Goal: Task Accomplishment & Management: Complete application form

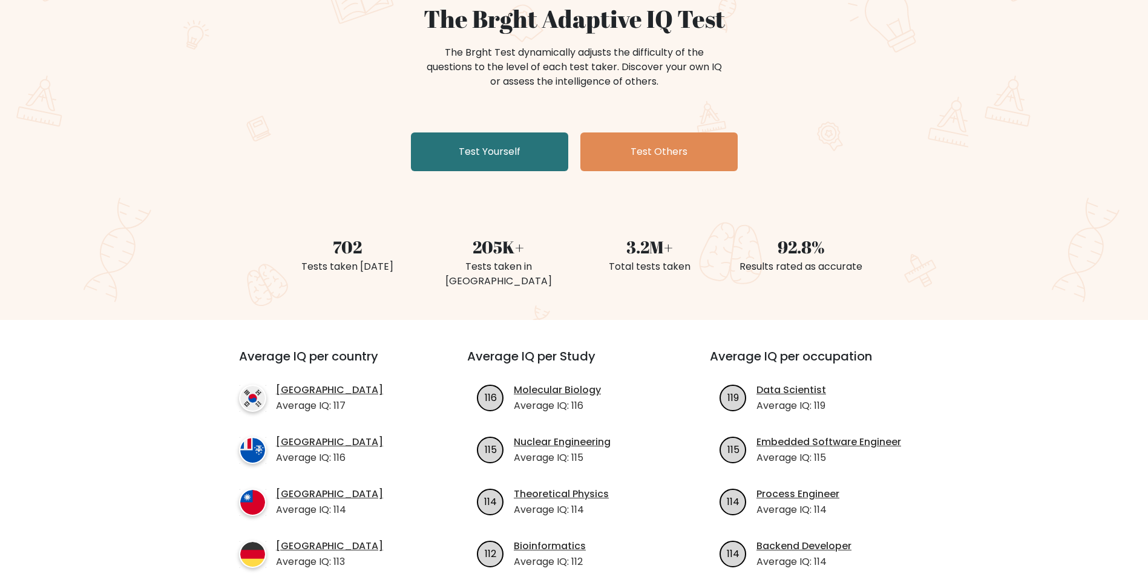
scroll to position [121, 0]
click at [516, 152] on link "Test Yourself" at bounding box center [489, 151] width 157 height 39
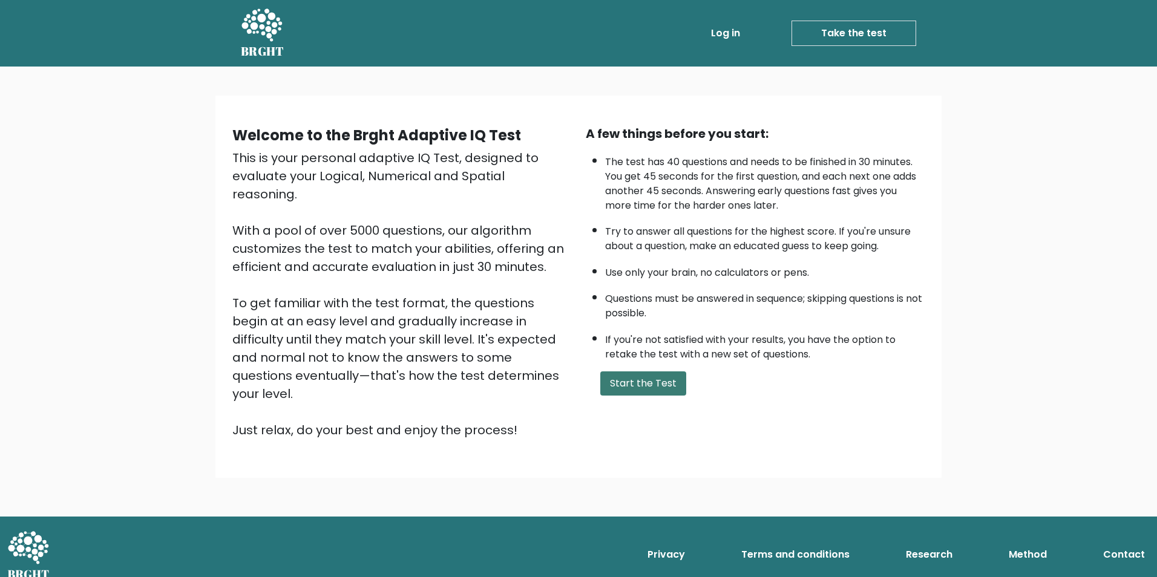
click at [637, 384] on button "Start the Test" at bounding box center [643, 384] width 86 height 24
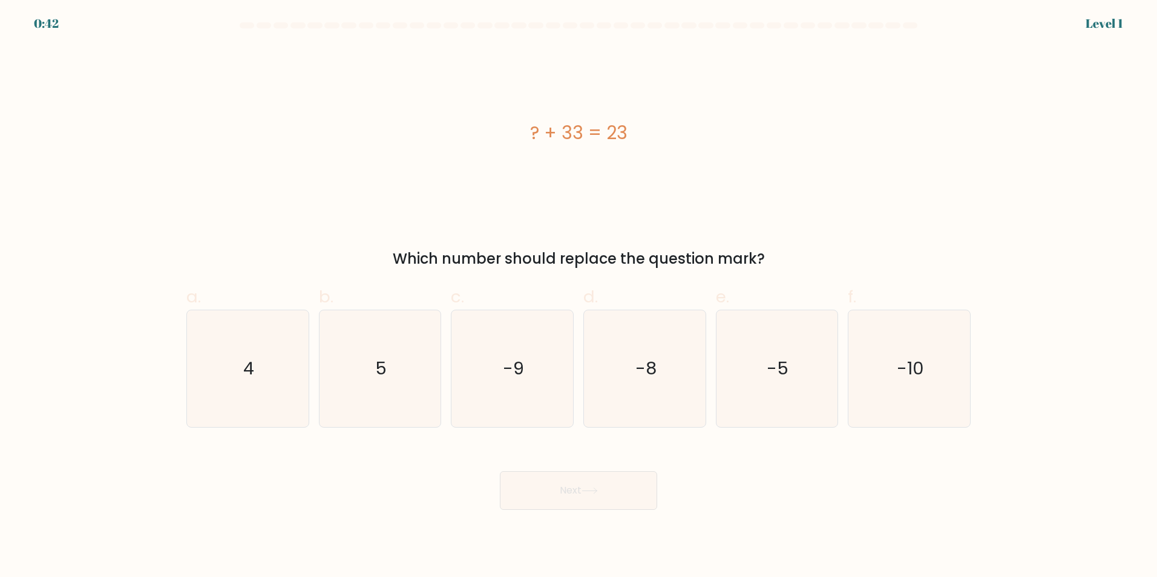
drag, startPoint x: 641, startPoint y: 134, endPoint x: 511, endPoint y: 133, distance: 130.1
click at [511, 133] on div "? + 33 = 23" at bounding box center [578, 132] width 784 height 27
drag, startPoint x: 511, startPoint y: 133, endPoint x: 667, endPoint y: 143, distance: 156.5
click at [667, 143] on div "? + 33 = 23" at bounding box center [578, 132] width 784 height 27
click at [507, 117] on div "? + 33 = 23" at bounding box center [578, 132] width 784 height 173
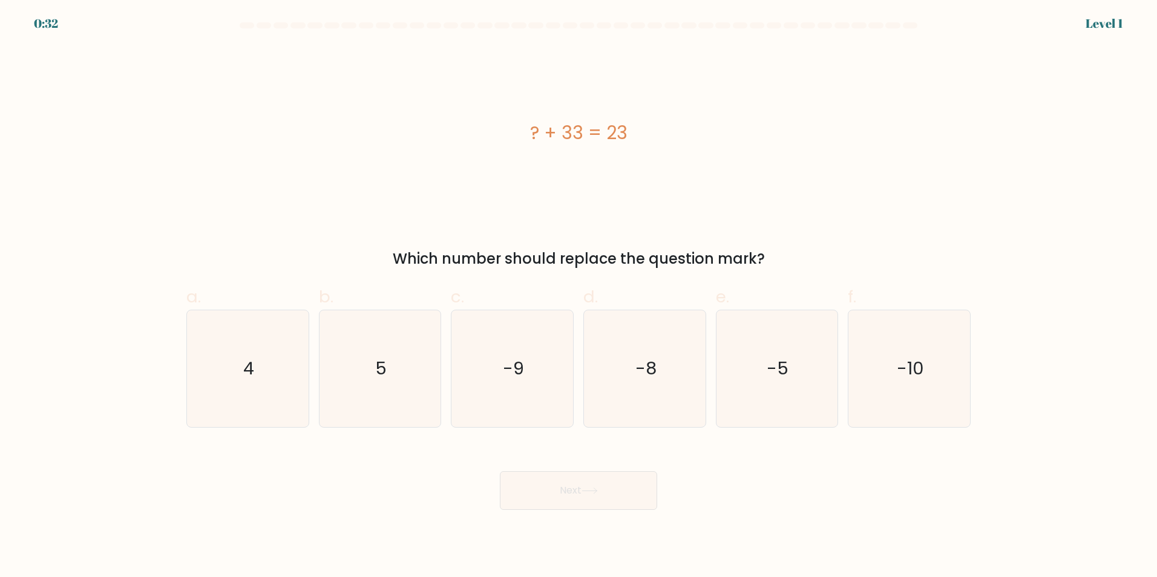
click at [773, 193] on div "? + 33 = 23" at bounding box center [578, 132] width 784 height 173
click at [915, 388] on icon "-10" at bounding box center [909, 368] width 117 height 117
click at [579, 297] on input "f. -10" at bounding box center [578, 293] width 1 height 8
radio input "true"
click at [590, 497] on button "Next" at bounding box center [578, 490] width 157 height 39
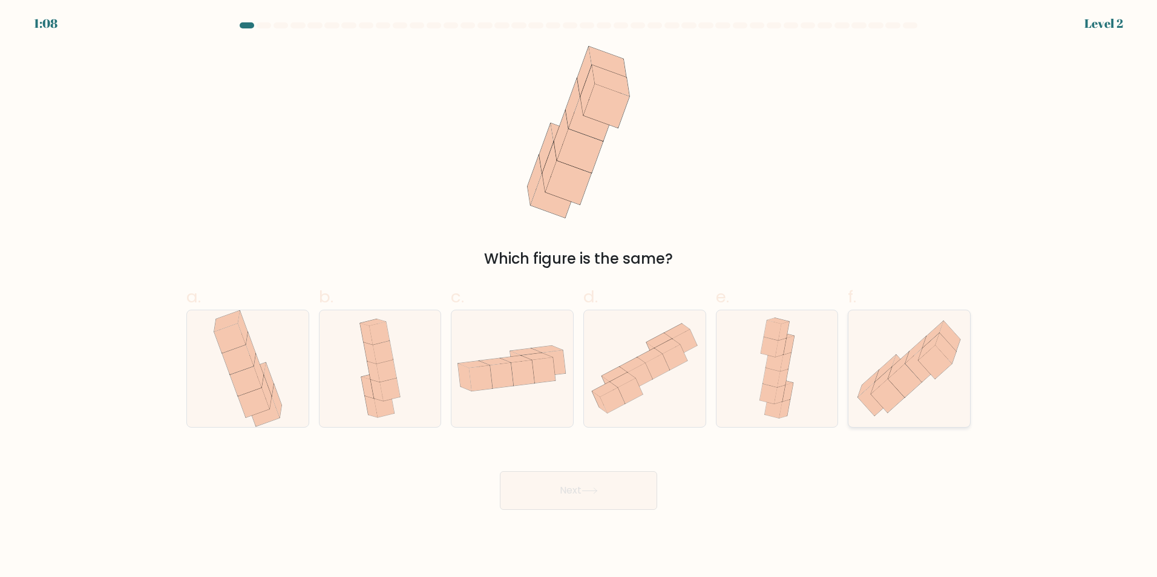
click at [942, 381] on icon at bounding box center [909, 368] width 122 height 106
click at [579, 297] on input "f." at bounding box center [578, 293] width 1 height 8
radio input "true"
click at [562, 488] on button "Next" at bounding box center [578, 490] width 157 height 39
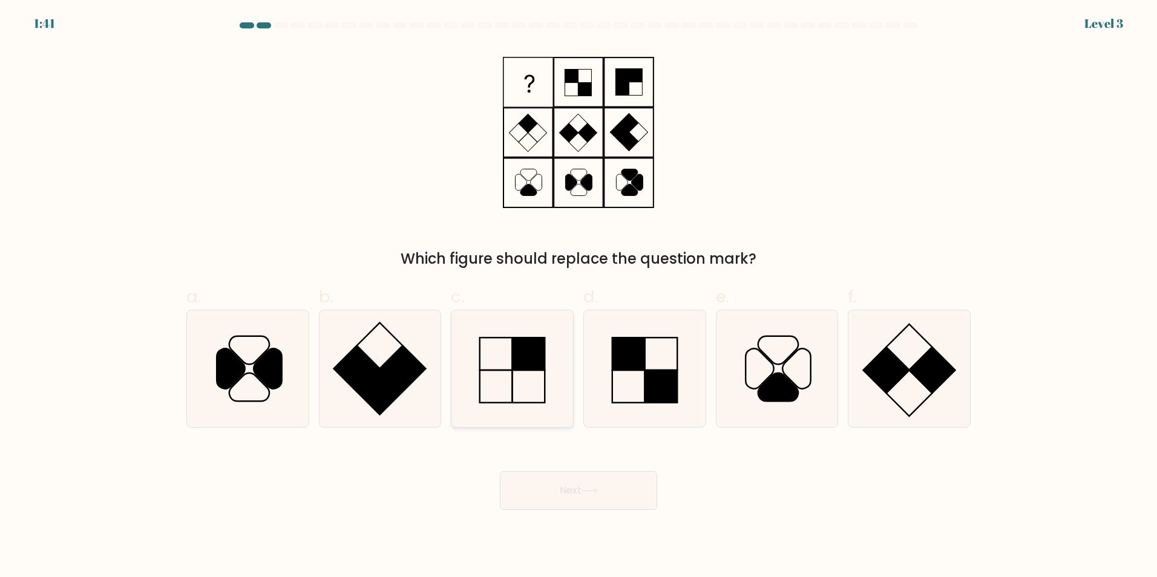
click at [534, 379] on icon at bounding box center [512, 368] width 117 height 117
click at [578, 297] on input "c." at bounding box center [578, 293] width 1 height 8
radio input "true"
click at [646, 376] on rect at bounding box center [660, 386] width 33 height 33
click at [579, 297] on input "d." at bounding box center [578, 293] width 1 height 8
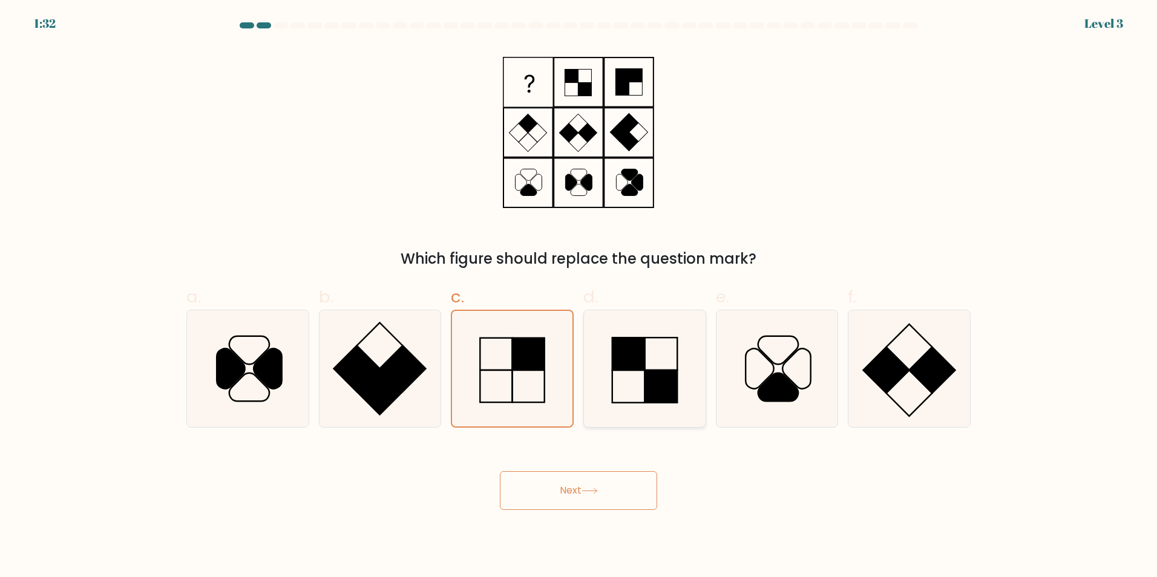
radio input "true"
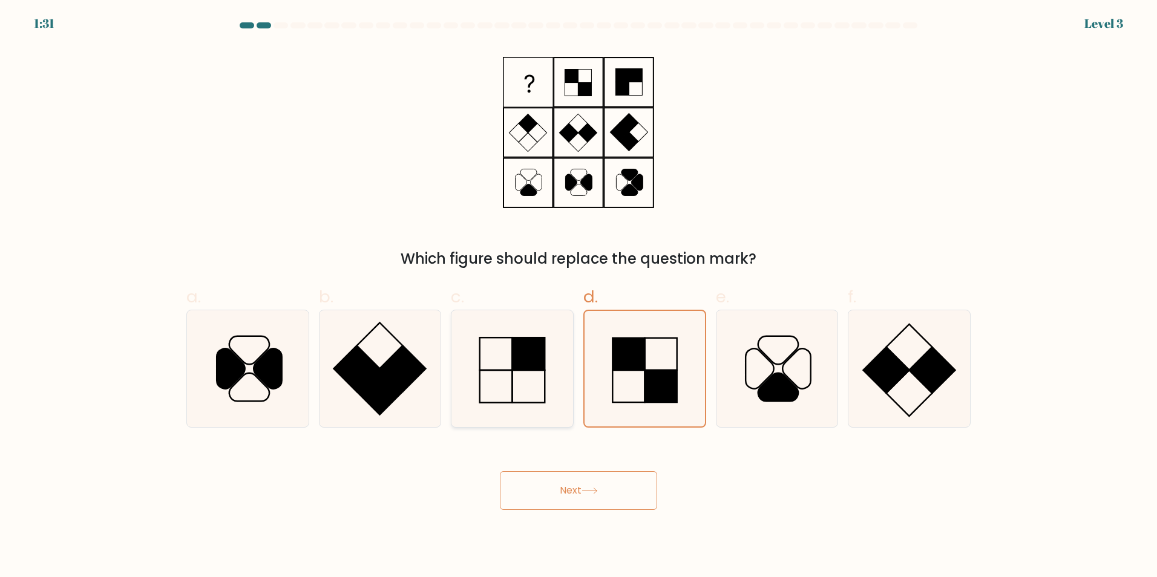
click at [513, 372] on icon at bounding box center [512, 368] width 117 height 117
click at [578, 297] on input "c." at bounding box center [578, 293] width 1 height 8
radio input "true"
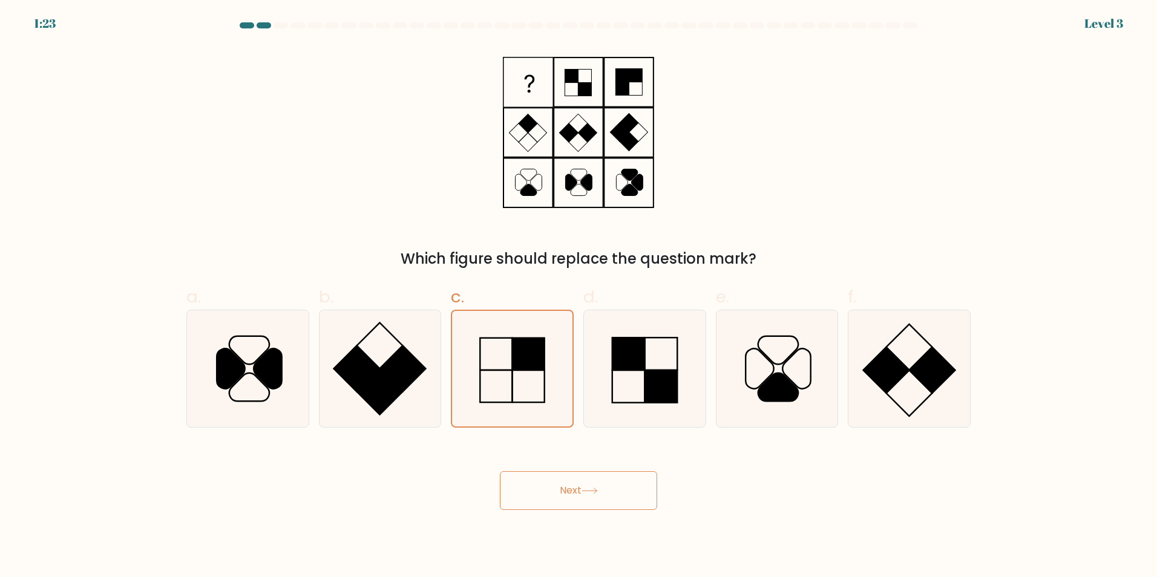
click at [581, 487] on button "Next" at bounding box center [578, 490] width 157 height 39
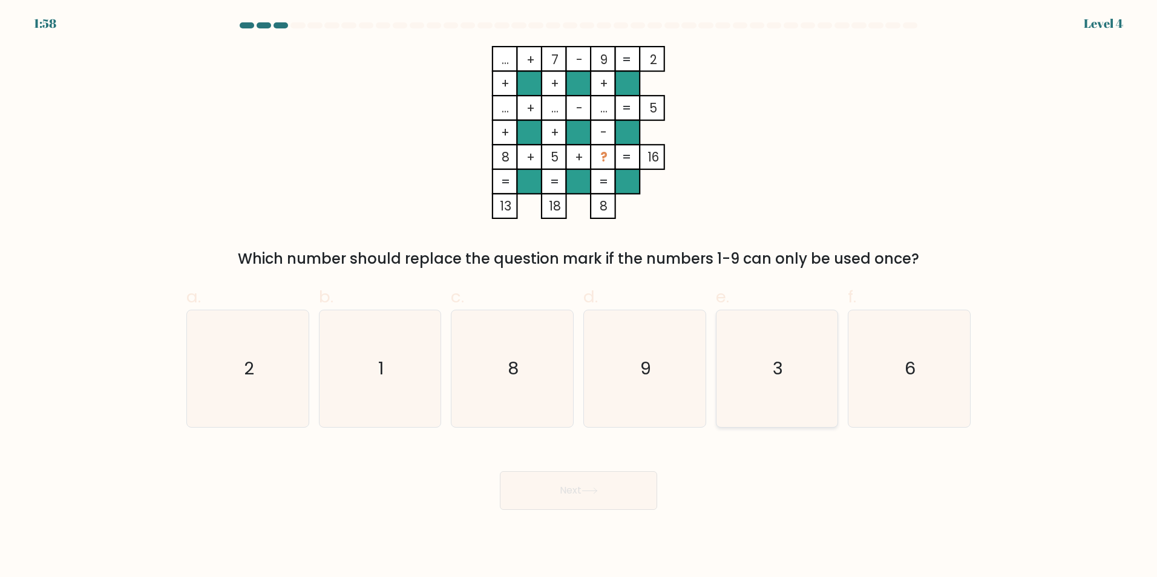
click at [778, 368] on text "3" at bounding box center [778, 368] width 10 height 24
click at [579, 297] on input "e. 3" at bounding box center [578, 293] width 1 height 8
radio input "true"
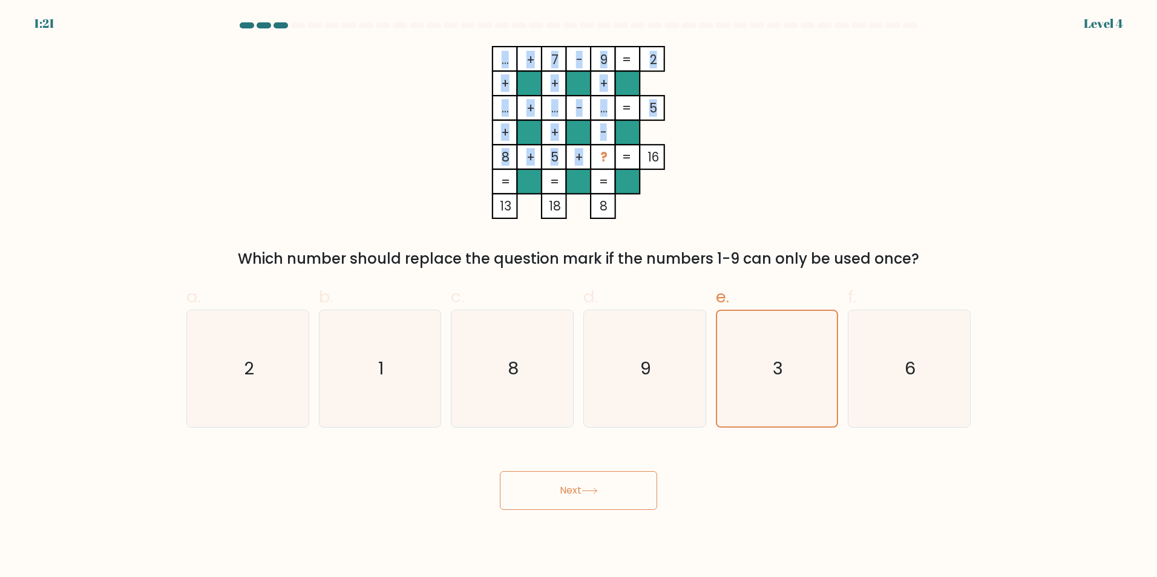
drag, startPoint x: 601, startPoint y: 154, endPoint x: 611, endPoint y: 157, distance: 9.8
click at [611, 157] on icon "... + 7 - 9 2 + + + ... + ... - ... 5 + + - 8 + 5 + ? = 16 = = = = 13 18 8 =" at bounding box center [578, 132] width 363 height 173
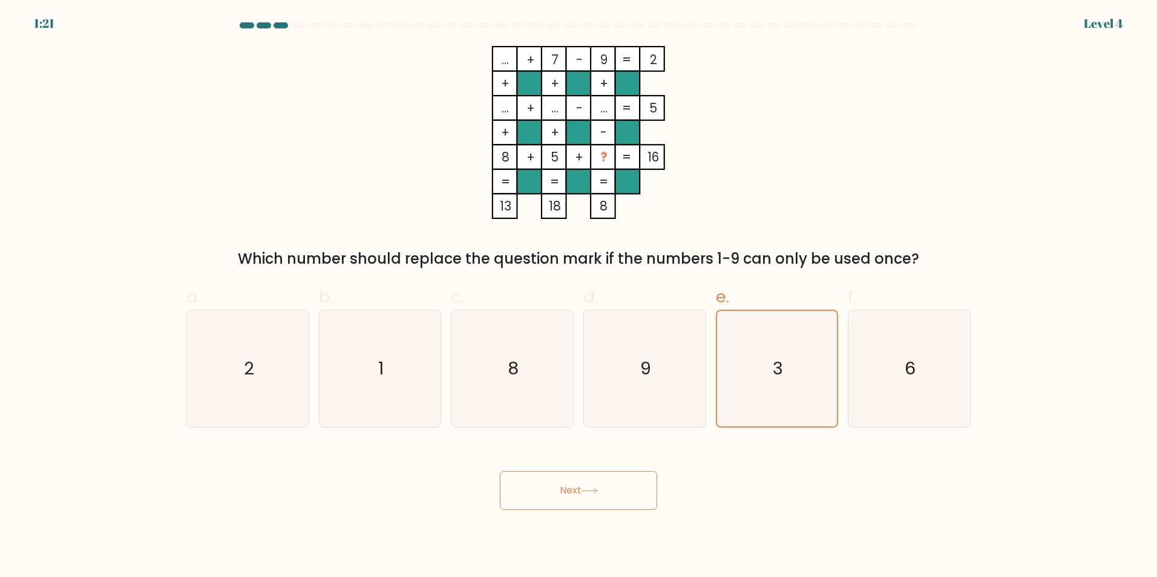
drag, startPoint x: 611, startPoint y: 157, endPoint x: 776, endPoint y: 191, distance: 168.5
click at [776, 191] on div "... + 7 - 9 2 + + + ... + ... - ... 5 + + - 8 + 5 + ? = 16 = = = = 13 18 8 = Wh…" at bounding box center [578, 158] width 799 height 224
click at [584, 493] on button "Next" at bounding box center [578, 490] width 157 height 39
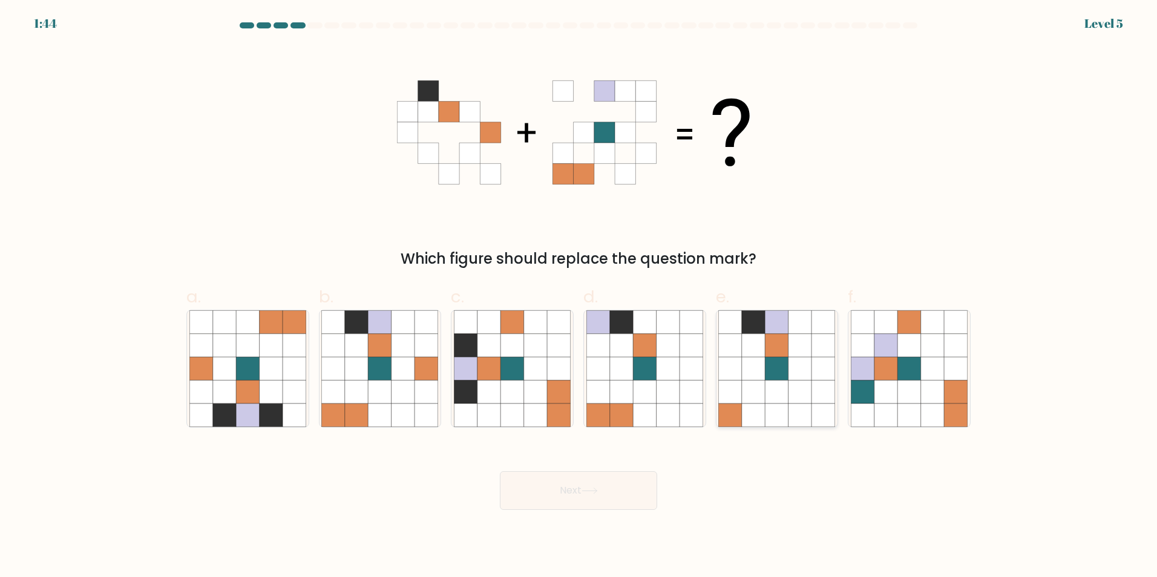
click at [766, 344] on icon at bounding box center [776, 344] width 23 height 23
click at [579, 297] on input "e." at bounding box center [578, 293] width 1 height 8
radio input "true"
click at [597, 490] on icon at bounding box center [590, 491] width 16 height 7
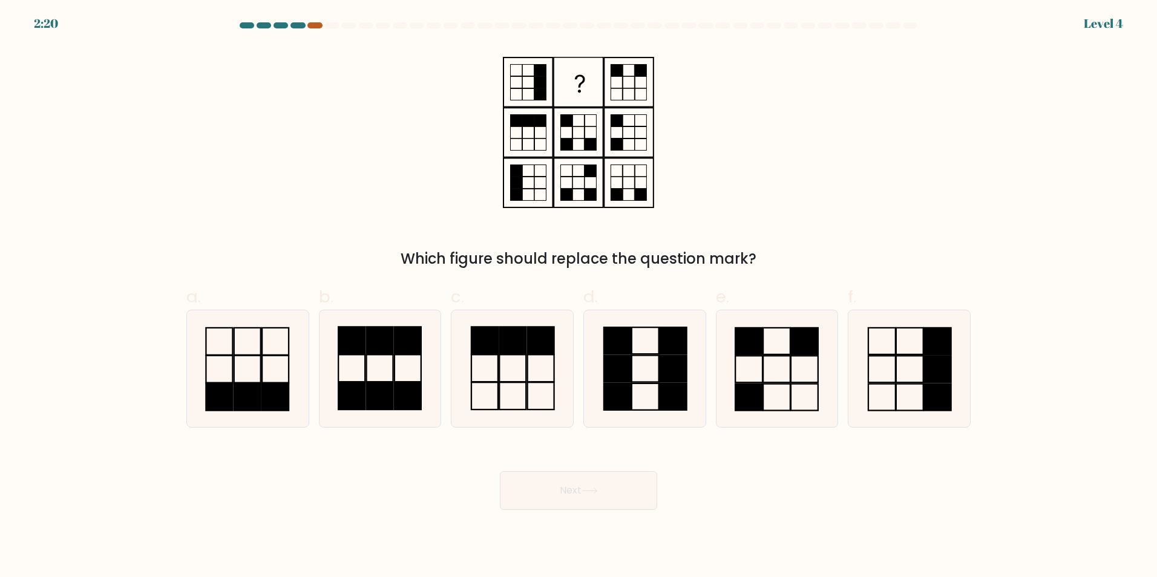
click at [312, 25] on div at bounding box center [314, 25] width 15 height 6
click at [749, 360] on icon at bounding box center [776, 368] width 117 height 117
click at [579, 297] on input "e." at bounding box center [578, 293] width 1 height 8
radio input "true"
click at [642, 499] on button "Next" at bounding box center [578, 490] width 157 height 39
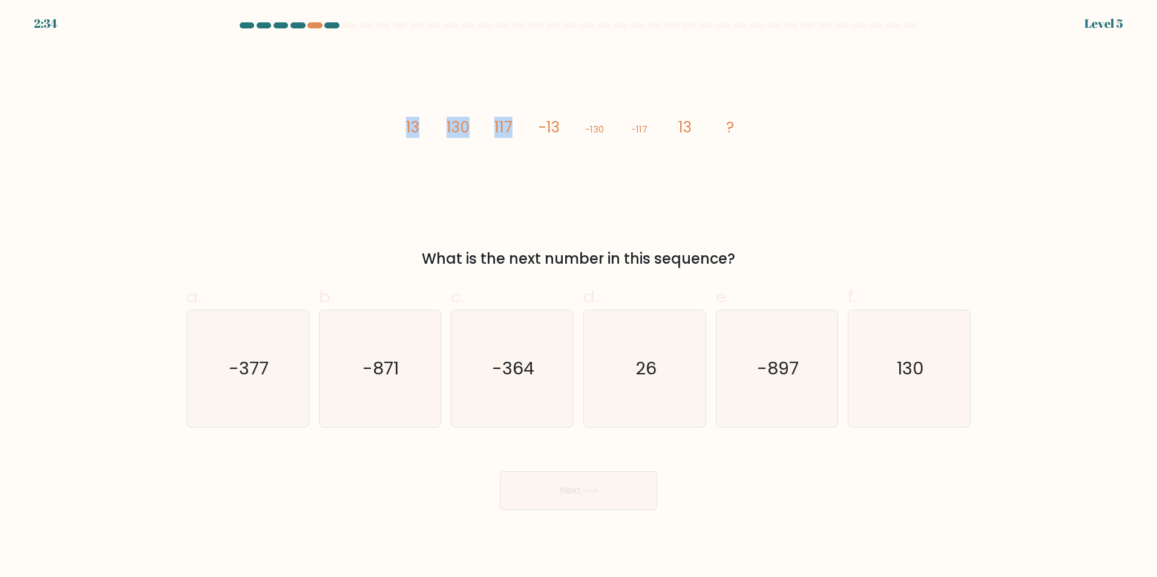
drag, startPoint x: 403, startPoint y: 131, endPoint x: 523, endPoint y: 136, distance: 120.5
click at [523, 136] on icon "image/svg+xml 13 130 117 -13 -130 -117 13 ?" at bounding box center [578, 132] width 363 height 173
drag, startPoint x: 523, startPoint y: 136, endPoint x: 580, endPoint y: 139, distance: 56.9
click at [580, 139] on icon "image/svg+xml 13 130 117 -13 -130 -117 13 ?" at bounding box center [578, 132] width 363 height 173
drag, startPoint x: 585, startPoint y: 129, endPoint x: 611, endPoint y: 129, distance: 25.4
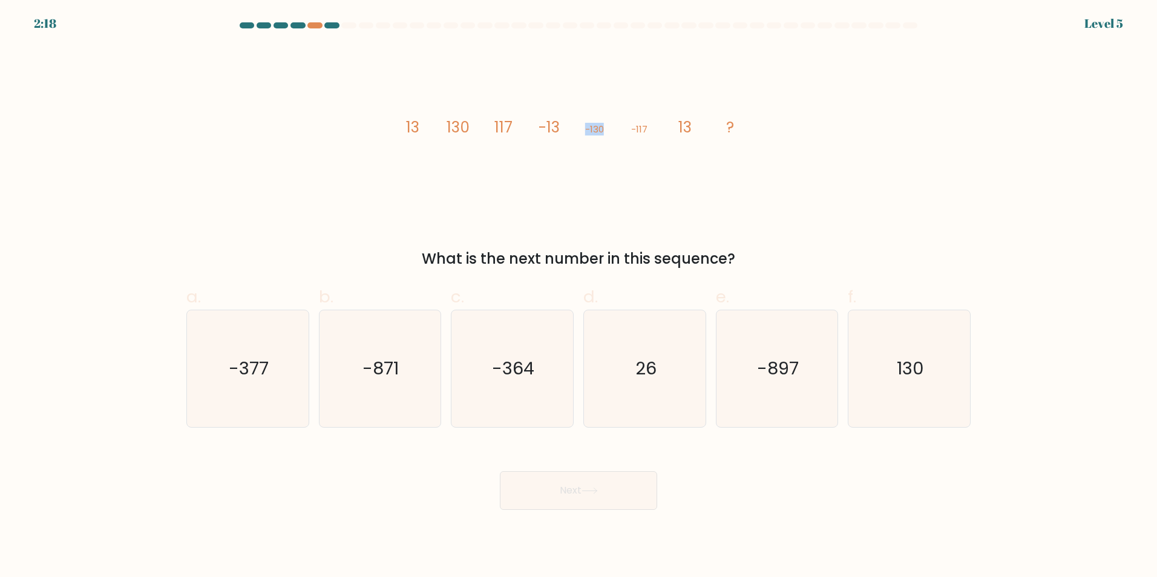
click at [611, 129] on icon "image/svg+xml 13 130 117 -13 -130 -117 13 ?" at bounding box center [578, 132] width 363 height 173
drag, startPoint x: 611, startPoint y: 129, endPoint x: 658, endPoint y: 124, distance: 47.4
click at [658, 124] on icon "image/svg+xml 13 130 117 -13 -130 -117 13 ?" at bounding box center [578, 132] width 363 height 173
click at [978, 371] on form at bounding box center [578, 266] width 1157 height 488
click at [923, 370] on text "130" at bounding box center [910, 368] width 27 height 24
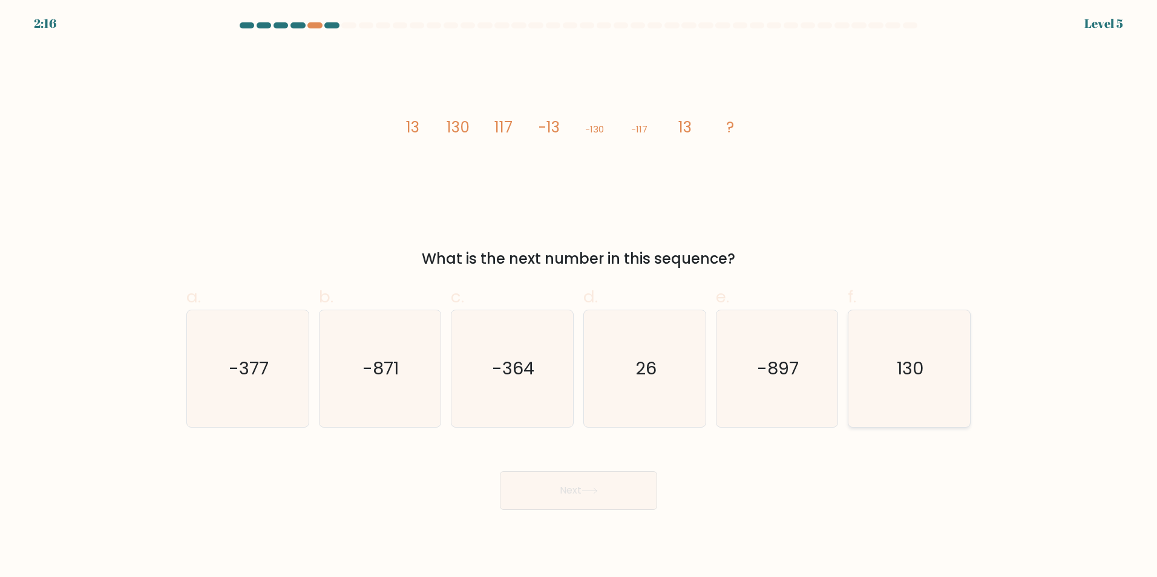
click at [579, 297] on input "f. 130" at bounding box center [578, 293] width 1 height 8
radio input "true"
click at [603, 497] on button "Next" at bounding box center [578, 490] width 157 height 39
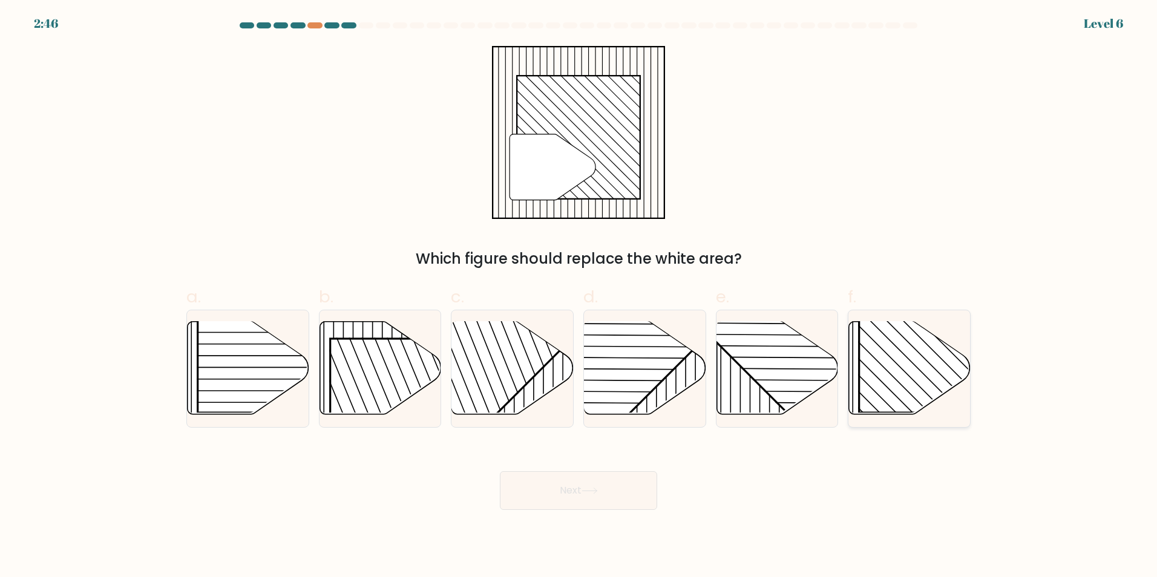
click at [870, 373] on rect at bounding box center [946, 326] width 174 height 174
click at [579, 297] on input "f." at bounding box center [578, 293] width 1 height 8
radio input "true"
click at [610, 497] on button "Next" at bounding box center [578, 490] width 157 height 39
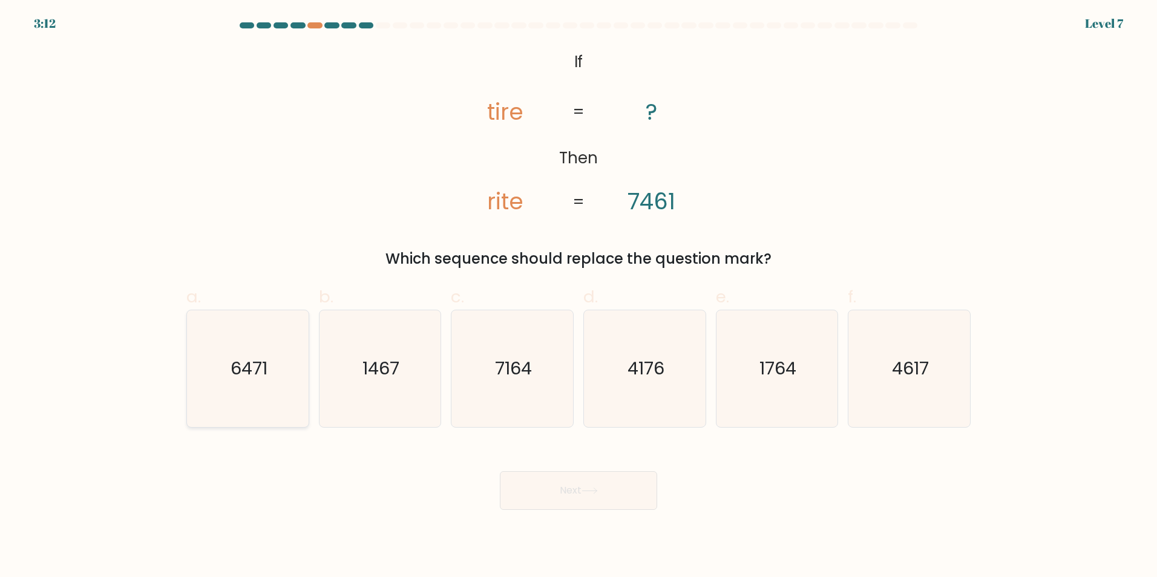
click at [272, 384] on icon "6471" at bounding box center [247, 368] width 117 height 117
click at [578, 297] on input "a. 6471" at bounding box center [578, 293] width 1 height 8
radio input "true"
click at [594, 491] on icon at bounding box center [589, 490] width 15 height 5
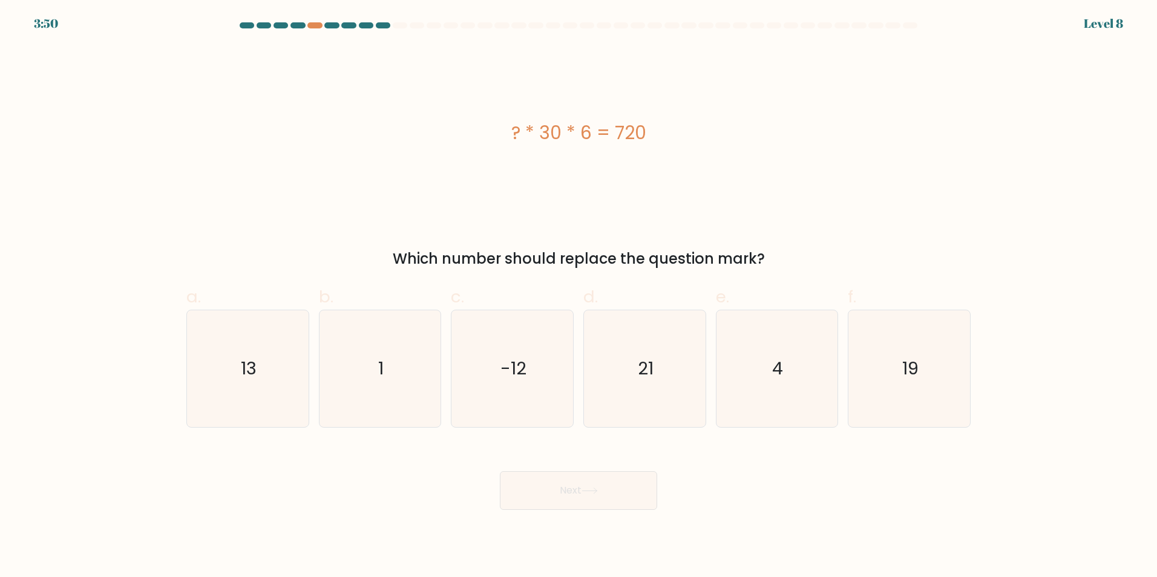
drag, startPoint x: 664, startPoint y: 134, endPoint x: 491, endPoint y: 133, distance: 173.1
click at [491, 133] on div "? * 30 * 6 = 720" at bounding box center [578, 132] width 784 height 27
drag, startPoint x: 491, startPoint y: 133, endPoint x: 712, endPoint y: 152, distance: 221.2
click at [712, 152] on div "? * 30 * 6 = 720" at bounding box center [578, 132] width 784 height 173
drag, startPoint x: 655, startPoint y: 133, endPoint x: 473, endPoint y: 136, distance: 182.2
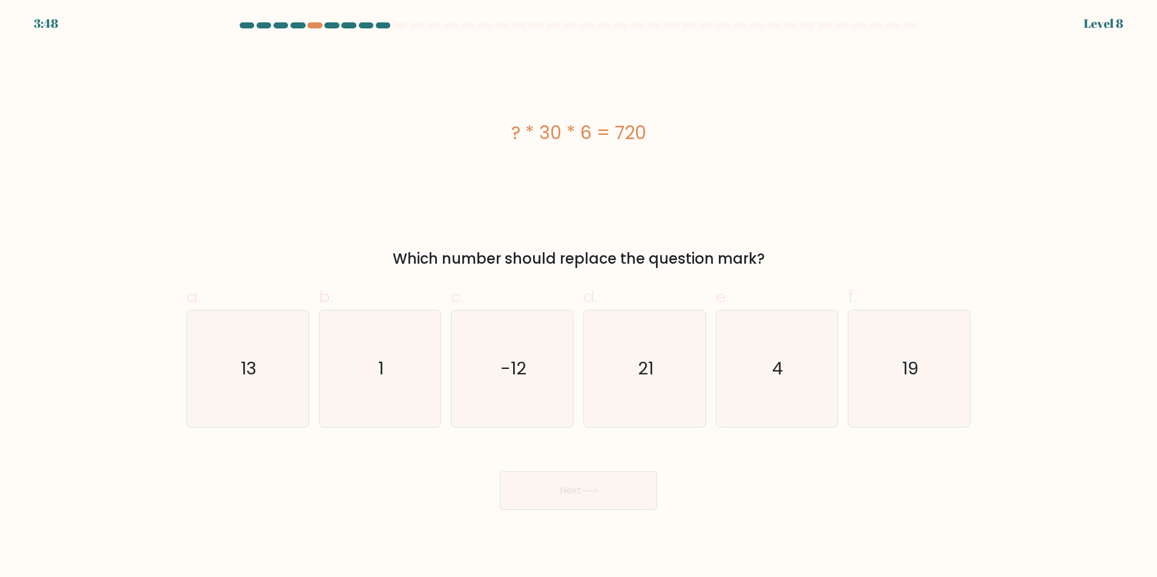
click at [473, 136] on div "? * 30 * 6 = 720" at bounding box center [578, 132] width 784 height 27
drag, startPoint x: 473, startPoint y: 136, endPoint x: 594, endPoint y: 146, distance: 121.4
click at [594, 146] on div "? * 30 * 6 = 720" at bounding box center [578, 132] width 784 height 27
drag, startPoint x: 508, startPoint y: 131, endPoint x: 658, endPoint y: 143, distance: 150.6
click at [658, 143] on div "? * 30 * 6 = 720" at bounding box center [578, 132] width 784 height 27
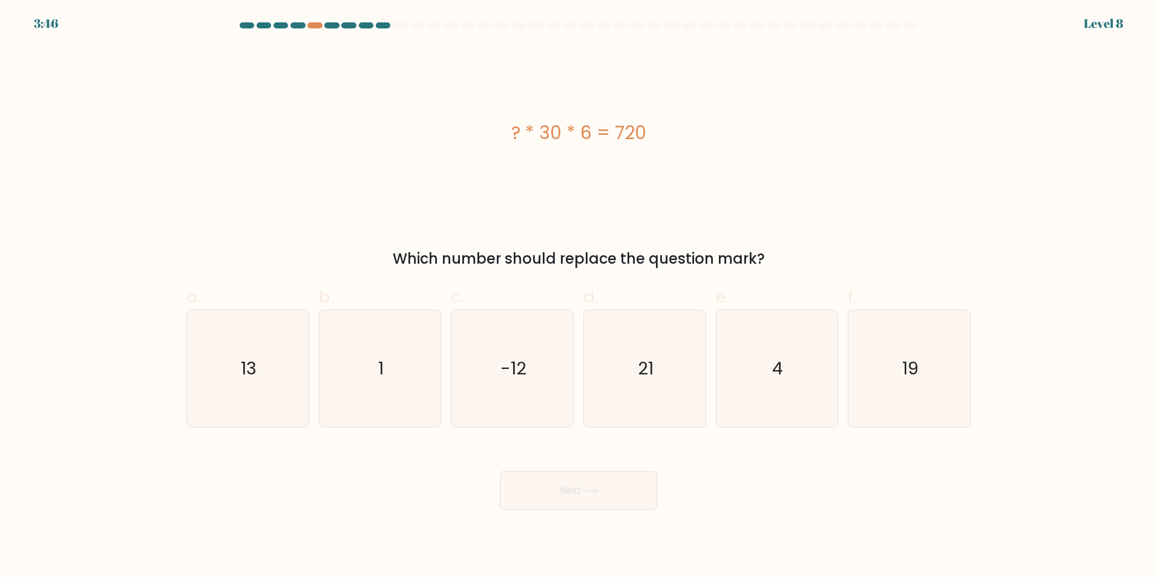
copy div "? * 30 * 6 = 720"
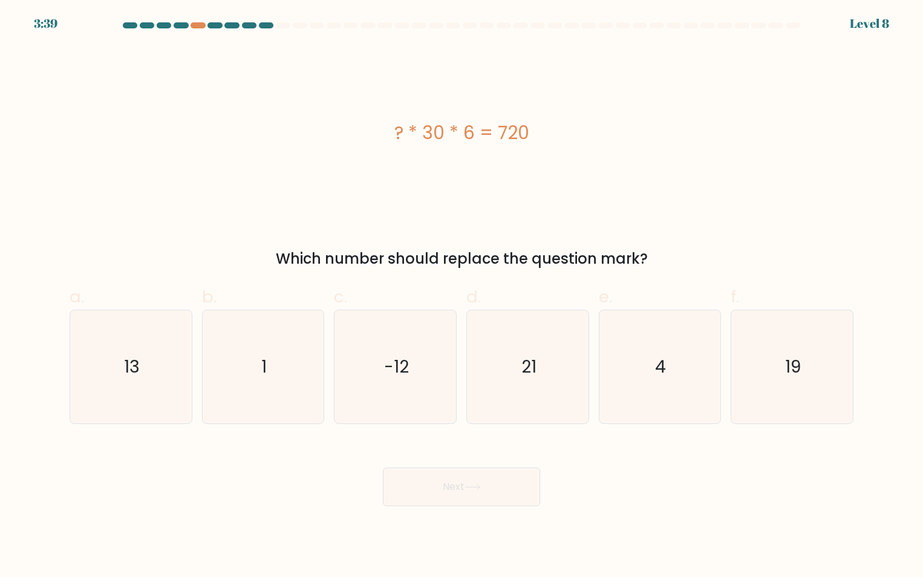
click at [716, 142] on div "? * 30 * 6 = 720" at bounding box center [462, 132] width 784 height 27
click at [658, 392] on icon "4" at bounding box center [659, 366] width 113 height 113
click at [462, 297] on input "e. 4" at bounding box center [462, 293] width 1 height 8
radio input "true"
click at [499, 489] on button "Next" at bounding box center [461, 487] width 157 height 39
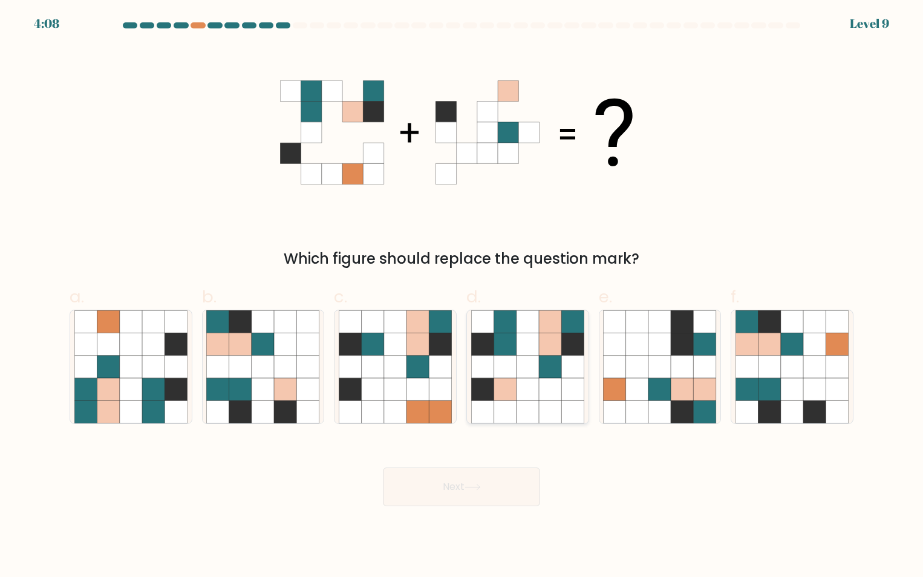
click at [528, 339] on icon at bounding box center [528, 344] width 22 height 22
click at [462, 297] on input "d." at bounding box center [462, 293] width 1 height 8
radio input "true"
click at [488, 493] on button "Next" at bounding box center [461, 487] width 157 height 39
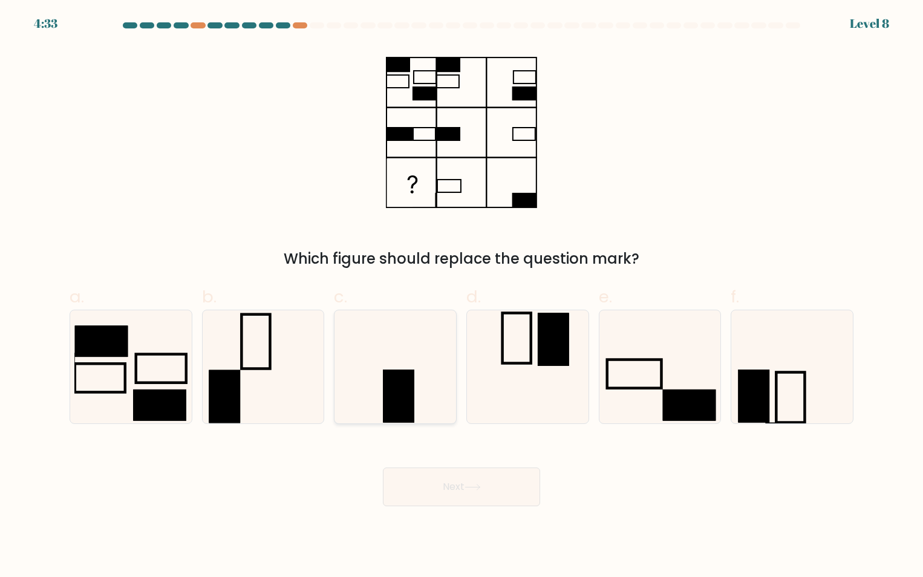
click at [449, 358] on icon at bounding box center [395, 366] width 113 height 113
click at [462, 297] on input "c." at bounding box center [462, 293] width 1 height 8
radio input "true"
click at [770, 398] on rect at bounding box center [753, 396] width 31 height 53
click at [462, 297] on input "f." at bounding box center [462, 293] width 1 height 8
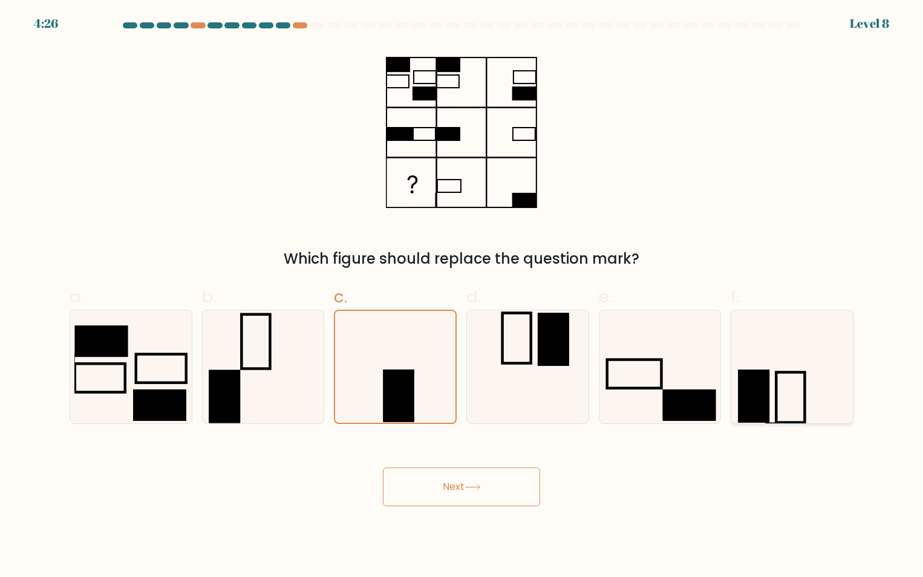
radio input "true"
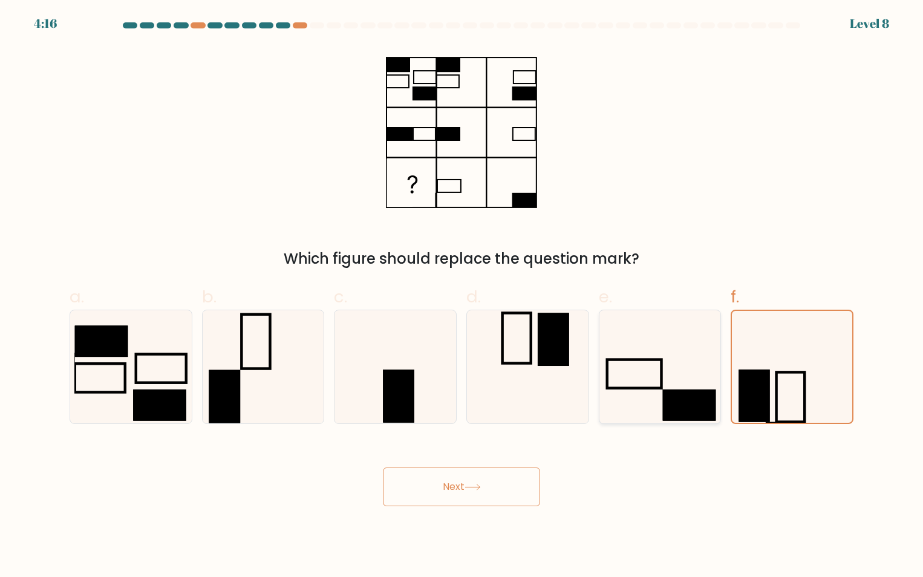
click at [654, 372] on icon at bounding box center [659, 366] width 113 height 113
click at [462, 297] on input "e." at bounding box center [462, 293] width 1 height 8
radio input "true"
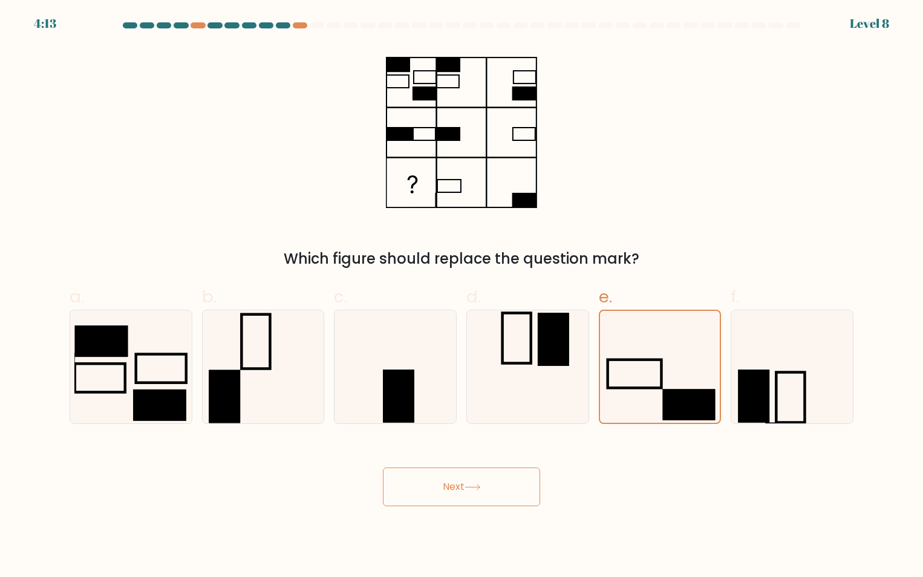
click at [499, 491] on button "Next" at bounding box center [461, 487] width 157 height 39
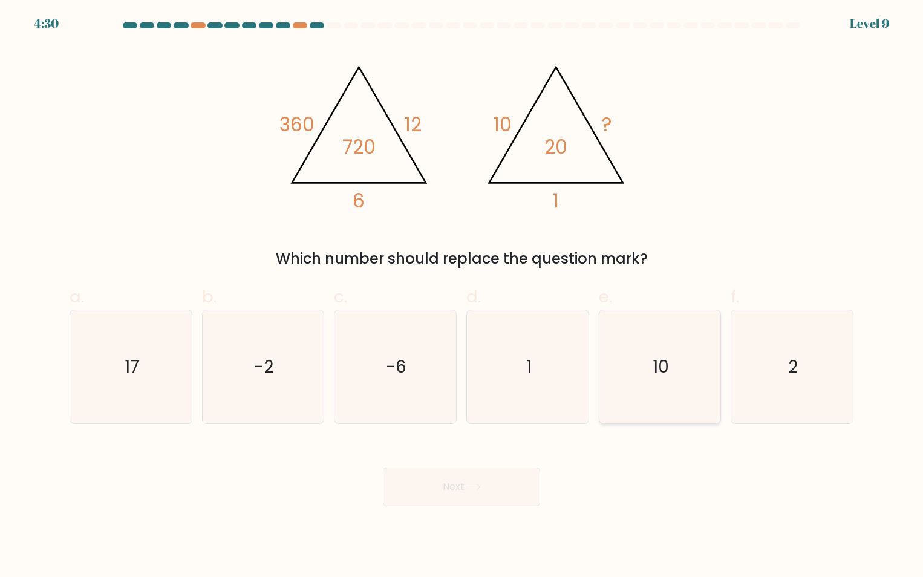
click at [658, 369] on text "10" at bounding box center [661, 367] width 16 height 24
click at [462, 297] on input "e. 10" at bounding box center [462, 293] width 1 height 8
radio input "true"
click at [522, 493] on button "Next" at bounding box center [461, 487] width 157 height 39
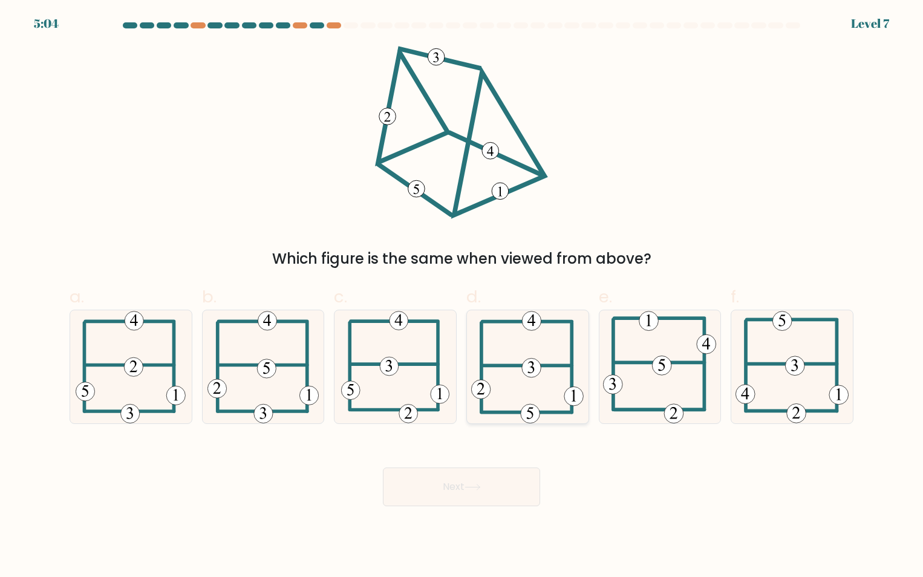
click at [545, 365] on 307 at bounding box center [528, 365] width 90 height 0
click at [462, 297] on input "d." at bounding box center [462, 293] width 1 height 8
radio input "true"
click at [498, 392] on icon at bounding box center [527, 367] width 111 height 112
click at [462, 297] on input "d." at bounding box center [462, 293] width 1 height 8
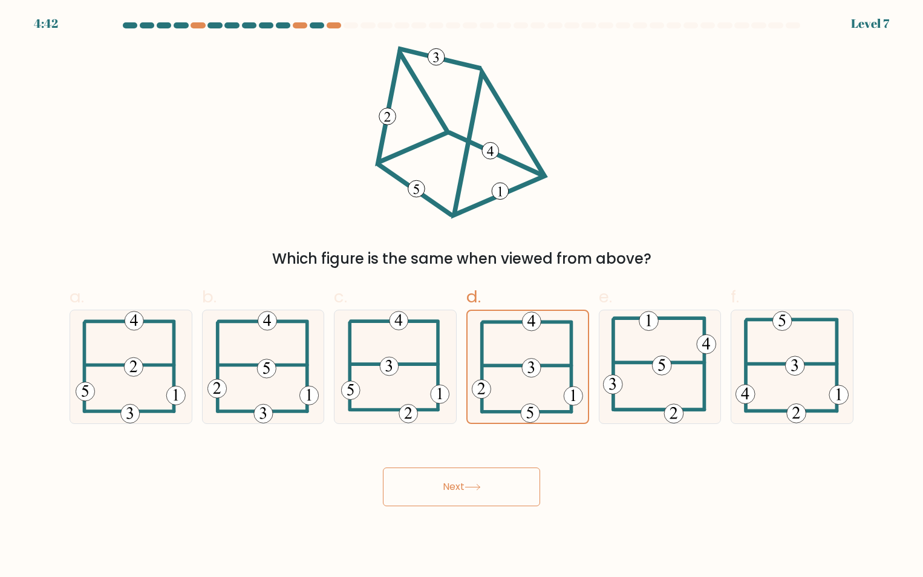
click at [496, 496] on button "Next" at bounding box center [461, 487] width 157 height 39
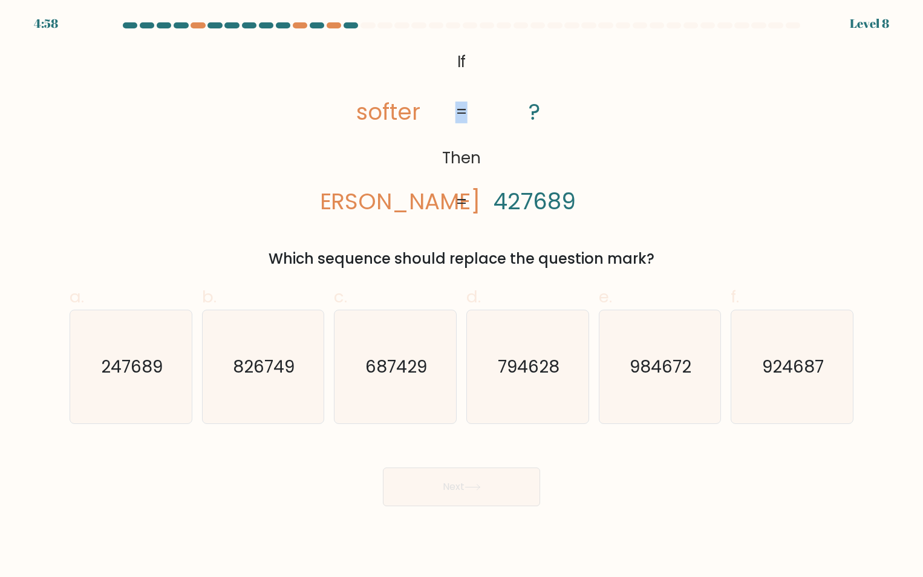
drag, startPoint x: 586, startPoint y: 194, endPoint x: 459, endPoint y: 194, distance: 127.7
click at [459, 194] on icon "@import url('https://fonts.googleapis.com/css?family=Abril+Fatface:400,100,100i…" at bounding box center [461, 132] width 281 height 173
drag, startPoint x: 459, startPoint y: 194, endPoint x: 386, endPoint y: 114, distance: 107.9
click at [386, 114] on tspan "softer" at bounding box center [388, 111] width 64 height 31
drag, startPoint x: 386, startPoint y: 114, endPoint x: 409, endPoint y: 200, distance: 88.9
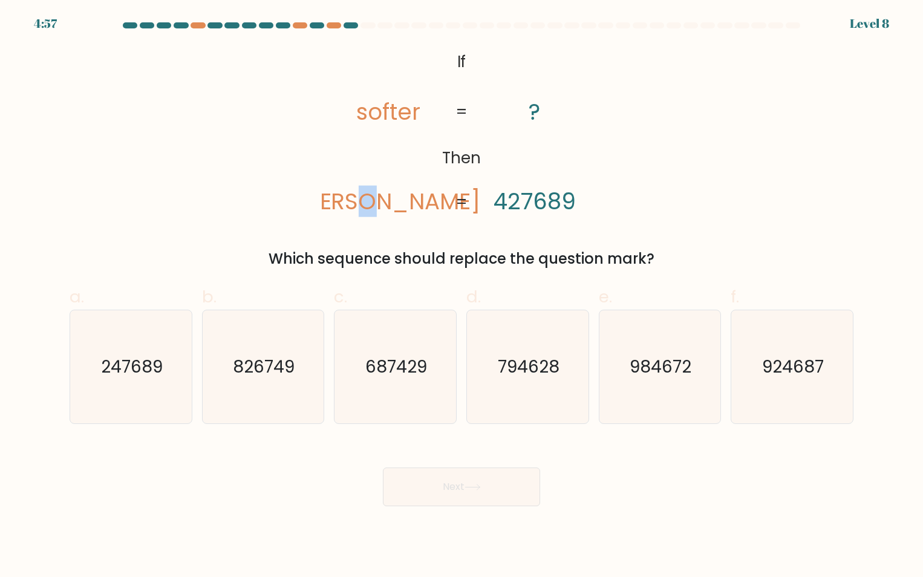
click at [409, 200] on tspan "fortes" at bounding box center [389, 201] width 184 height 31
click at [565, 199] on icon "@import url('https://fonts.googleapis.com/css?family=Abril+Fatface:400,100,100i…" at bounding box center [461, 132] width 281 height 173
click at [381, 205] on tspan "fortes" at bounding box center [389, 201] width 184 height 31
drag, startPoint x: 352, startPoint y: 200, endPoint x: 369, endPoint y: 198, distance: 17.0
click at [369, 198] on icon "@import url('https://fonts.googleapis.com/css?family=Abril+Fatface:400,100,100i…" at bounding box center [461, 132] width 281 height 173
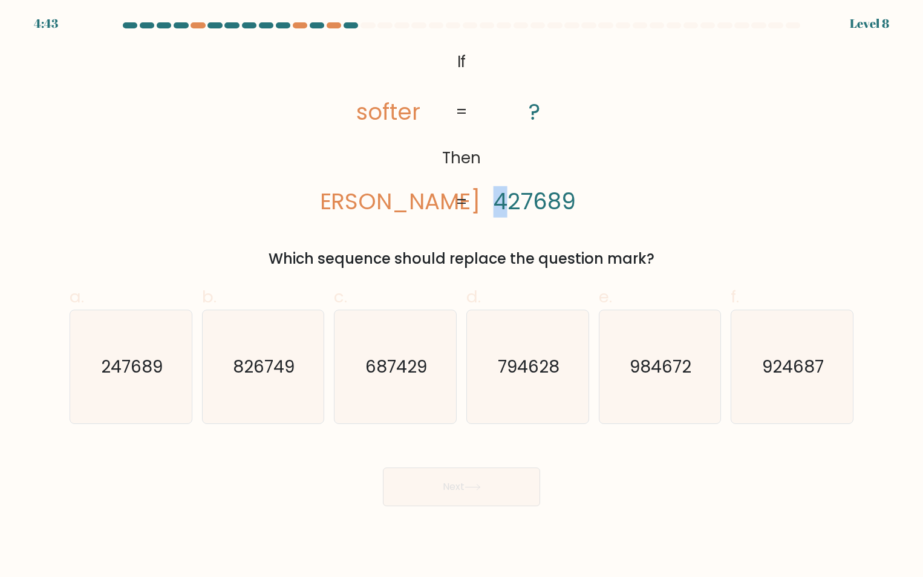
drag, startPoint x: 496, startPoint y: 204, endPoint x: 507, endPoint y: 203, distance: 11.5
click at [507, 203] on tspan "427689" at bounding box center [535, 201] width 82 height 31
drag, startPoint x: 367, startPoint y: 112, endPoint x: 357, endPoint y: 112, distance: 9.7
click at [357, 112] on tspan "softer" at bounding box center [388, 111] width 64 height 31
drag, startPoint x: 411, startPoint y: 203, endPoint x: 425, endPoint y: 204, distance: 13.3
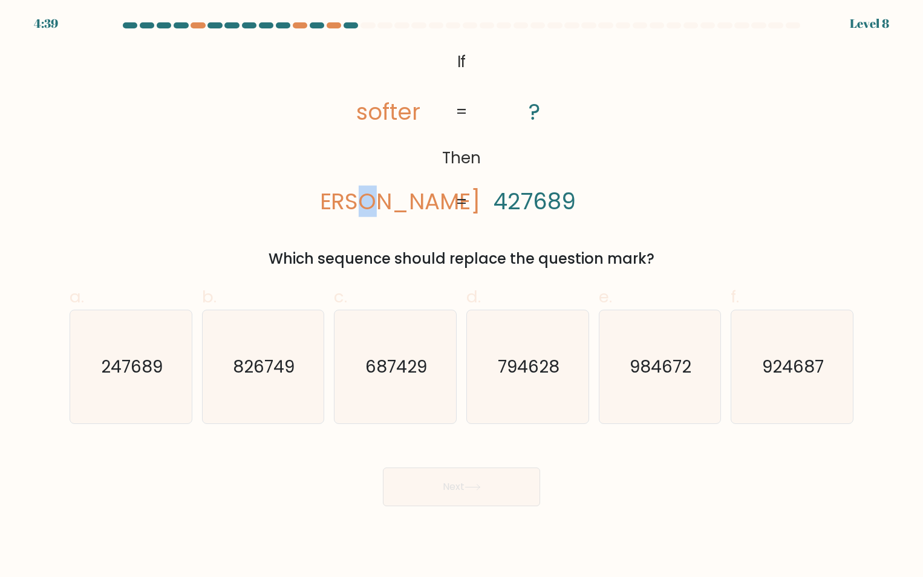
click at [425, 204] on icon "@import url('https://fonts.googleapis.com/css?family=Abril+Fatface:400,100,100i…" at bounding box center [461, 132] width 281 height 173
drag, startPoint x: 582, startPoint y: 207, endPoint x: 563, endPoint y: 203, distance: 19.2
click at [563, 203] on icon "@import url('https://fonts.googleapis.com/css?family=Abril+Fatface:400,100,100i…" at bounding box center [461, 132] width 281 height 173
drag, startPoint x: 563, startPoint y: 203, endPoint x: 575, endPoint y: 210, distance: 14.6
click at [576, 210] on icon "@import url('https://fonts.googleapis.com/css?family=Abril+Fatface:400,100,100i…" at bounding box center [461, 132] width 281 height 173
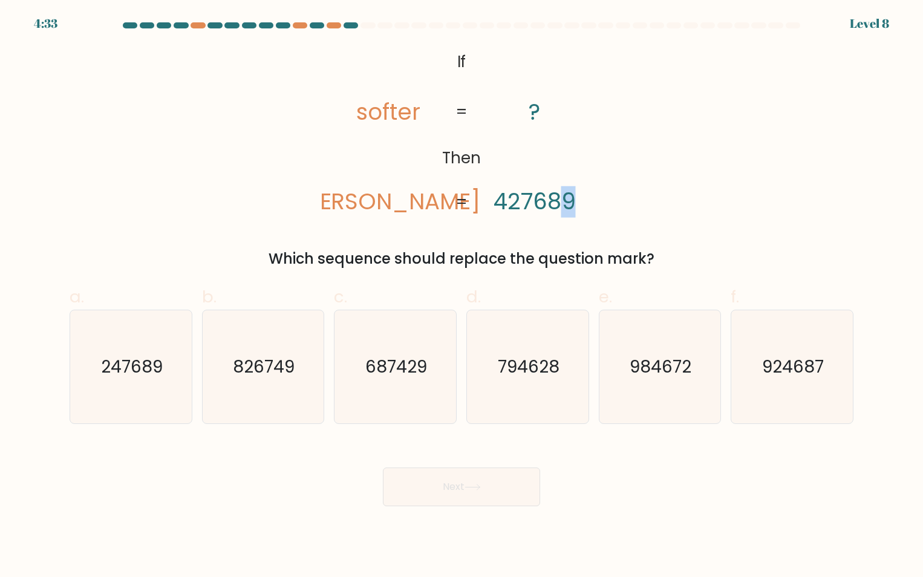
drag, startPoint x: 585, startPoint y: 201, endPoint x: 568, endPoint y: 201, distance: 16.9
click at [568, 201] on icon "@import url('https://fonts.googleapis.com/css?family=Abril+Fatface:400,100,100i…" at bounding box center [461, 132] width 281 height 173
drag, startPoint x: 568, startPoint y: 201, endPoint x: 577, endPoint y: 203, distance: 8.7
click at [577, 203] on icon "@import url('https://fonts.googleapis.com/css?family=Abril+Fatface:400,100,100i…" at bounding box center [461, 132] width 281 height 173
drag, startPoint x: 582, startPoint y: 202, endPoint x: 551, endPoint y: 200, distance: 30.3
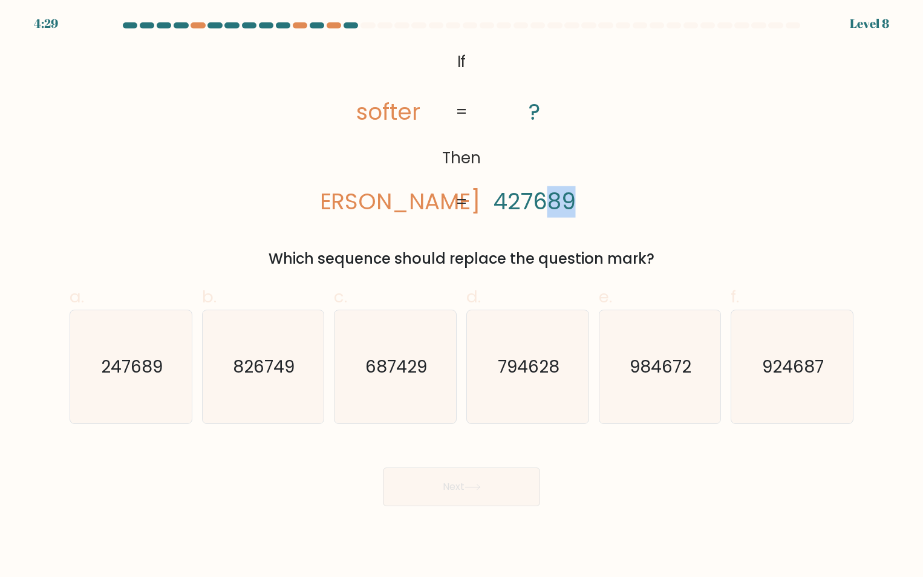
click at [551, 200] on icon "@import url('https://fonts.googleapis.com/css?family=Abril+Fatface:400,100,100i…" at bounding box center [461, 132] width 281 height 173
drag, startPoint x: 523, startPoint y: 206, endPoint x: 511, endPoint y: 206, distance: 11.5
click at [511, 206] on tspan "427689" at bounding box center [535, 201] width 82 height 31
click at [795, 374] on text "924687" at bounding box center [793, 367] width 62 height 24
click at [462, 297] on input "f. 924687" at bounding box center [462, 293] width 1 height 8
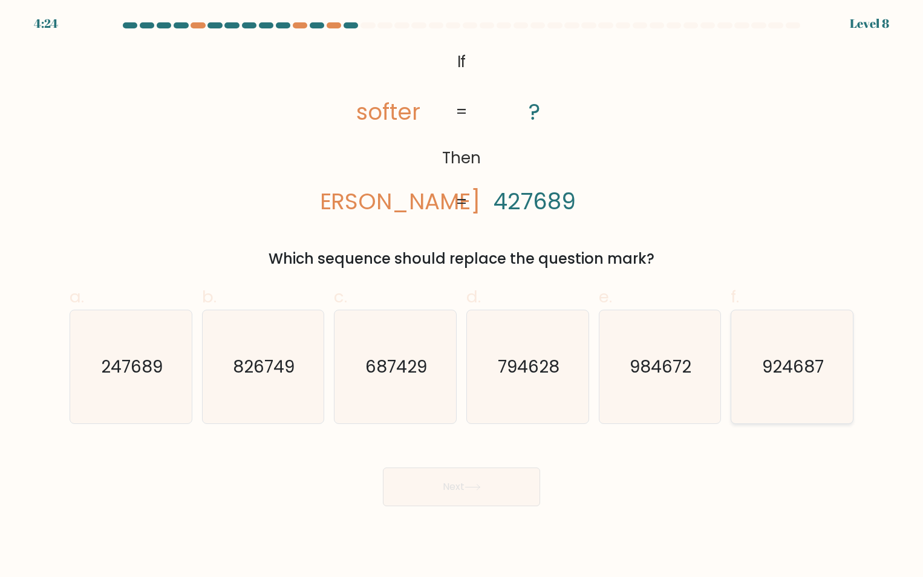
radio input "true"
click at [476, 478] on button "Next" at bounding box center [461, 487] width 157 height 39
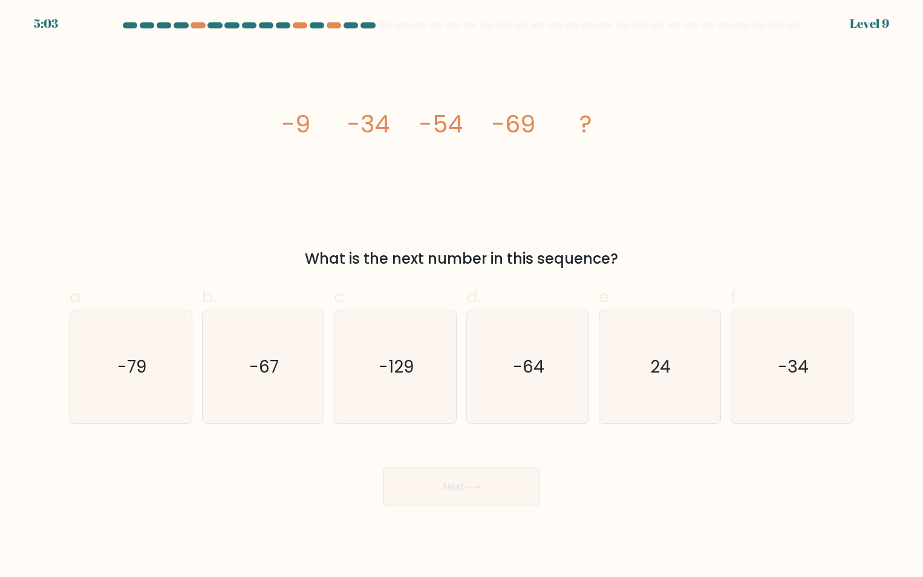
drag, startPoint x: 271, startPoint y: 121, endPoint x: 605, endPoint y: 133, distance: 333.6
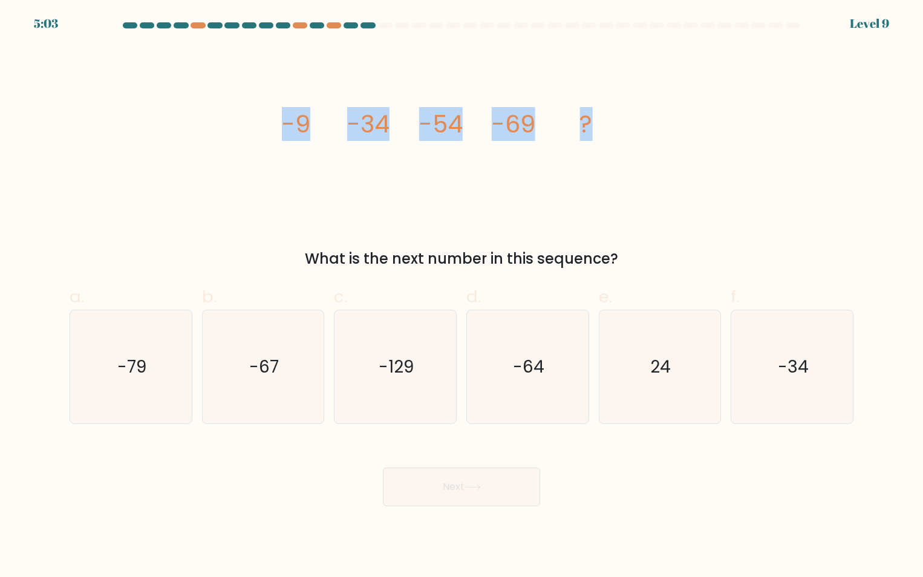
click at [605, 133] on div "image/svg+xml -9 -34 -54 -69 ? What is the next number in this sequence?" at bounding box center [461, 158] width 799 height 224
copy g "-9 -34 -54 -69 ?"
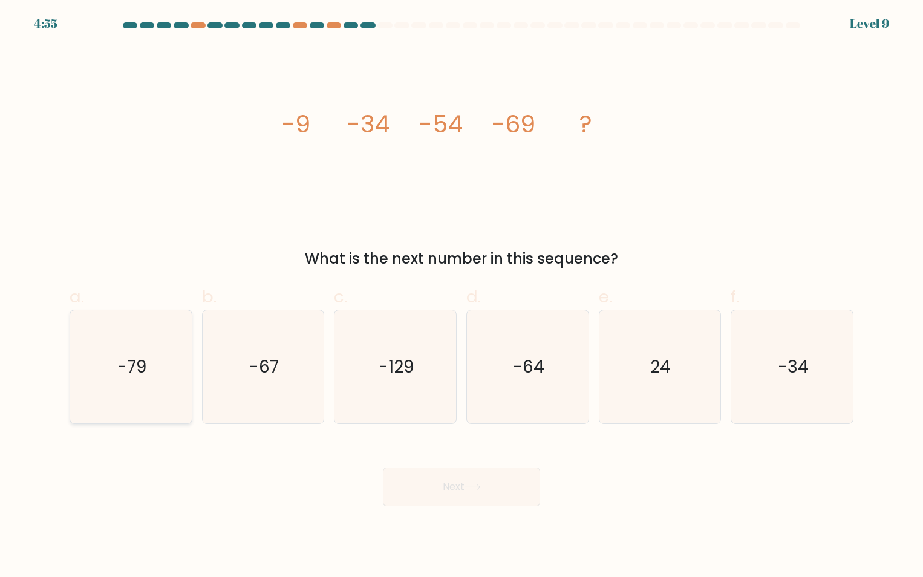
click at [133, 370] on text "-79" at bounding box center [131, 367] width 29 height 24
click at [462, 297] on input "a. -79" at bounding box center [462, 293] width 1 height 8
radio input "true"
click at [506, 483] on button "Next" at bounding box center [461, 487] width 157 height 39
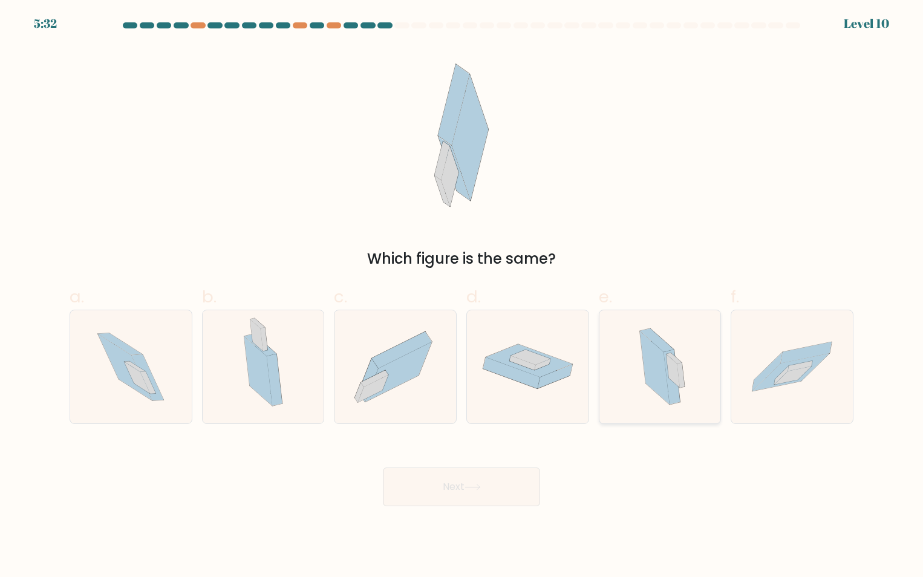
click at [690, 385] on icon at bounding box center [660, 366] width 68 height 113
click at [462, 297] on input "e." at bounding box center [462, 293] width 1 height 8
radio input "true"
click at [294, 379] on icon at bounding box center [263, 366] width 64 height 113
click at [462, 297] on input "b." at bounding box center [462, 293] width 1 height 8
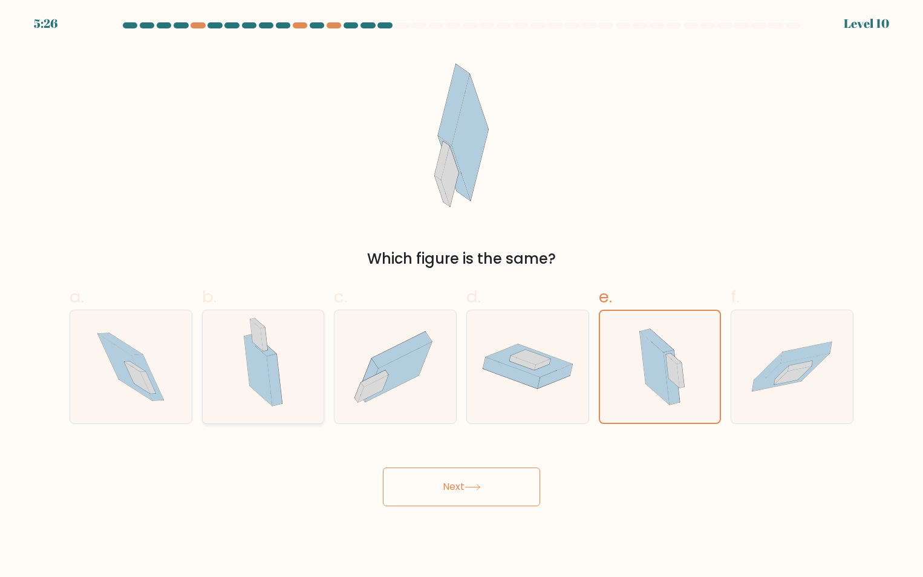
radio input "true"
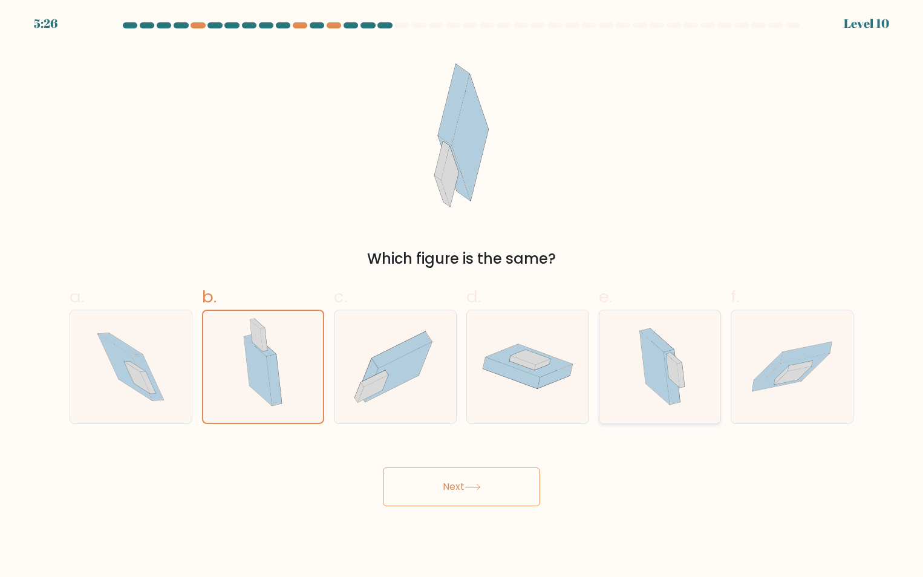
click at [625, 369] on div at bounding box center [660, 367] width 123 height 114
click at [462, 297] on input "e." at bounding box center [462, 293] width 1 height 8
radio input "true"
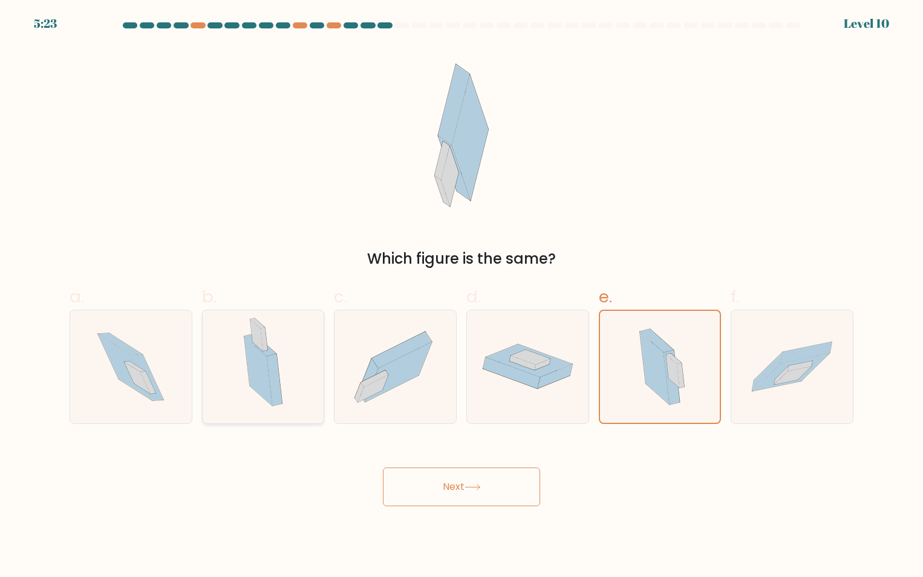
click at [283, 369] on icon at bounding box center [263, 366] width 64 height 113
click at [462, 297] on input "b." at bounding box center [462, 293] width 1 height 8
radio input "true"
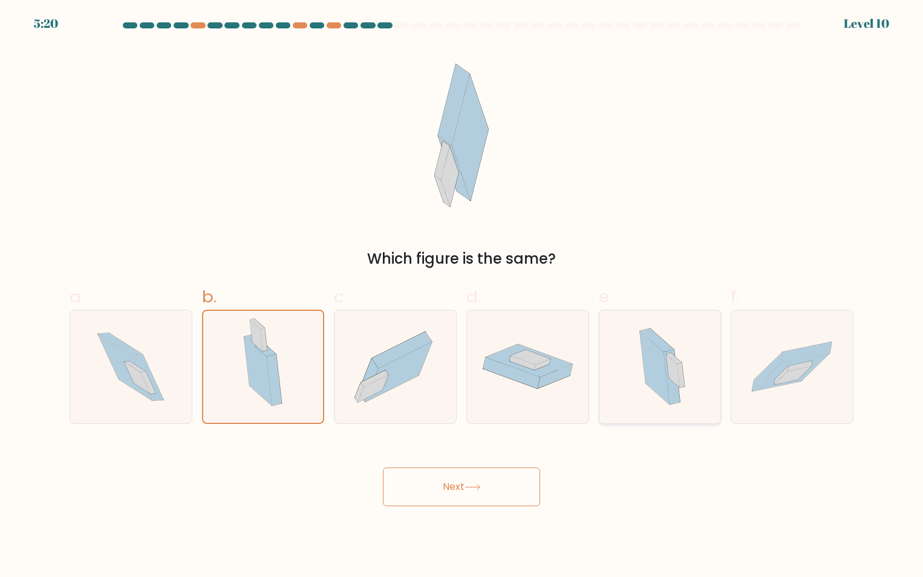
click at [663, 356] on icon at bounding box center [655, 368] width 30 height 73
click at [462, 297] on input "e." at bounding box center [462, 293] width 1 height 8
radio input "true"
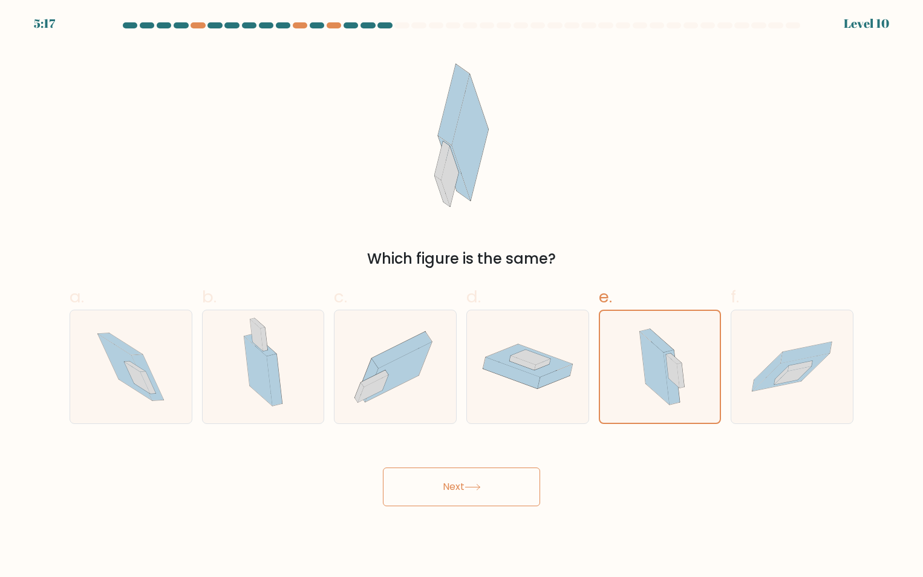
click at [452, 480] on button "Next" at bounding box center [461, 487] width 157 height 39
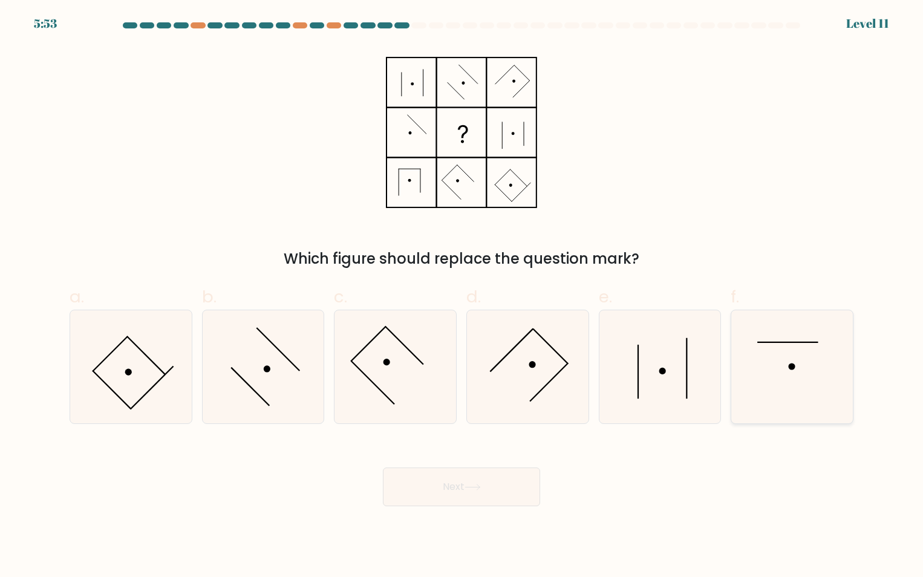
click at [785, 375] on icon at bounding box center [792, 366] width 113 height 113
click at [462, 297] on input "f." at bounding box center [462, 293] width 1 height 8
radio input "true"
click at [285, 367] on icon at bounding box center [262, 366] width 113 height 113
click at [462, 297] on input "b." at bounding box center [462, 293] width 1 height 8
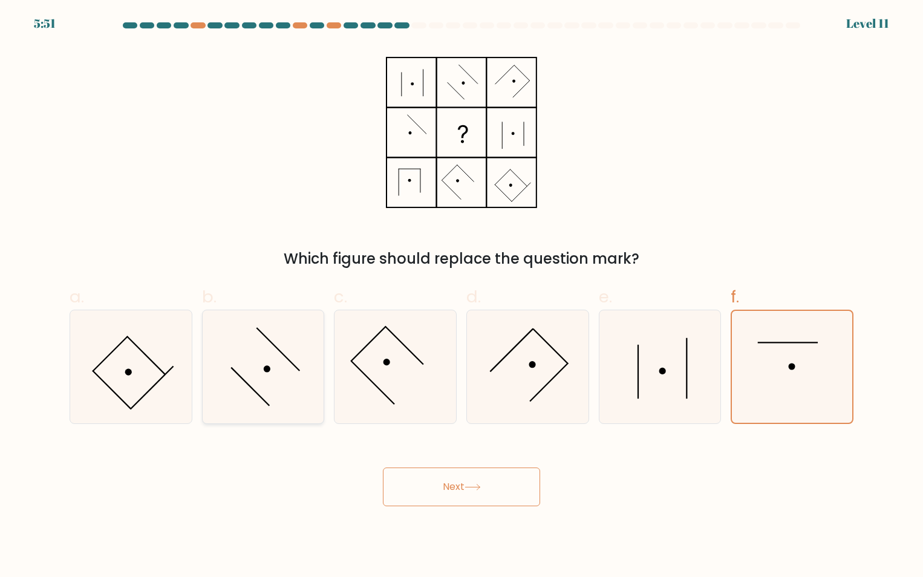
radio input "true"
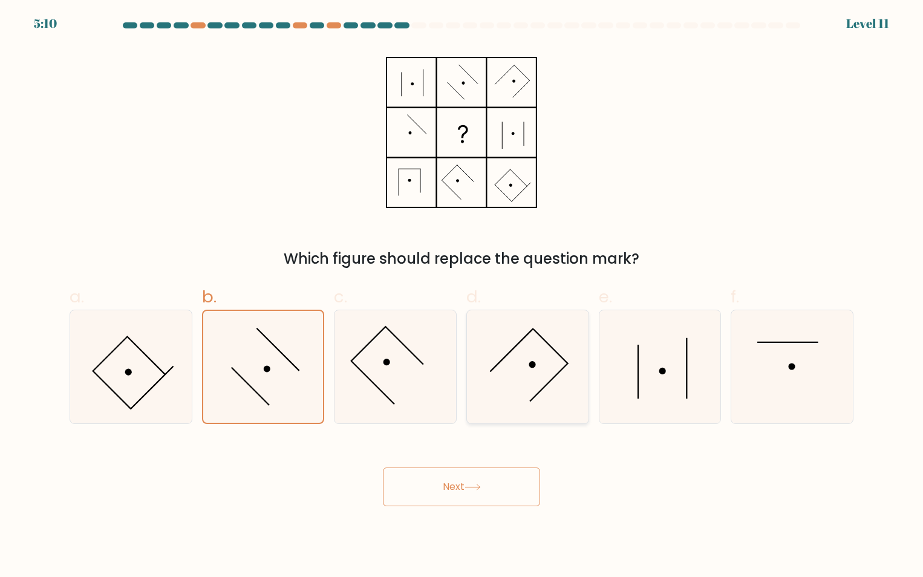
click at [571, 355] on icon at bounding box center [527, 366] width 113 height 113
click at [462, 297] on input "d." at bounding box center [462, 293] width 1 height 8
radio input "true"
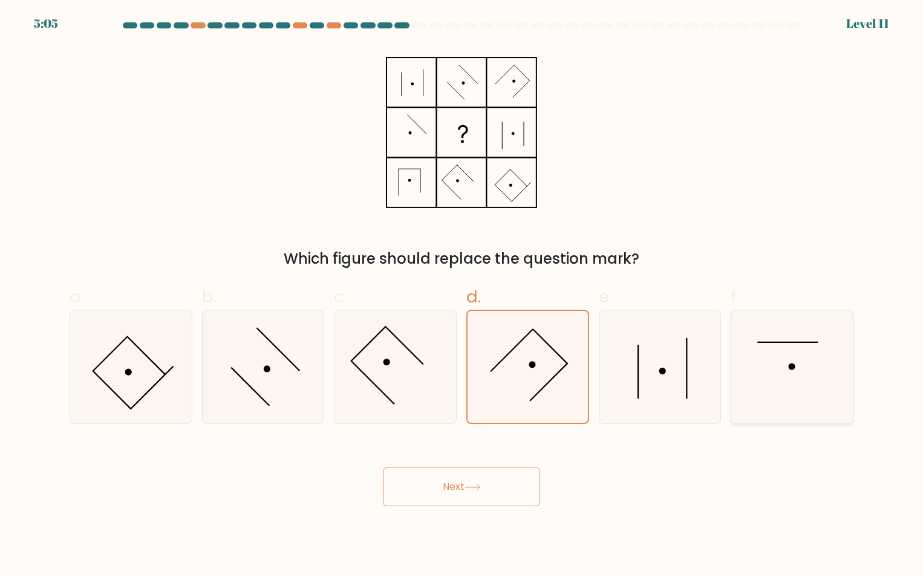
click at [750, 375] on icon at bounding box center [792, 366] width 113 height 113
click at [462, 297] on input "f." at bounding box center [462, 293] width 1 height 8
radio input "true"
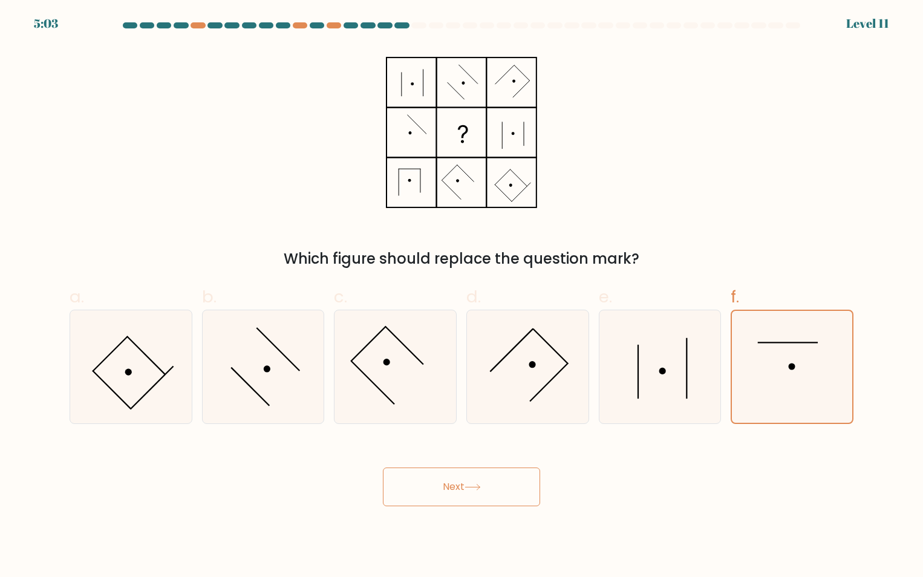
click at [427, 489] on button "Next" at bounding box center [461, 487] width 157 height 39
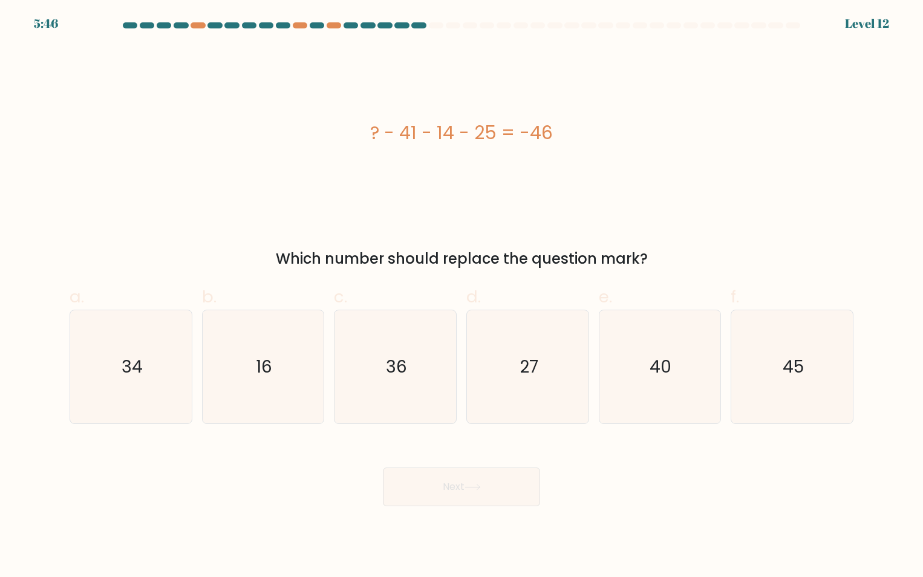
drag, startPoint x: 366, startPoint y: 132, endPoint x: 567, endPoint y: 138, distance: 201.0
click at [567, 138] on div "? - 41 - 14 - 25 = -46" at bounding box center [462, 132] width 784 height 27
copy div "? - 41 - 14 - 25 = -46"
click at [172, 360] on icon "34" at bounding box center [130, 366] width 113 height 113
click at [462, 297] on input "a. 34" at bounding box center [462, 293] width 1 height 8
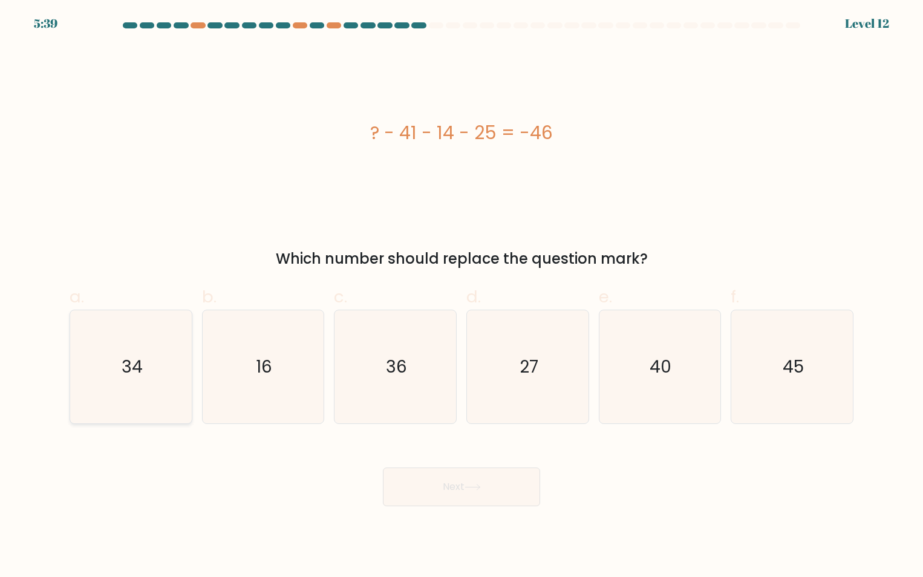
radio input "true"
click at [461, 488] on button "Next" at bounding box center [461, 487] width 157 height 39
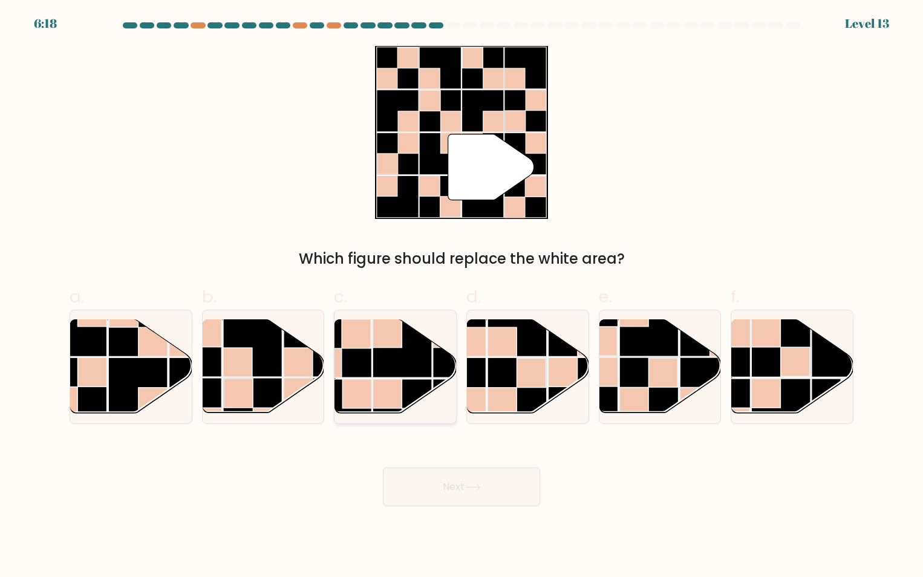
click at [382, 378] on icon at bounding box center [396, 365] width 122 height 93
click at [462, 297] on input "c." at bounding box center [462, 293] width 1 height 8
radio input "true"
click at [480, 487] on icon at bounding box center [472, 487] width 15 height 5
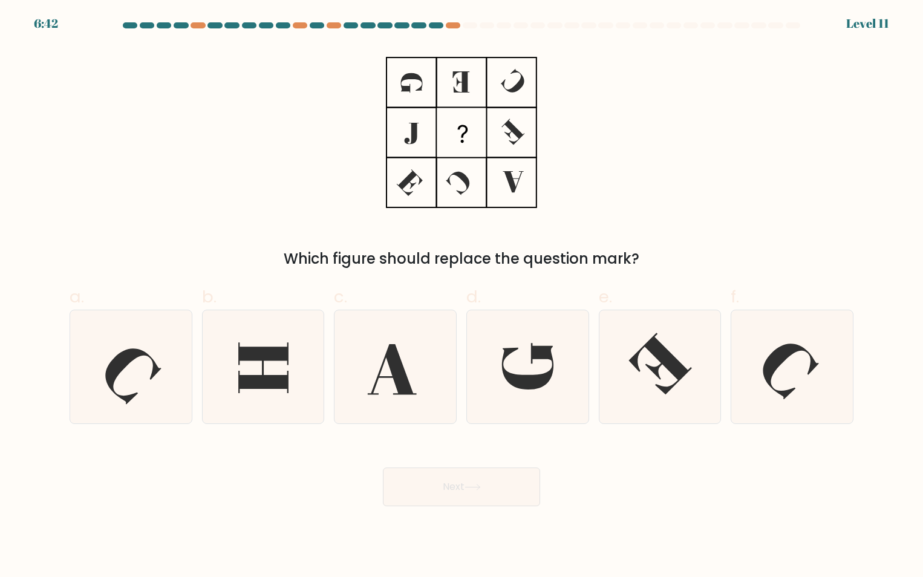
drag, startPoint x: 680, startPoint y: 260, endPoint x: 395, endPoint y: 54, distance: 351.5
click at [395, 54] on div "Which figure should replace the question mark?" at bounding box center [461, 158] width 799 height 224
drag, startPoint x: 395, startPoint y: 54, endPoint x: 632, endPoint y: 93, distance: 240.3
click at [632, 93] on div "Which figure should replace the question mark?" at bounding box center [461, 158] width 799 height 224
click at [543, 373] on icon at bounding box center [527, 366] width 113 height 113
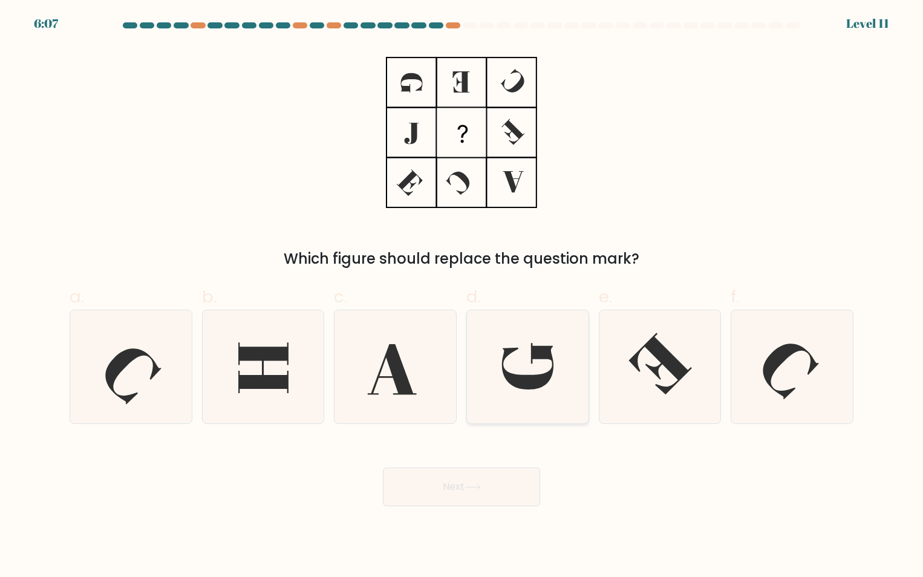
click at [462, 297] on input "d." at bounding box center [462, 293] width 1 height 8
radio input "true"
click at [251, 363] on icon at bounding box center [262, 366] width 113 height 113
click at [462, 297] on input "b." at bounding box center [462, 293] width 1 height 8
radio input "true"
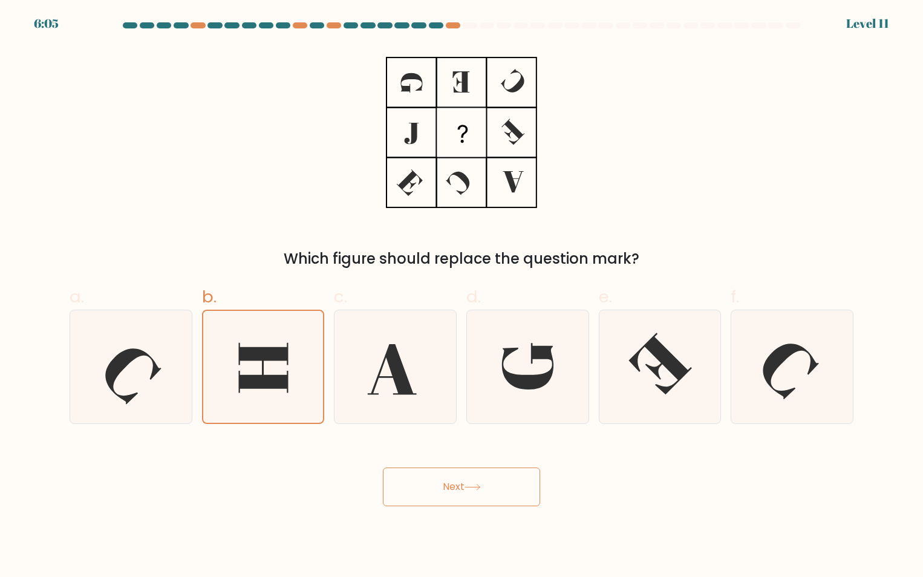
click at [473, 482] on button "Next" at bounding box center [461, 487] width 157 height 39
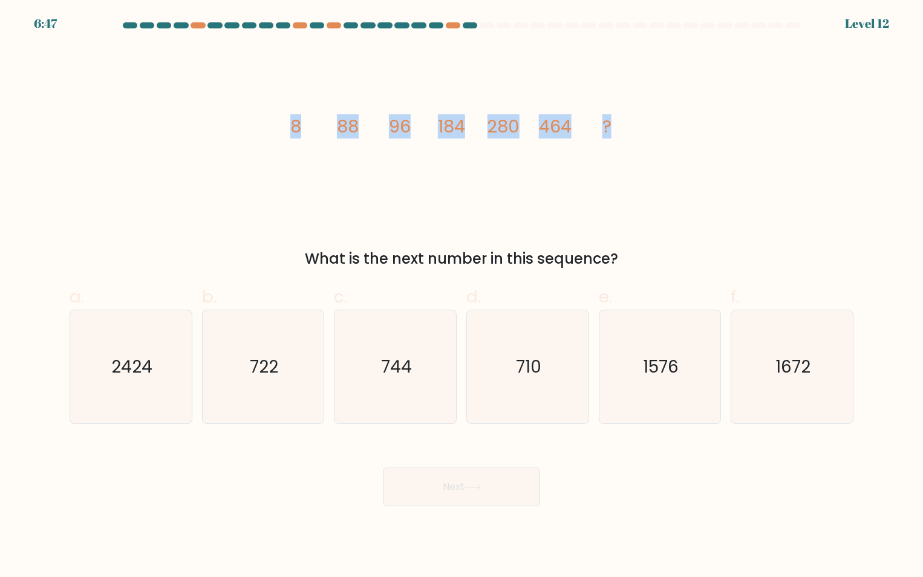
drag, startPoint x: 286, startPoint y: 129, endPoint x: 626, endPoint y: 125, distance: 340.1
click at [626, 125] on icon "image/svg+xml 8 88 96 184 280 464 ?" at bounding box center [461, 132] width 363 height 173
copy g "8 88 96 184 280 464 ?"
click at [375, 376] on icon "744" at bounding box center [395, 366] width 113 height 113
click at [462, 297] on input "c. 744" at bounding box center [462, 293] width 1 height 8
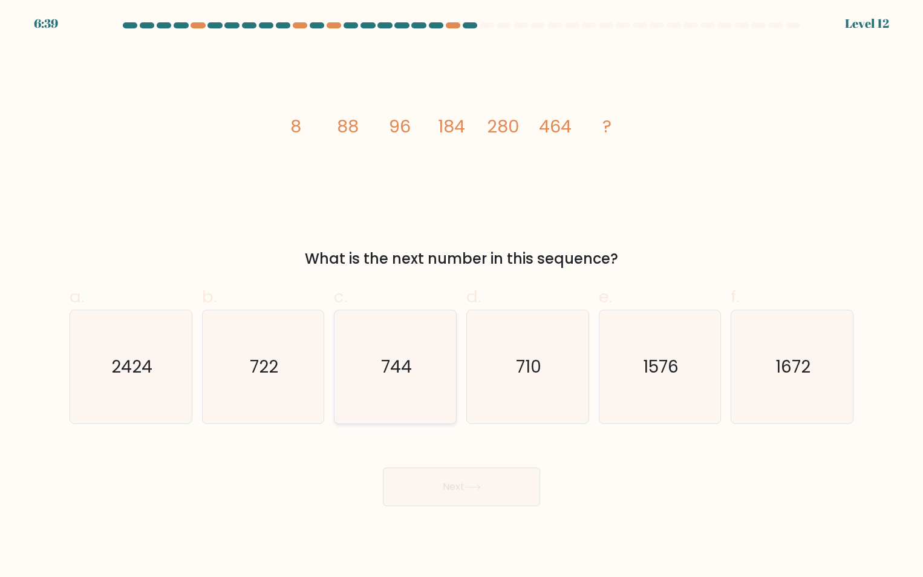
radio input "true"
click at [474, 490] on icon at bounding box center [473, 487] width 16 height 7
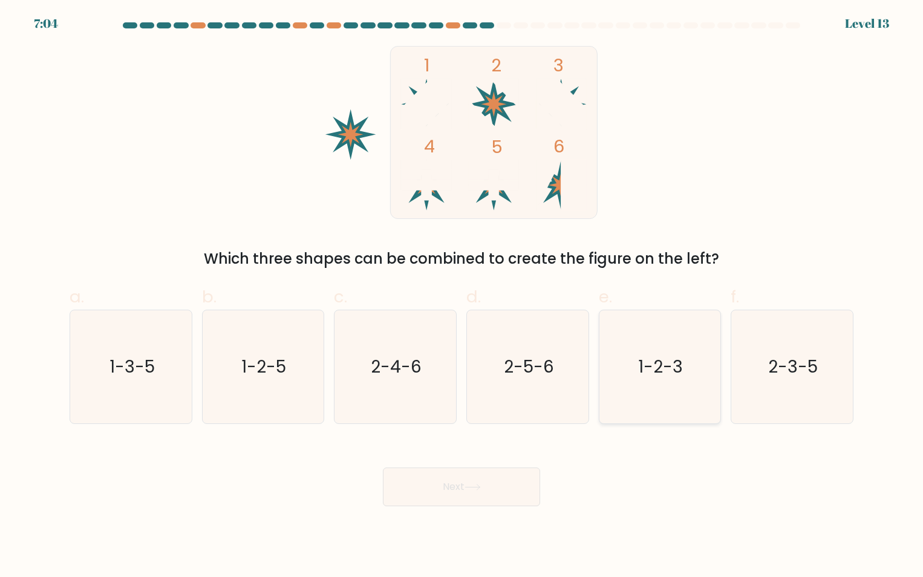
click at [672, 388] on icon "1-2-3" at bounding box center [659, 366] width 113 height 113
click at [462, 297] on input "e. 1-2-3" at bounding box center [462, 293] width 1 height 8
radio input "true"
click at [793, 390] on icon "2-3-5" at bounding box center [792, 366] width 113 height 113
click at [462, 297] on input "f. 2-3-5" at bounding box center [462, 293] width 1 height 8
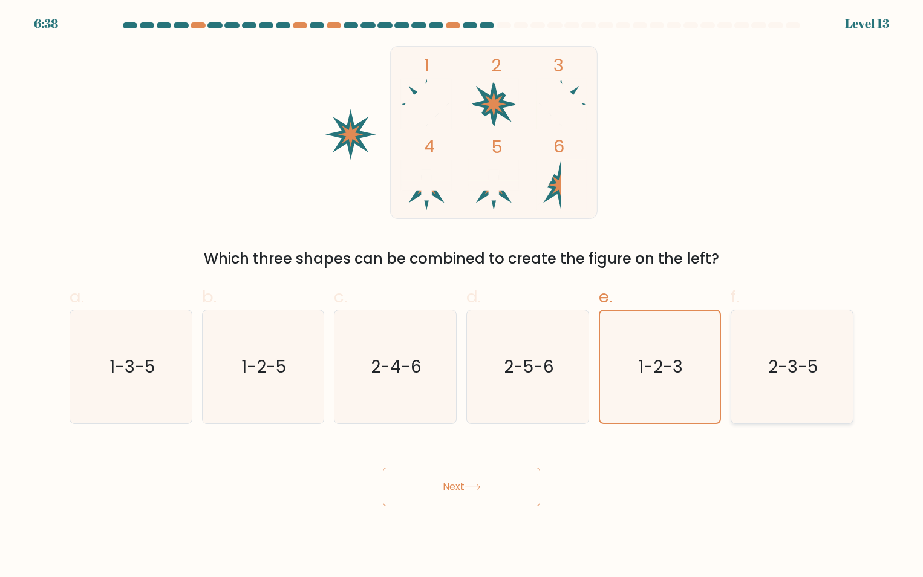
radio input "true"
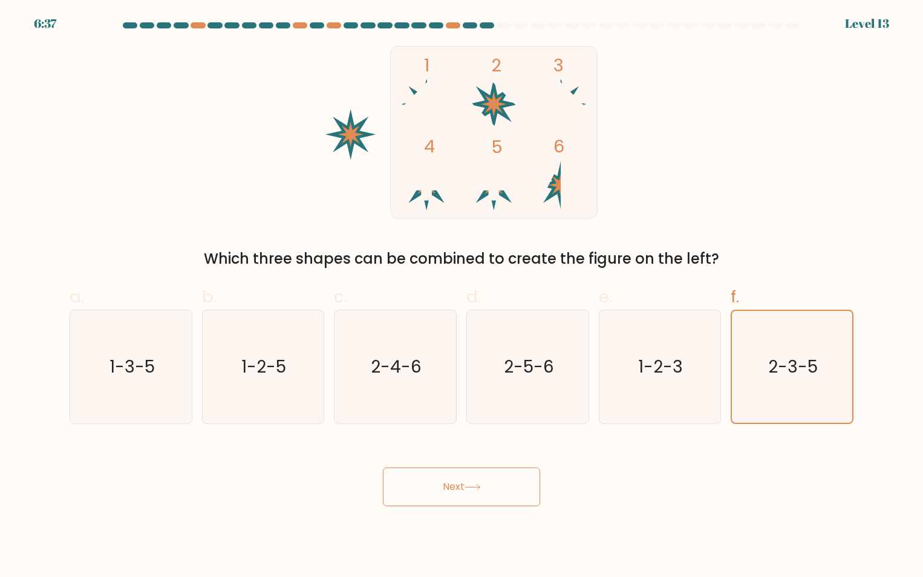
click at [470, 482] on button "Next" at bounding box center [461, 487] width 157 height 39
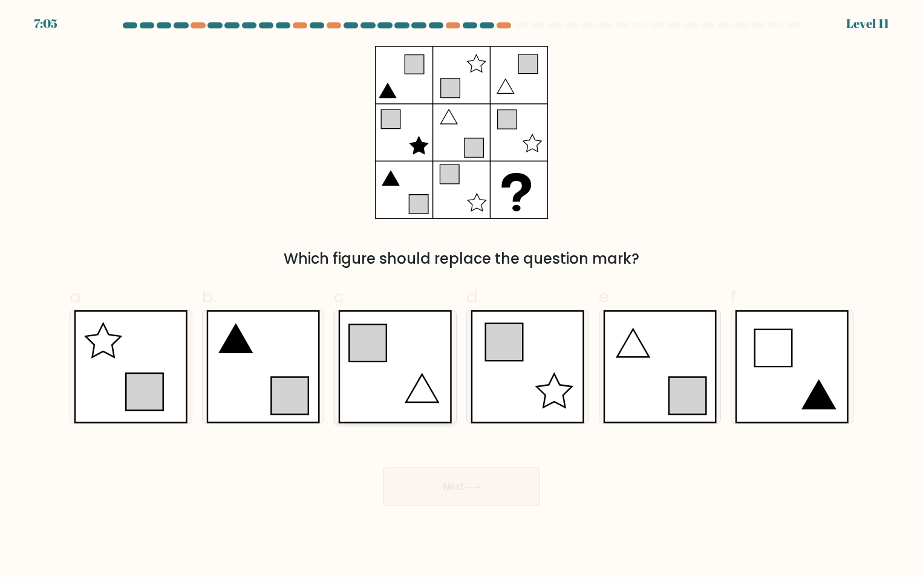
click at [429, 382] on icon at bounding box center [395, 366] width 114 height 113
click at [462, 297] on input "c." at bounding box center [462, 293] width 1 height 8
radio input "true"
click at [421, 376] on icon at bounding box center [422, 388] width 32 height 28
click at [462, 297] on input "c." at bounding box center [462, 293] width 1 height 8
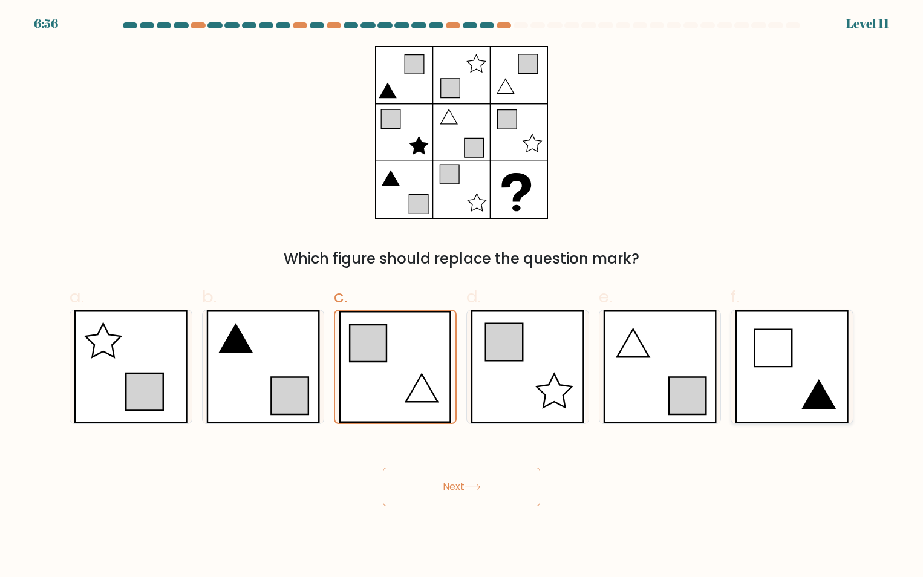
click at [813, 363] on icon at bounding box center [792, 366] width 114 height 113
click at [462, 297] on input "f." at bounding box center [462, 293] width 1 height 8
radio input "true"
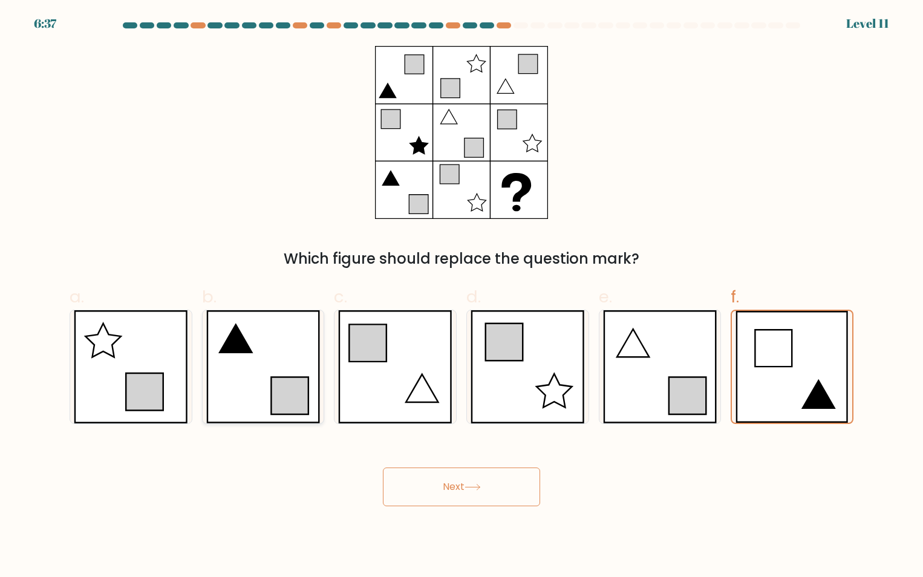
click at [289, 369] on icon at bounding box center [263, 366] width 114 height 113
click at [462, 297] on input "b." at bounding box center [462, 293] width 1 height 8
radio input "true"
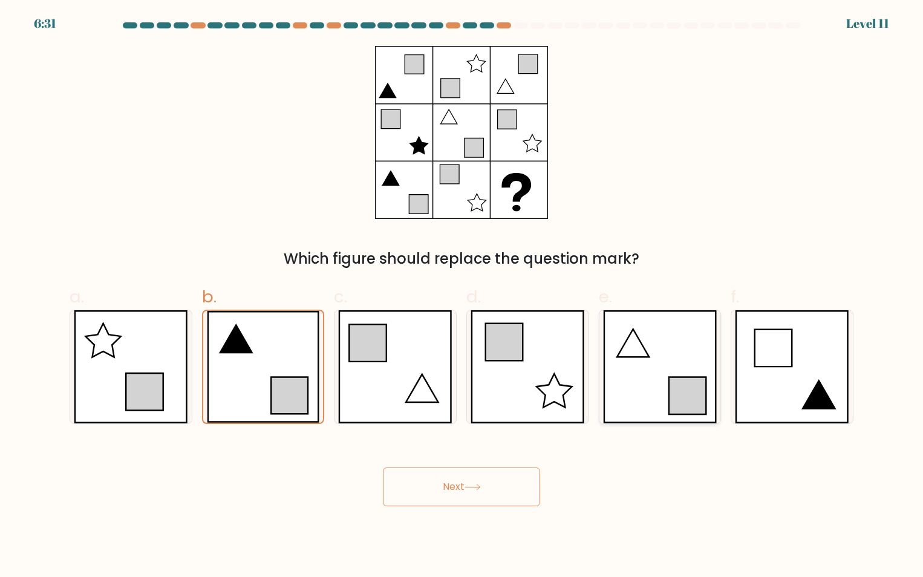
click at [626, 363] on icon at bounding box center [660, 366] width 114 height 113
click at [462, 297] on input "e." at bounding box center [462, 293] width 1 height 8
radio input "true"
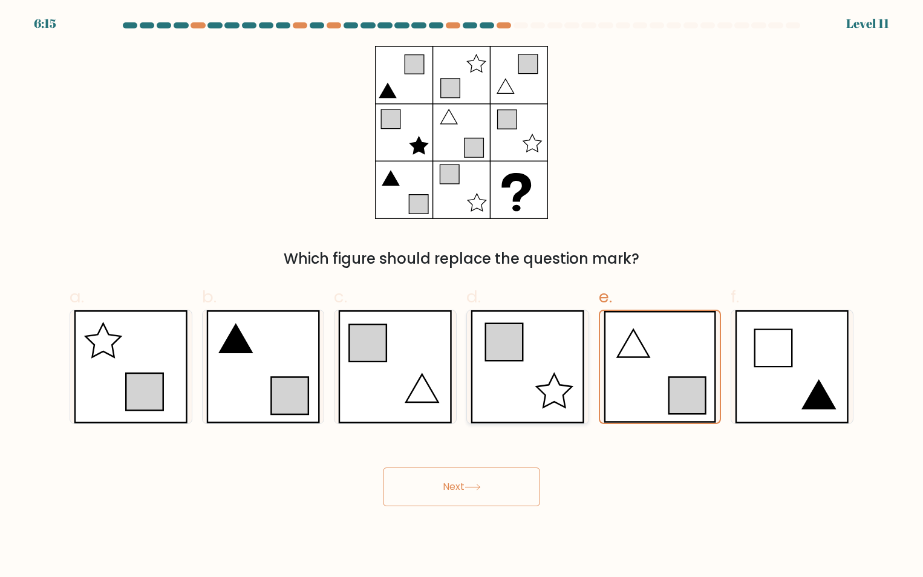
click at [532, 374] on icon at bounding box center [528, 366] width 114 height 113
click at [462, 297] on input "d." at bounding box center [462, 293] width 1 height 8
radio input "true"
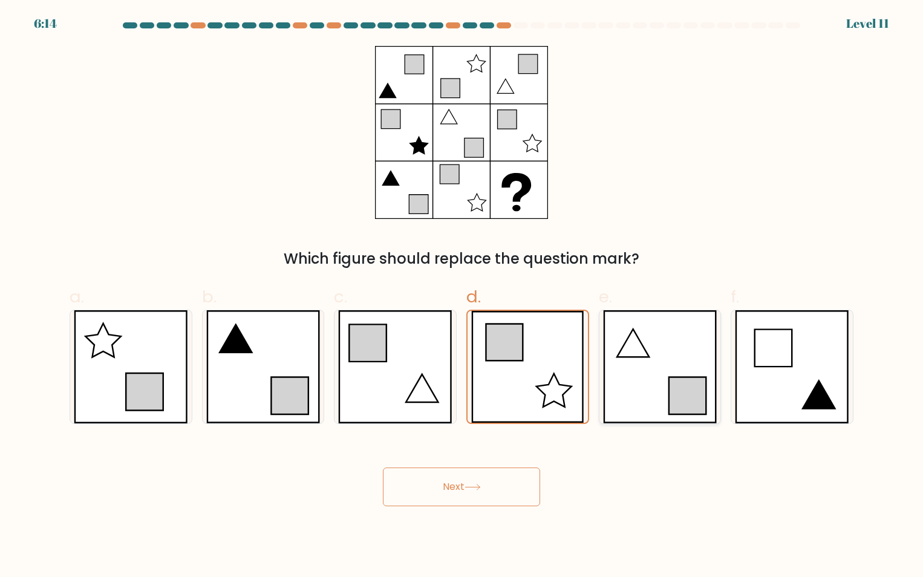
click at [640, 368] on icon at bounding box center [660, 366] width 114 height 113
click at [462, 297] on input "e." at bounding box center [462, 293] width 1 height 8
radio input "true"
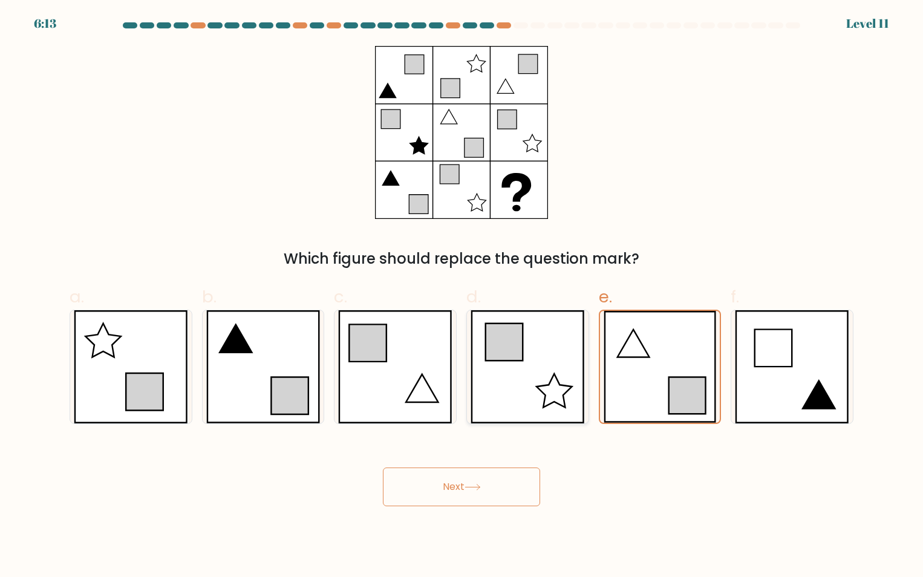
click at [576, 364] on icon at bounding box center [528, 366] width 114 height 113
click at [462, 297] on input "d." at bounding box center [462, 293] width 1 height 8
radio input "true"
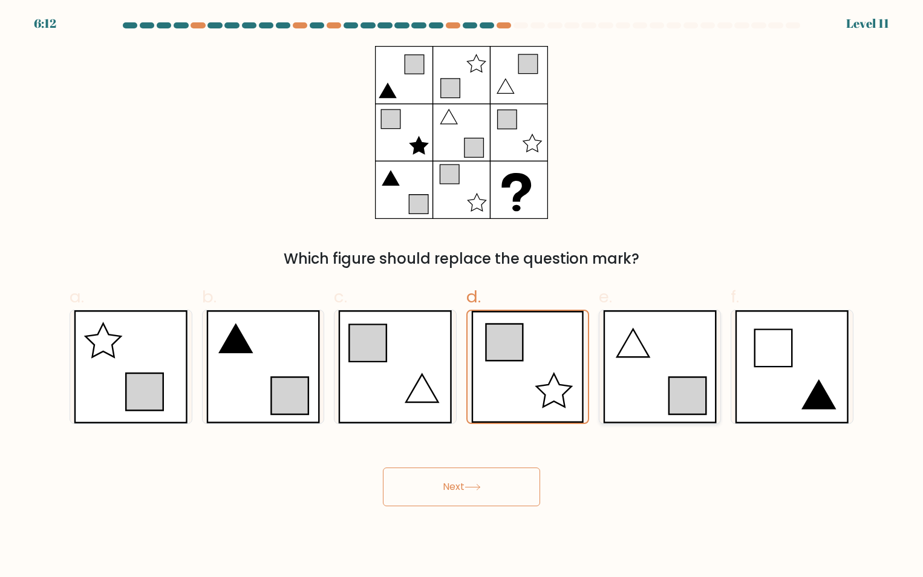
click at [664, 358] on icon at bounding box center [660, 366] width 114 height 113
click at [462, 297] on input "e." at bounding box center [462, 293] width 1 height 8
radio input "true"
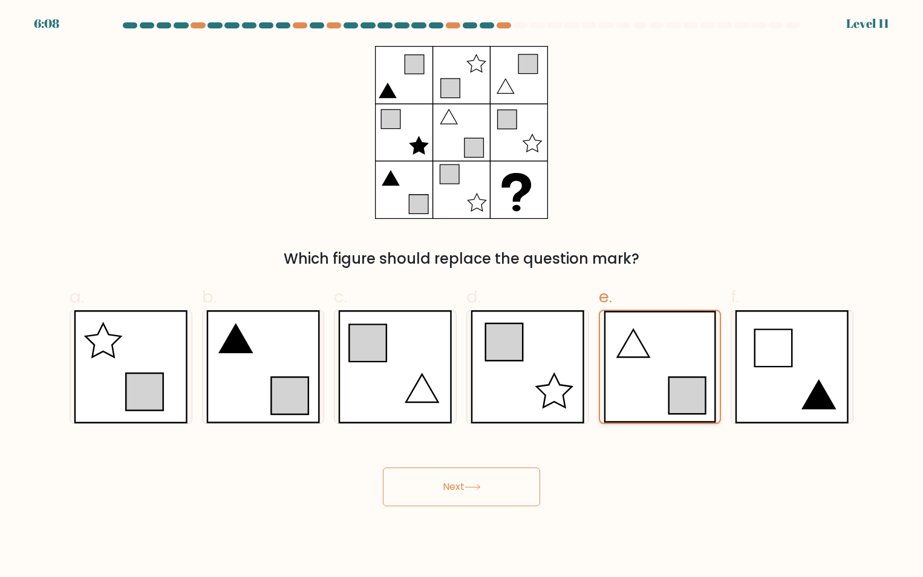
click at [669, 372] on icon at bounding box center [660, 367] width 113 height 112
click at [462, 297] on input "e." at bounding box center [462, 293] width 1 height 8
click at [675, 346] on icon at bounding box center [660, 367] width 113 height 112
click at [462, 297] on input "e." at bounding box center [462, 293] width 1 height 8
click at [668, 392] on icon at bounding box center [660, 367] width 113 height 112
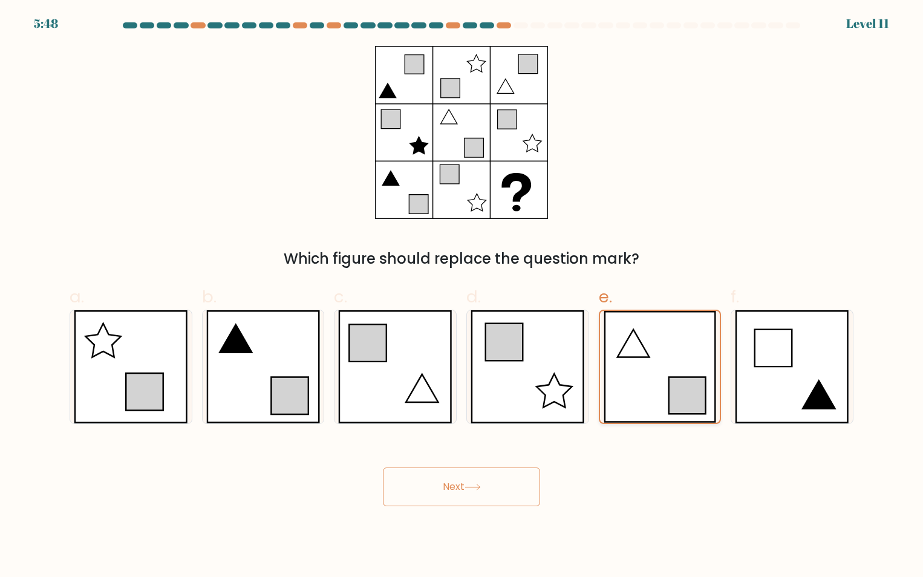
click at [462, 297] on input "e." at bounding box center [462, 293] width 1 height 8
click at [681, 362] on icon at bounding box center [660, 367] width 113 height 112
click at [462, 297] on input "e." at bounding box center [462, 293] width 1 height 8
click at [481, 486] on icon at bounding box center [473, 487] width 16 height 7
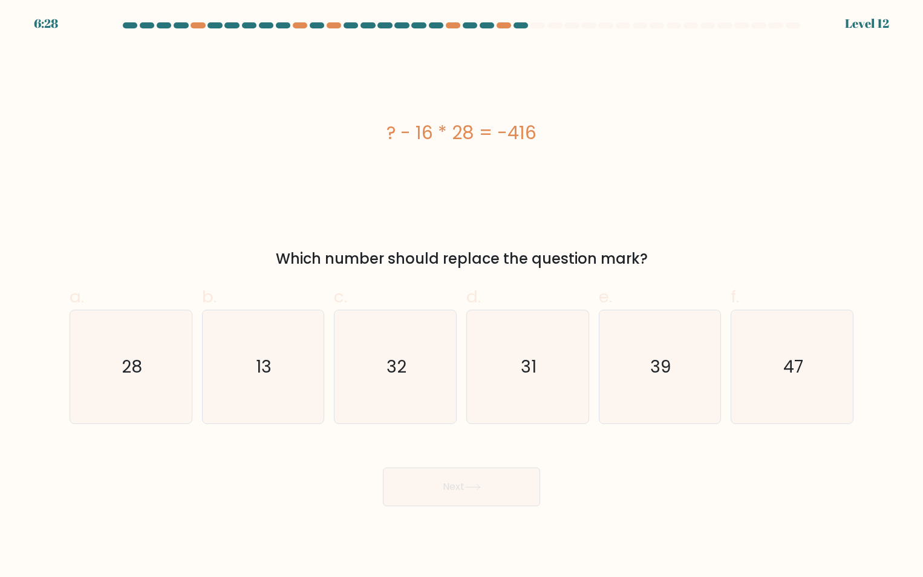
drag, startPoint x: 381, startPoint y: 134, endPoint x: 541, endPoint y: 140, distance: 159.9
click at [541, 140] on div "? - 16 * 28 = -416" at bounding box center [462, 132] width 784 height 27
copy div "? - 16 * 28 = -416"
click at [404, 360] on text "32" at bounding box center [397, 367] width 20 height 24
click at [462, 297] on input "c. 32" at bounding box center [462, 293] width 1 height 8
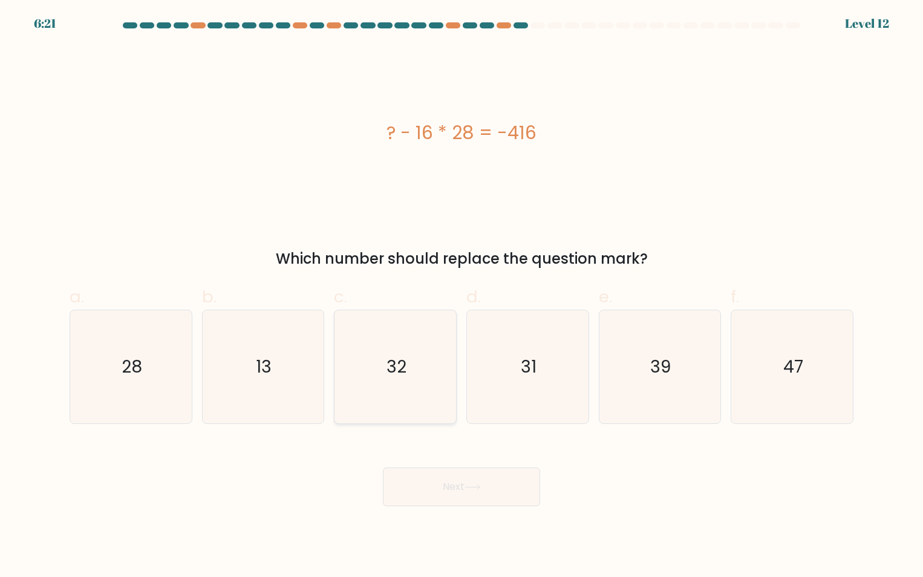
radio input "true"
click at [467, 491] on button "Next" at bounding box center [461, 487] width 157 height 39
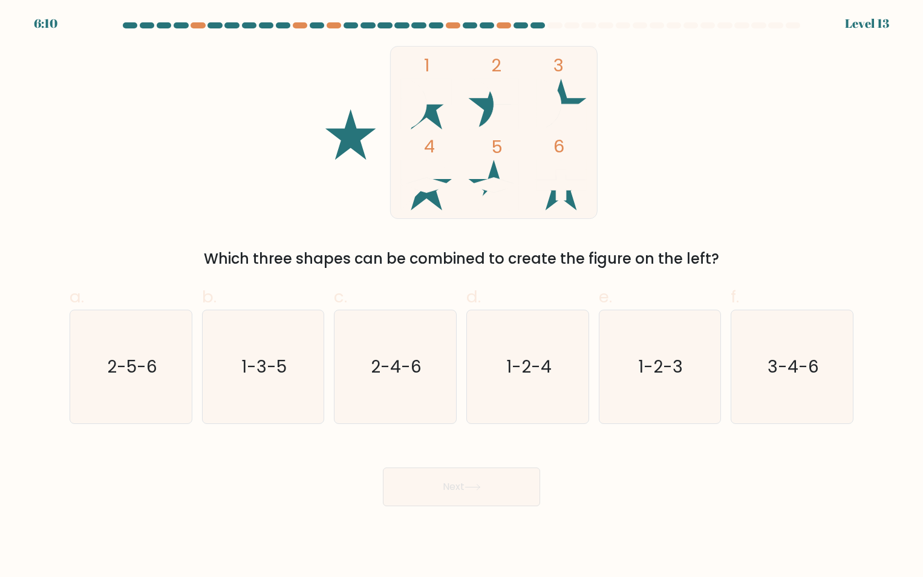
click at [493, 182] on icon at bounding box center [494, 185] width 51 height 15
click at [135, 341] on icon "2-5-6" at bounding box center [130, 366] width 113 height 113
click at [462, 297] on input "a. 2-5-6" at bounding box center [462, 293] width 1 height 8
radio input "true"
click at [820, 376] on icon "3-4-6" at bounding box center [792, 366] width 113 height 113
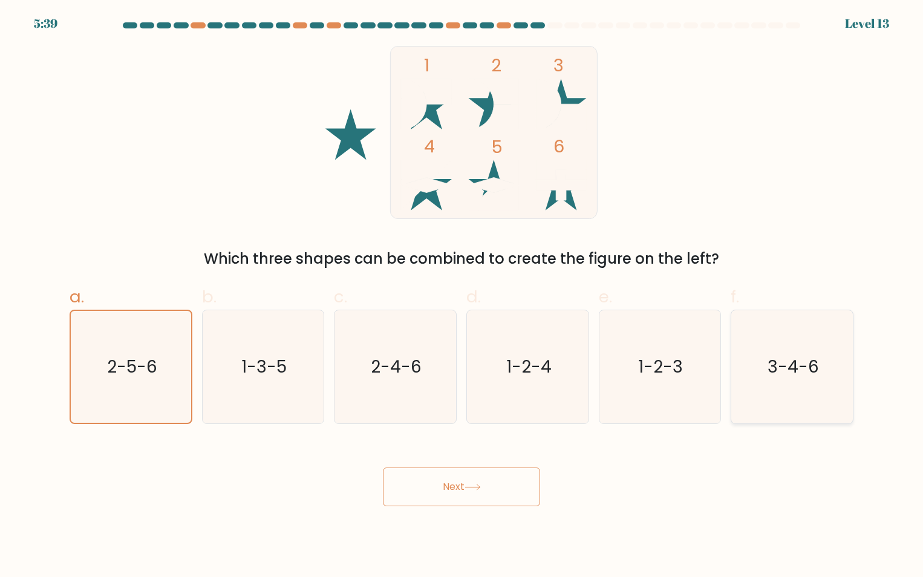
click at [462, 297] on input "f. 3-4-6" at bounding box center [462, 293] width 1 height 8
radio input "true"
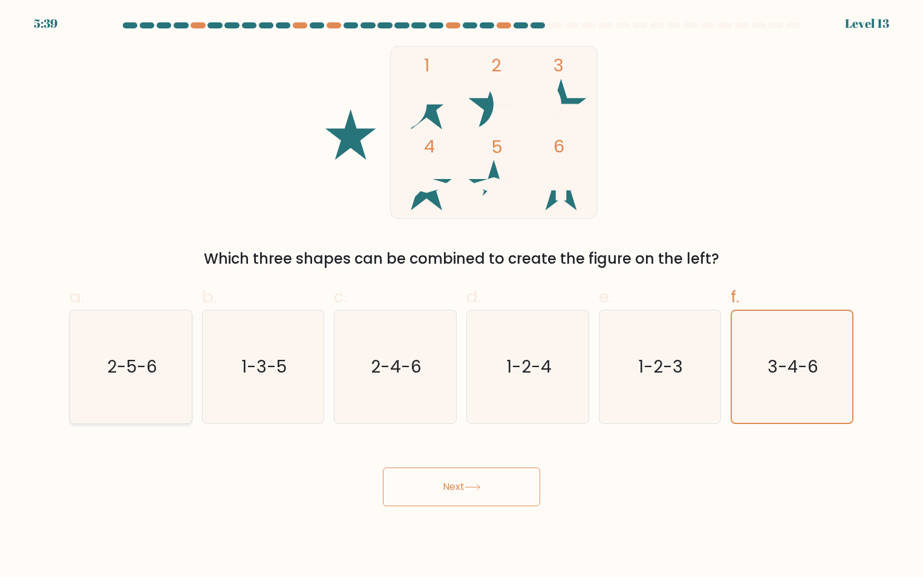
click at [129, 319] on icon "2-5-6" at bounding box center [130, 366] width 113 height 113
click at [462, 297] on input "a. 2-5-6" at bounding box center [462, 293] width 1 height 8
radio input "true"
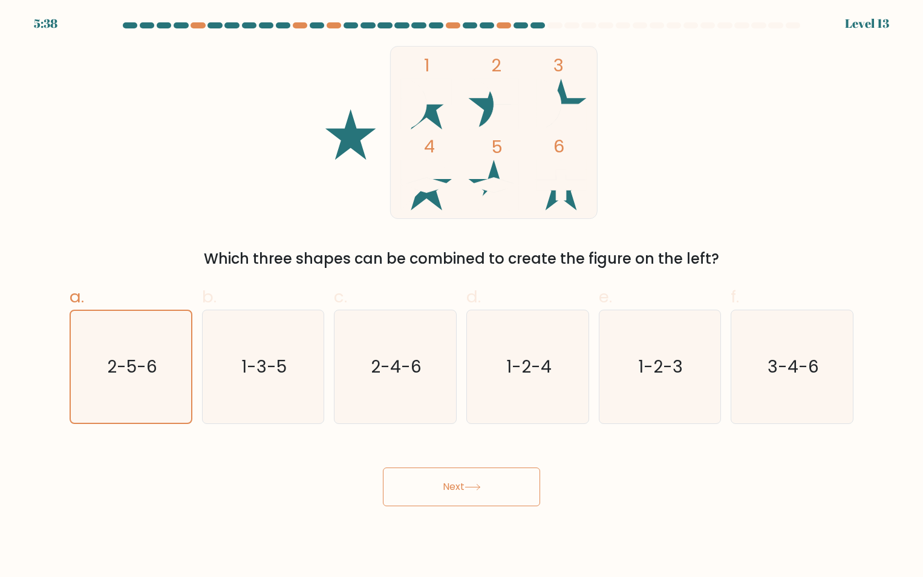
click at [433, 476] on button "Next" at bounding box center [461, 487] width 157 height 39
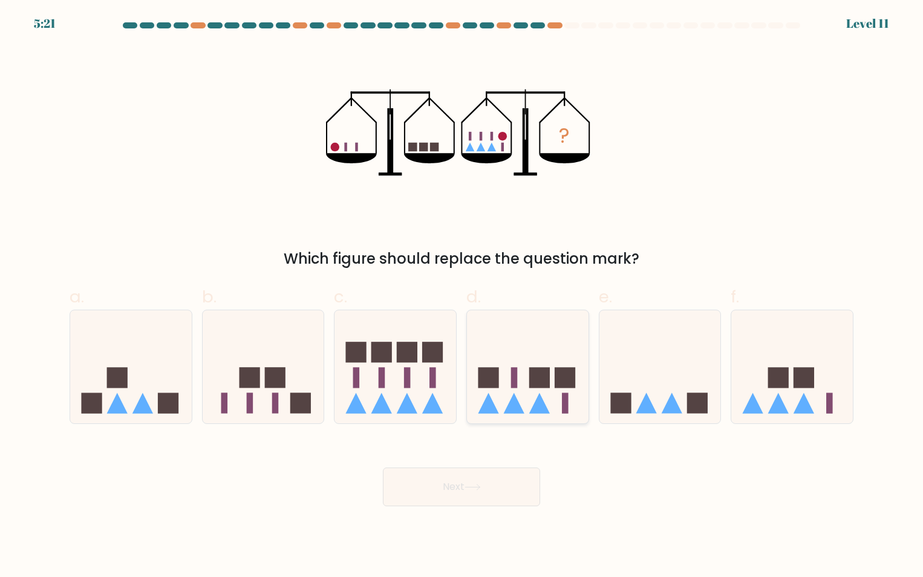
click at [504, 386] on icon at bounding box center [528, 366] width 122 height 100
click at [462, 297] on input "d." at bounding box center [462, 293] width 1 height 8
radio input "true"
drag, startPoint x: 598, startPoint y: 256, endPoint x: 392, endPoint y: 250, distance: 206.4
click at [392, 250] on div "Which figure should replace the question mark?" at bounding box center [462, 259] width 770 height 22
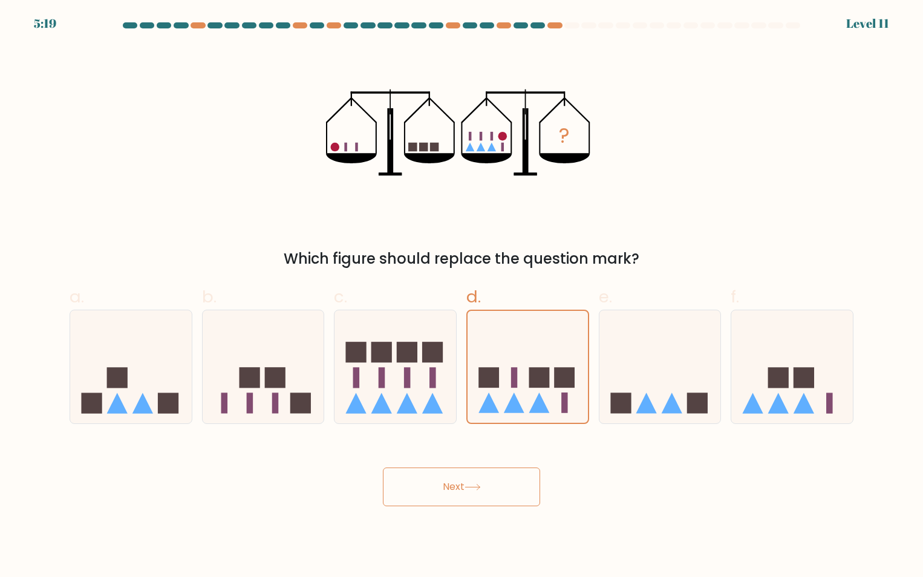
drag, startPoint x: 392, startPoint y: 250, endPoint x: 423, endPoint y: 250, distance: 30.9
click at [423, 250] on div "Which figure should replace the question mark?" at bounding box center [462, 259] width 770 height 22
drag, startPoint x: 292, startPoint y: 254, endPoint x: 615, endPoint y: 249, distance: 322.6
click at [615, 249] on div "Which figure should replace the question mark?" at bounding box center [462, 259] width 770 height 22
click at [616, 249] on div "Which figure should replace the question mark?" at bounding box center [462, 259] width 770 height 22
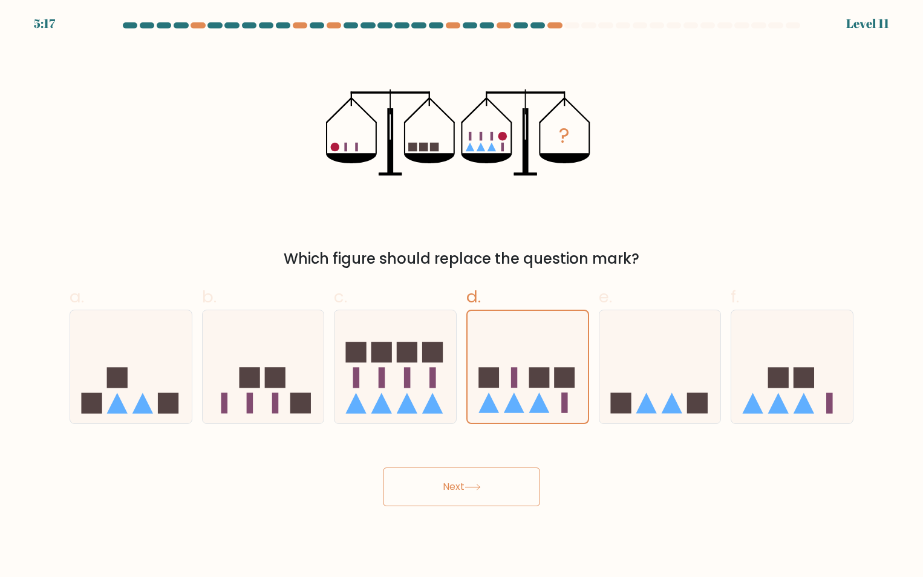
drag, startPoint x: 490, startPoint y: 257, endPoint x: 366, endPoint y: 246, distance: 123.9
click at [366, 246] on div "? Which figure should replace the question mark?" at bounding box center [461, 158] width 799 height 224
drag, startPoint x: 366, startPoint y: 246, endPoint x: 445, endPoint y: 257, distance: 79.9
click at [445, 257] on div "Which figure should replace the question mark?" at bounding box center [462, 259] width 770 height 22
drag, startPoint x: 294, startPoint y: 258, endPoint x: 602, endPoint y: 260, distance: 308.0
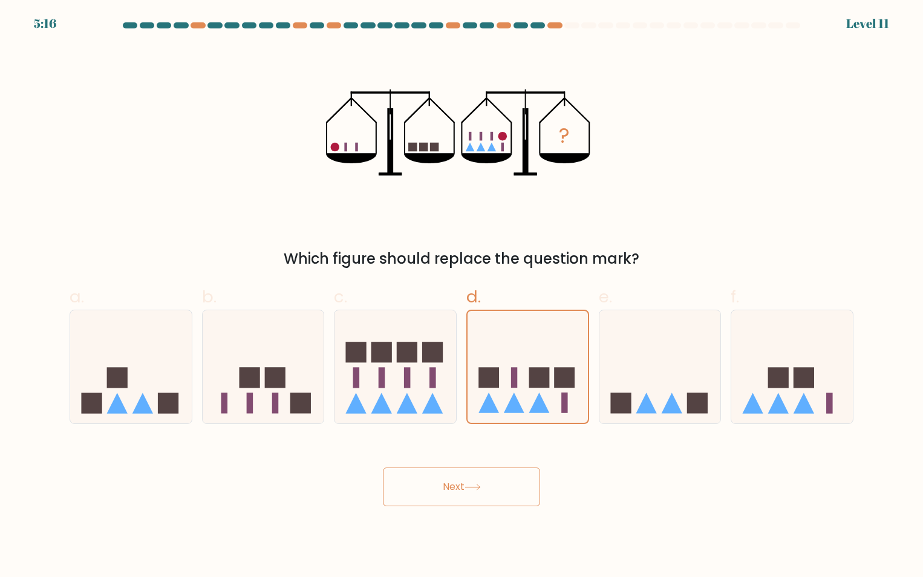
click at [602, 260] on div "Which figure should replace the question mark?" at bounding box center [462, 259] width 770 height 22
drag, startPoint x: 602, startPoint y: 260, endPoint x: 631, endPoint y: 260, distance: 28.4
click at [629, 260] on div "Which figure should replace the question mark?" at bounding box center [462, 259] width 770 height 22
drag, startPoint x: 651, startPoint y: 258, endPoint x: 281, endPoint y: 249, distance: 370.4
click at [281, 249] on div "Which figure should replace the question mark?" at bounding box center [462, 259] width 770 height 22
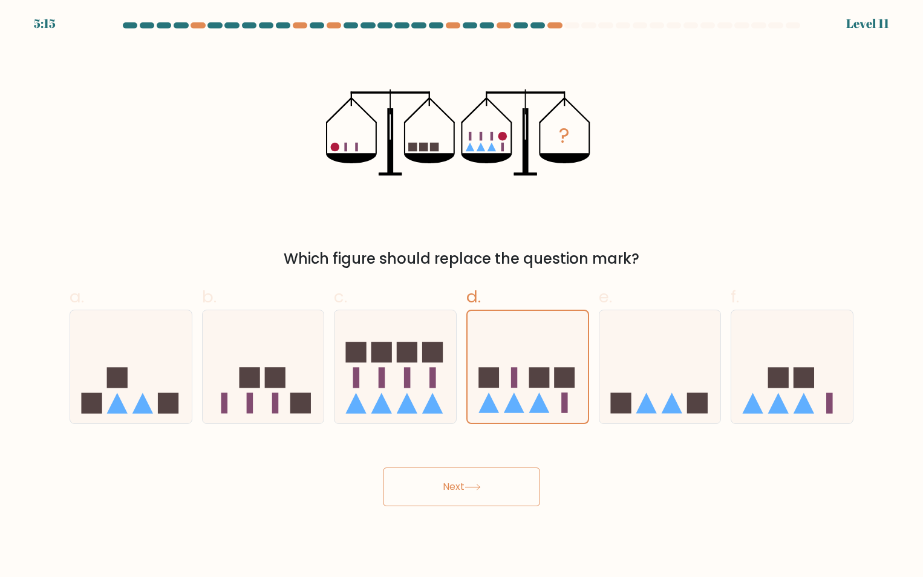
drag, startPoint x: 281, startPoint y: 249, endPoint x: 365, endPoint y: 254, distance: 84.2
click at [365, 254] on div "Which figure should replace the question mark?" at bounding box center [462, 259] width 770 height 22
click at [517, 365] on icon at bounding box center [528, 367] width 120 height 100
click at [462, 297] on input "d." at bounding box center [462, 293] width 1 height 8
click at [474, 494] on button "Next" at bounding box center [461, 487] width 157 height 39
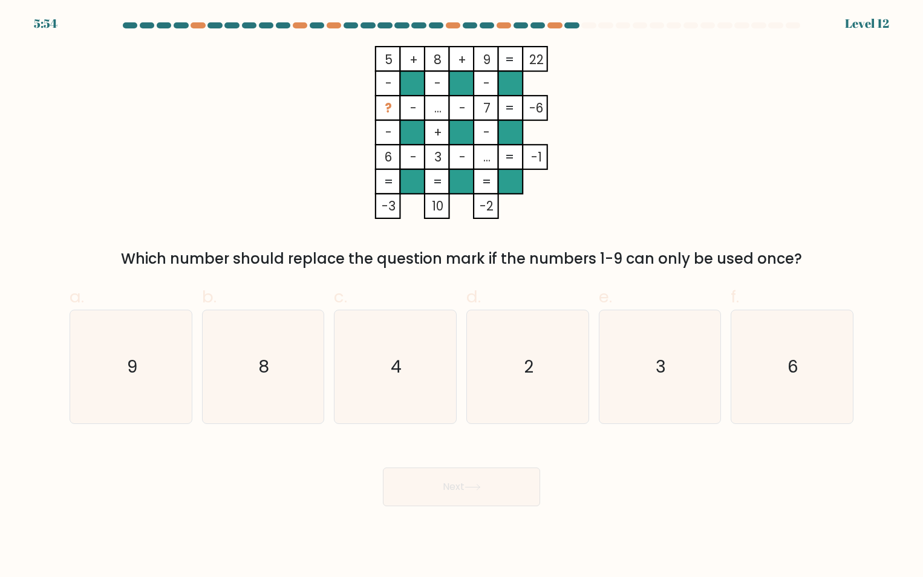
drag, startPoint x: 751, startPoint y: 260, endPoint x: 364, endPoint y: 237, distance: 388.0
click at [364, 237] on div "5 + 8 + 9 22 - - - ? - ... - 7 -6 - + - 6 - 3 - ... = -1 = = = = -3 10 -2 = Whi…" at bounding box center [461, 158] width 799 height 224
drag, startPoint x: 364, startPoint y: 237, endPoint x: 456, endPoint y: 244, distance: 92.9
click at [456, 246] on div "5 + 8 + 9 22 - - - ? - ... - 7 -6 - + - 6 - 3 - ... = -1 = = = = -3 10 -2 = Whi…" at bounding box center [461, 158] width 799 height 224
click at [394, 255] on div "Which number should replace the question mark if the numbers 1-9 can only be us…" at bounding box center [462, 259] width 770 height 22
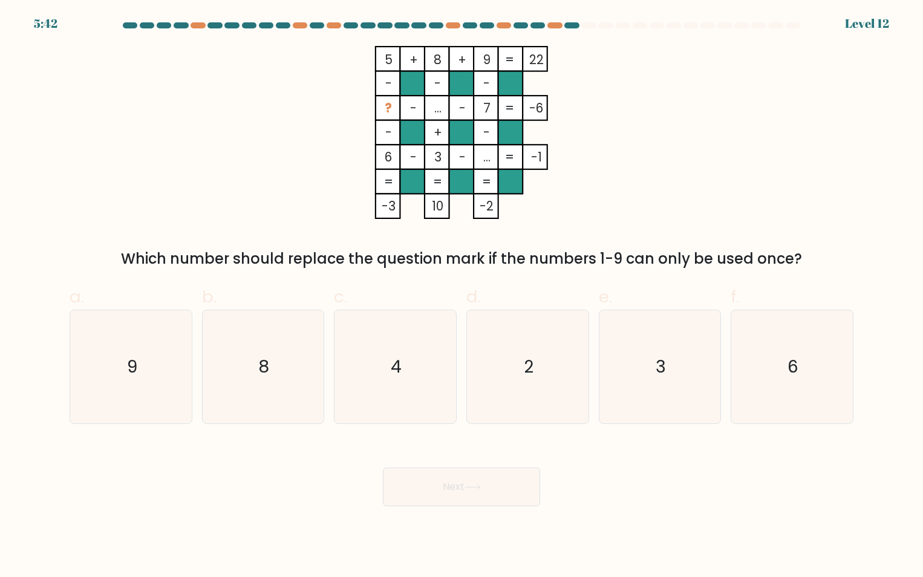
drag, startPoint x: 384, startPoint y: 63, endPoint x: 384, endPoint y: 182, distance: 119.2
click at [382, 174] on icon "5 + 8 + 9 22 - - - ? - ... - 7 -6 - + - 6 - 3 - ... = -1 = = = = -3 10 -2 =" at bounding box center [461, 132] width 363 height 173
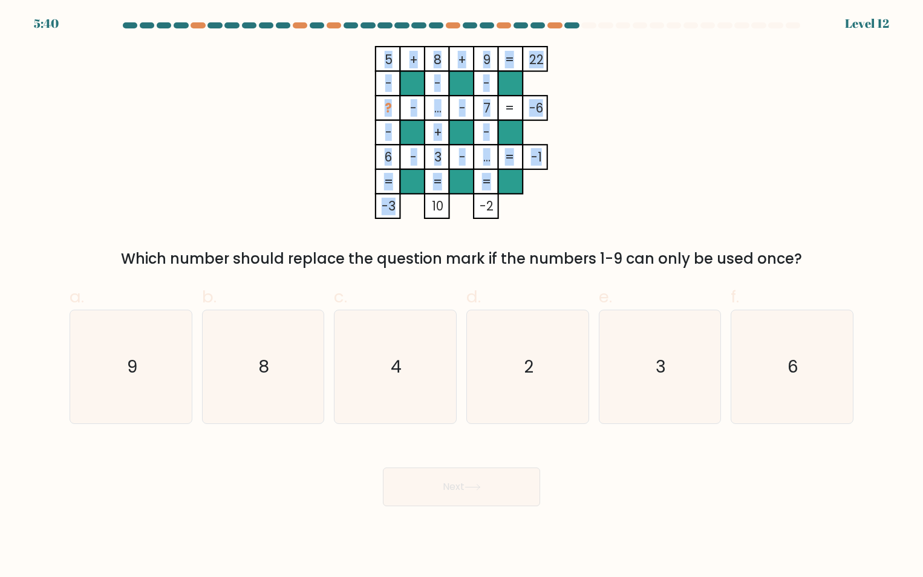
drag, startPoint x: 394, startPoint y: 208, endPoint x: 384, endPoint y: 61, distance: 147.4
click at [384, 61] on icon "5 + 8 + 9 22 - - - ? - ... - 7 -6 - + - 6 - 3 - ... = -1 = = = = -3 10 -2 =" at bounding box center [461, 132] width 363 height 173
click at [385, 61] on tspan "5" at bounding box center [389, 60] width 8 height 18
drag, startPoint x: 388, startPoint y: 55, endPoint x: 524, endPoint y: 211, distance: 207.1
click at [524, 211] on icon "5 + 8 + 9 22 - - - ? - ... - 7 -6 - + - 6 - 3 - ... = -1 = = = = -3 10 -2 =" at bounding box center [461, 132] width 363 height 173
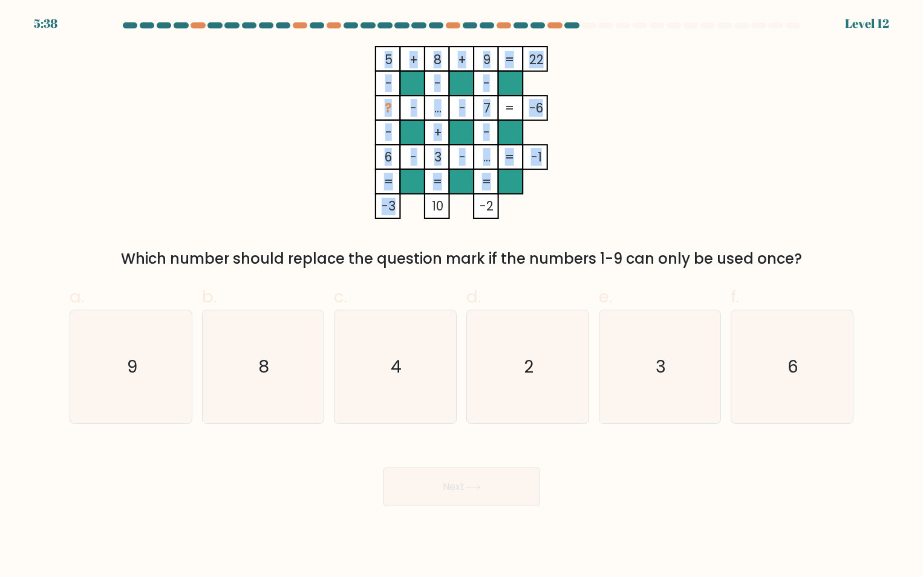
copy icon "+ 8 + 9 22 - - - ? - ... - 7 -6 - + - 6 - 3 - ... = -1 = = = = -3 10 -2"
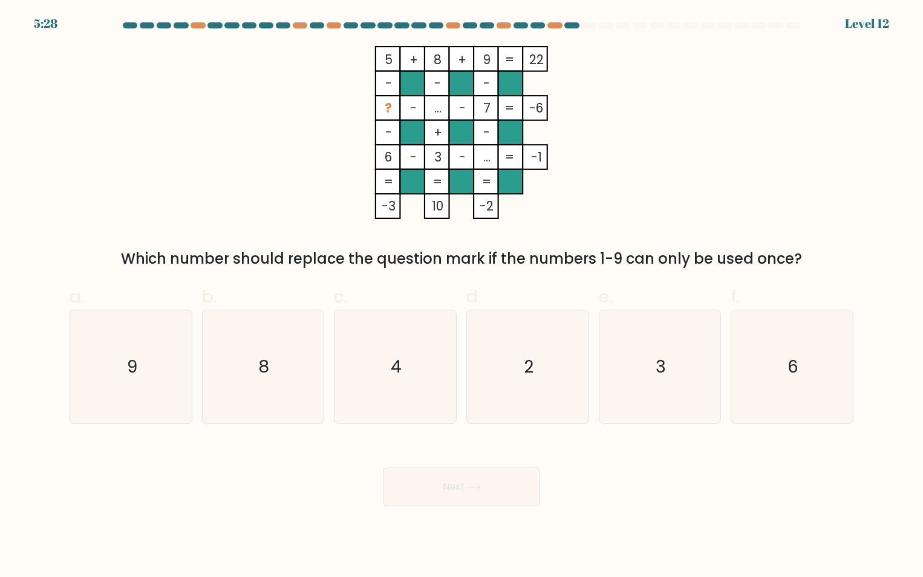
click at [716, 477] on div "Next" at bounding box center [461, 473] width 799 height 68
drag, startPoint x: 360, startPoint y: 37, endPoint x: 555, endPoint y: 171, distance: 236.7
click at [555, 171] on form at bounding box center [461, 264] width 923 height 484
click at [399, 258] on div "Which number should replace the question mark if the numbers 1-9 can only be us…" at bounding box center [462, 259] width 770 height 22
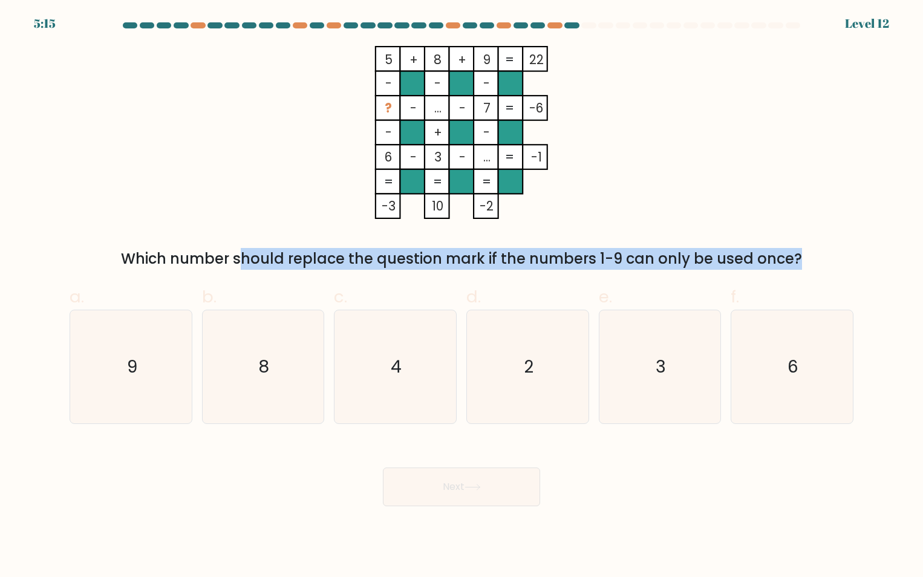
click at [399, 258] on div "Which number should replace the question mark if the numbers 1-9 can only be us…" at bounding box center [462, 259] width 770 height 22
copy form "Which number should replace the question mark if the numbers 1-9 can only be us…"
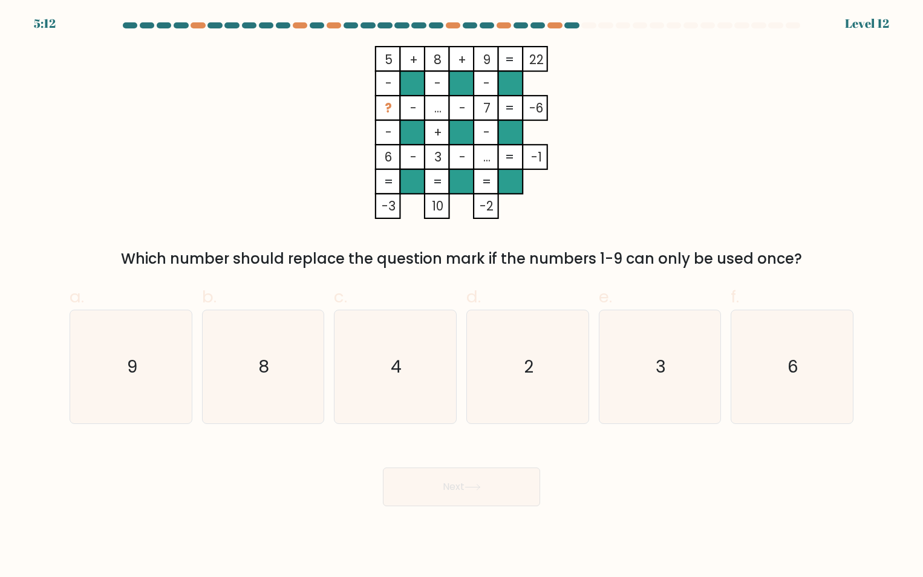
click at [844, 181] on div "5 + 8 + 9 22 - - - ? - ... - 7 -6 - + - 6 - 3 - ... = -1 = = = = -3 10 -2 = Whi…" at bounding box center [461, 158] width 799 height 224
click at [382, 354] on icon "4" at bounding box center [395, 366] width 113 height 113
click at [462, 297] on input "c. 4" at bounding box center [462, 293] width 1 height 8
radio input "true"
click at [459, 485] on button "Next" at bounding box center [461, 487] width 157 height 39
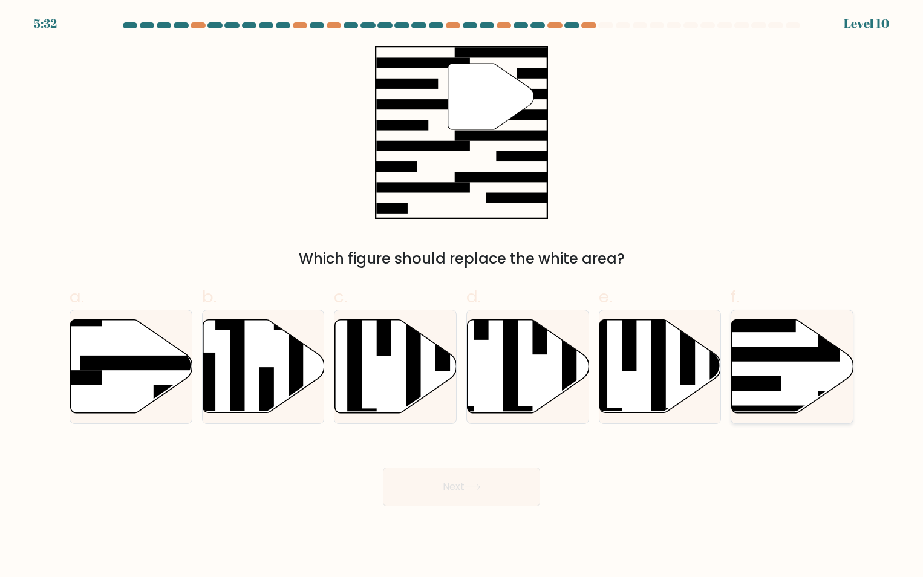
click at [787, 385] on icon at bounding box center [793, 365] width 122 height 93
click at [462, 297] on input "f." at bounding box center [462, 293] width 1 height 8
radio input "true"
click at [773, 368] on icon at bounding box center [793, 366] width 120 height 92
click at [462, 297] on input "f." at bounding box center [462, 293] width 1 height 8
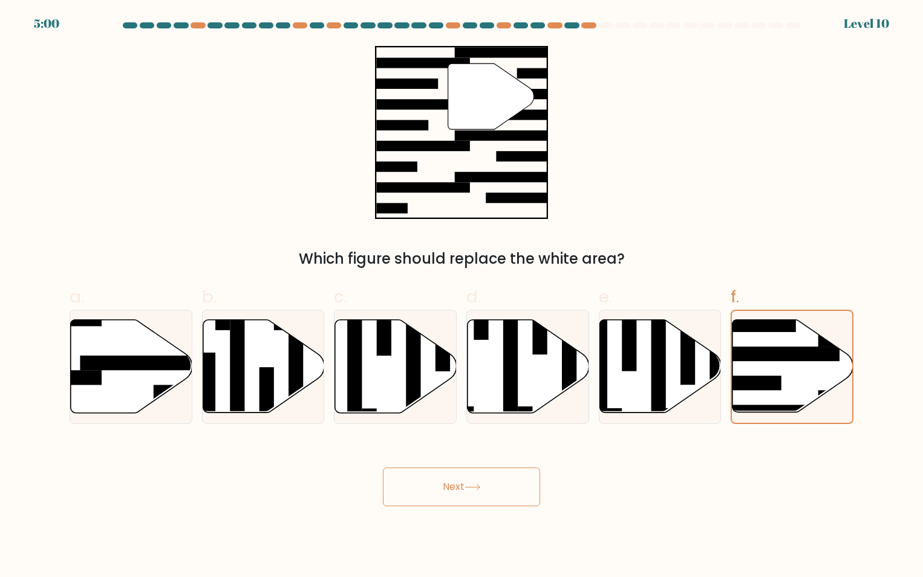
click at [481, 488] on icon at bounding box center [473, 487] width 16 height 7
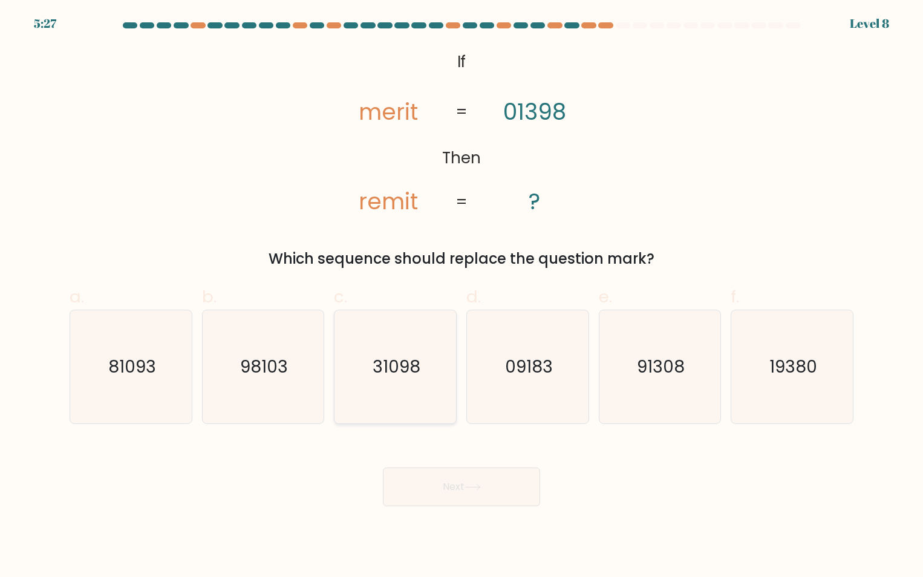
click at [407, 379] on icon "31098" at bounding box center [395, 366] width 113 height 113
click at [462, 297] on input "c. 31098" at bounding box center [462, 293] width 1 height 8
radio input "true"
click at [474, 493] on button "Next" at bounding box center [461, 487] width 157 height 39
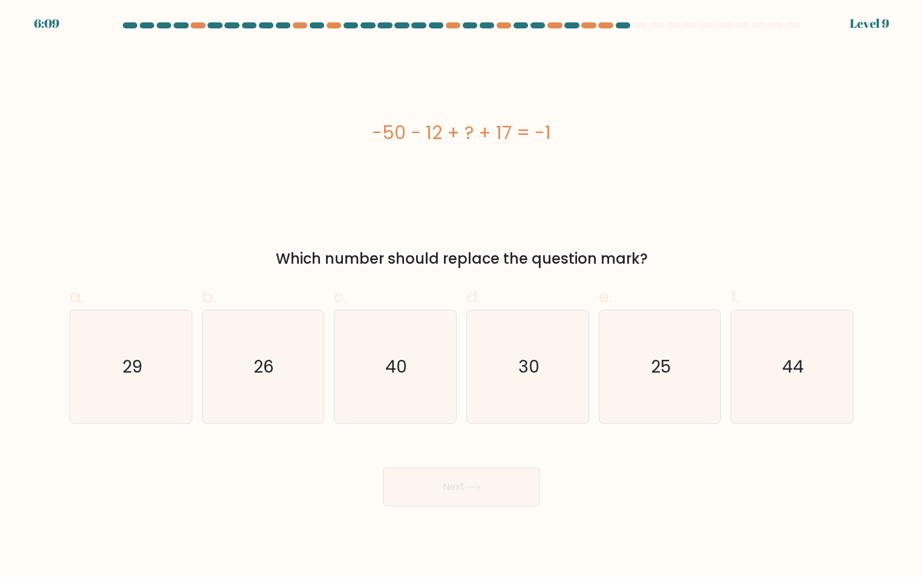
drag, startPoint x: 354, startPoint y: 133, endPoint x: 591, endPoint y: 123, distance: 236.8
click at [591, 123] on div "-50 - 12 + ? + 17 = -1" at bounding box center [462, 132] width 784 height 27
copy div "-50 - 12 + ? + 17 = -1"
click at [777, 362] on icon "44" at bounding box center [792, 366] width 113 height 113
click at [462, 297] on input "f. 44" at bounding box center [462, 293] width 1 height 8
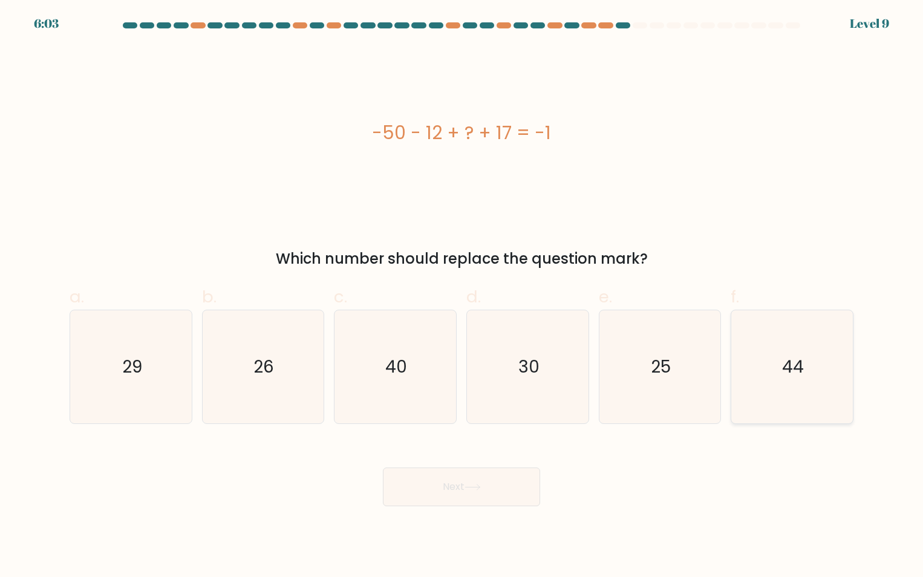
radio input "true"
drag, startPoint x: 442, startPoint y: 500, endPoint x: 448, endPoint y: 490, distance: 12.8
click at [441, 500] on button "Next" at bounding box center [461, 487] width 157 height 39
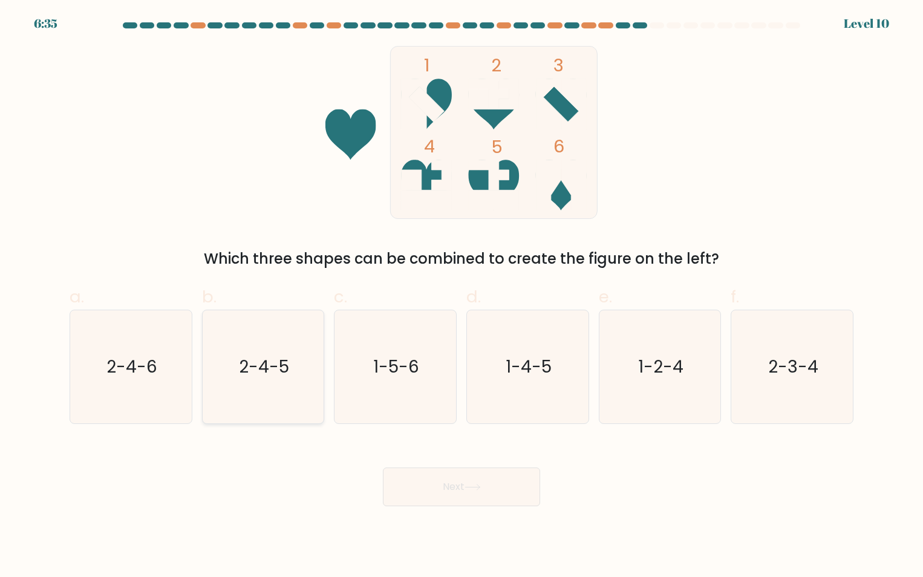
click at [223, 354] on icon "2-4-5" at bounding box center [262, 366] width 113 height 113
click at [462, 297] on input "b. 2-4-5" at bounding box center [462, 293] width 1 height 8
radio input "true"
click at [467, 492] on button "Next" at bounding box center [461, 487] width 157 height 39
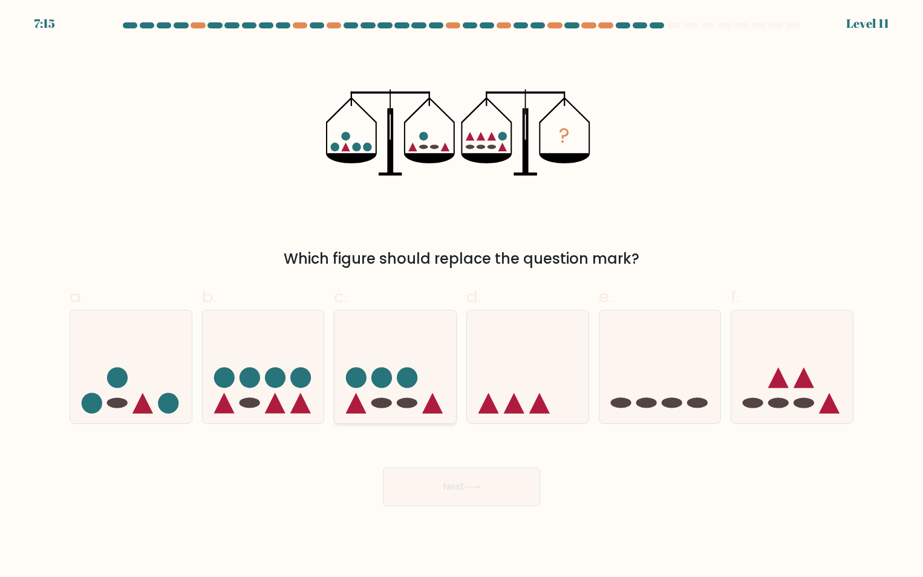
click at [402, 378] on circle at bounding box center [408, 377] width 21 height 21
click at [462, 297] on input "c." at bounding box center [462, 293] width 1 height 8
radio input "true"
click at [500, 491] on button "Next" at bounding box center [461, 487] width 157 height 39
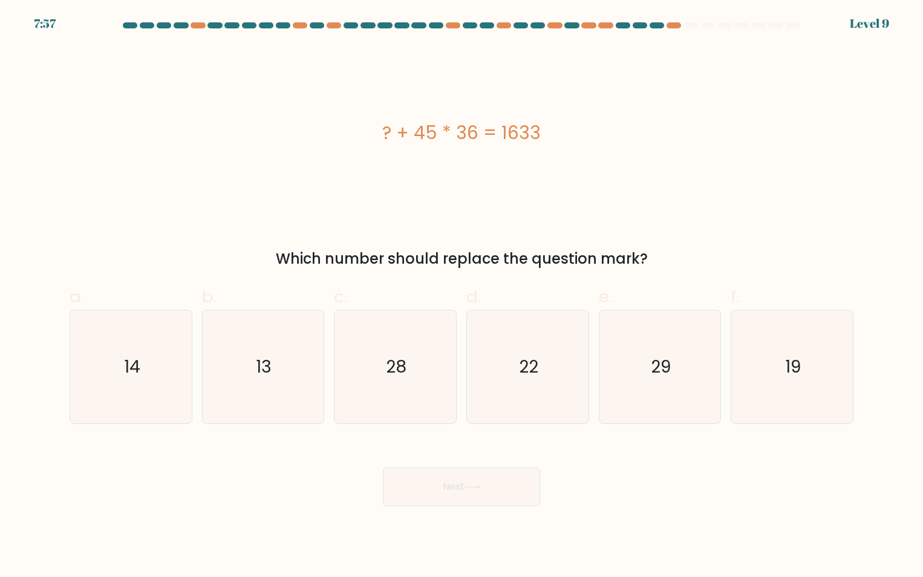
drag, startPoint x: 376, startPoint y: 131, endPoint x: 560, endPoint y: 136, distance: 184.0
click at [560, 136] on div "? + 45 * 36 = 1633" at bounding box center [462, 132] width 784 height 27
copy div "? + 45 * 36 = 1633"
click at [231, 367] on icon "13" at bounding box center [262, 366] width 113 height 113
click at [462, 297] on input "b. 13" at bounding box center [462, 293] width 1 height 8
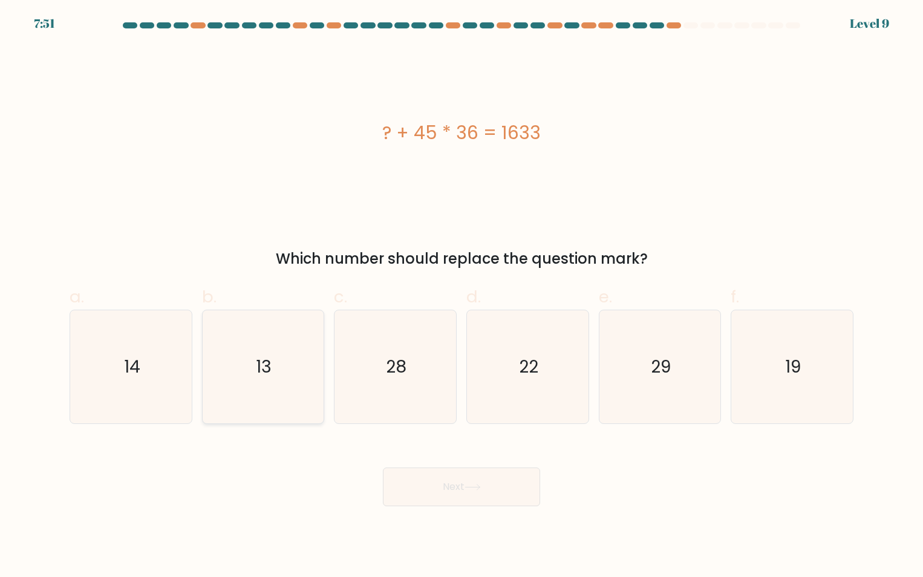
radio input "true"
click at [503, 500] on button "Next" at bounding box center [461, 487] width 157 height 39
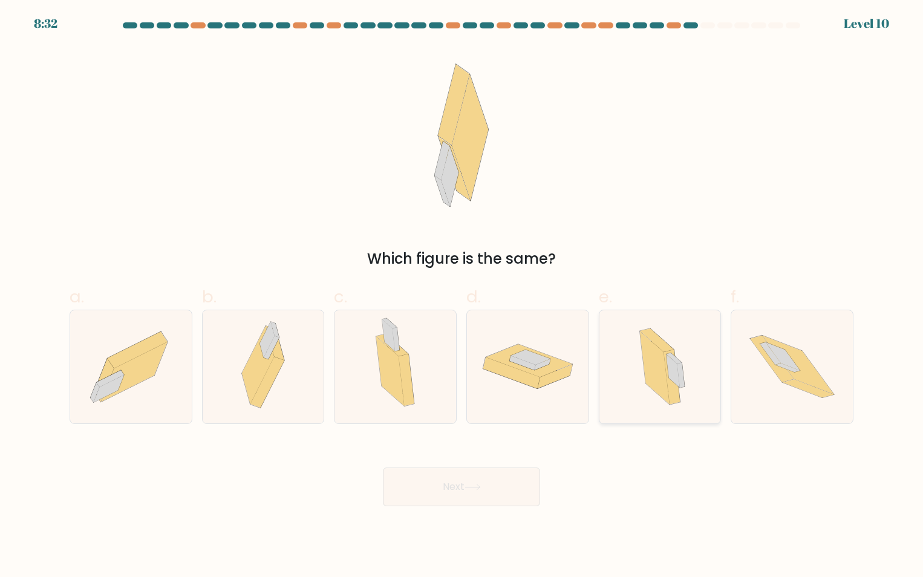
click at [692, 375] on icon at bounding box center [660, 366] width 68 height 113
click at [462, 297] on input "e." at bounding box center [462, 293] width 1 height 8
radio input "true"
click at [495, 489] on button "Next" at bounding box center [461, 487] width 157 height 39
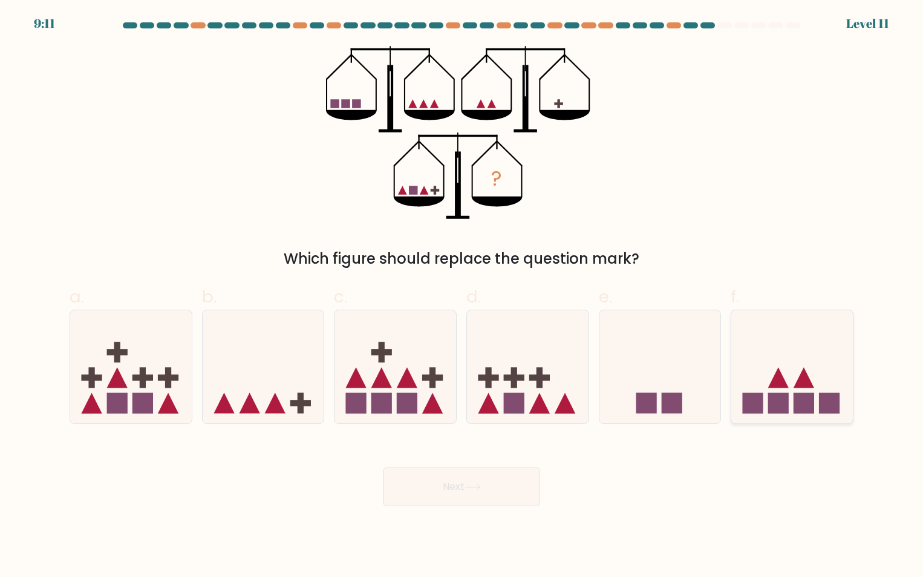
click at [797, 372] on icon at bounding box center [793, 366] width 122 height 100
click at [462, 297] on input "f." at bounding box center [462, 293] width 1 height 8
radio input "true"
click at [488, 485] on button "Next" at bounding box center [461, 487] width 157 height 39
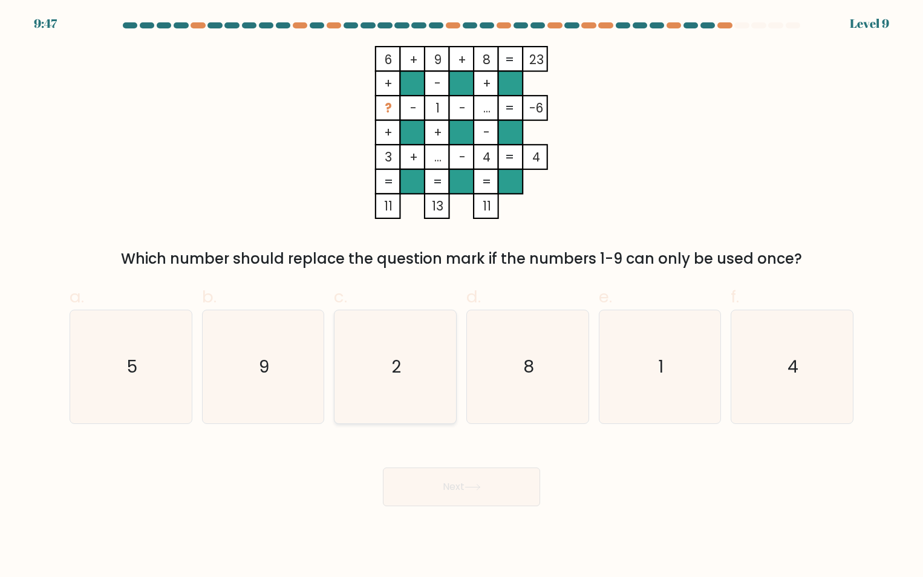
click at [392, 358] on text "2" at bounding box center [397, 367] width 10 height 24
click at [462, 297] on input "c. 2" at bounding box center [462, 293] width 1 height 8
radio input "true"
click at [487, 489] on button "Next" at bounding box center [461, 487] width 157 height 39
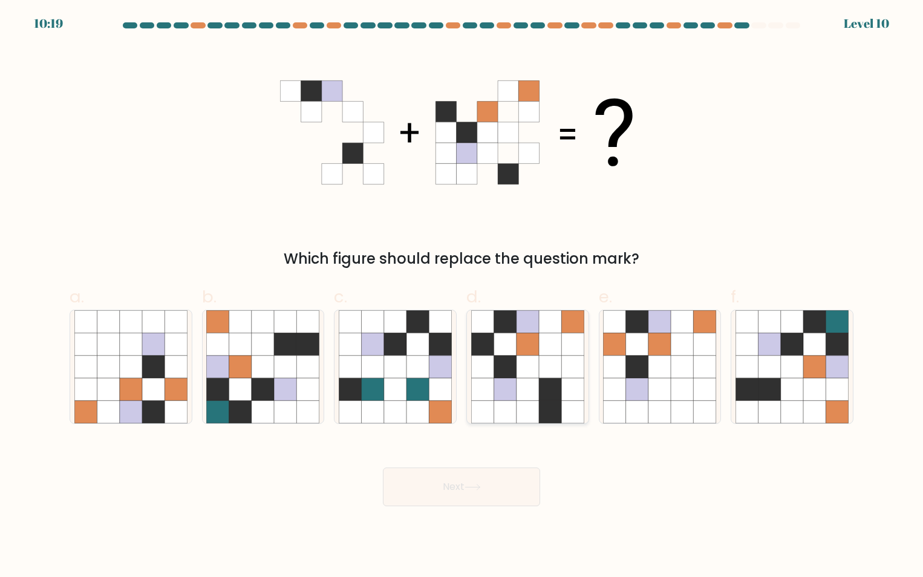
click at [545, 378] on icon at bounding box center [550, 389] width 22 height 22
click at [462, 297] on input "d." at bounding box center [462, 293] width 1 height 8
radio input "true"
click at [509, 494] on button "Next" at bounding box center [461, 487] width 157 height 39
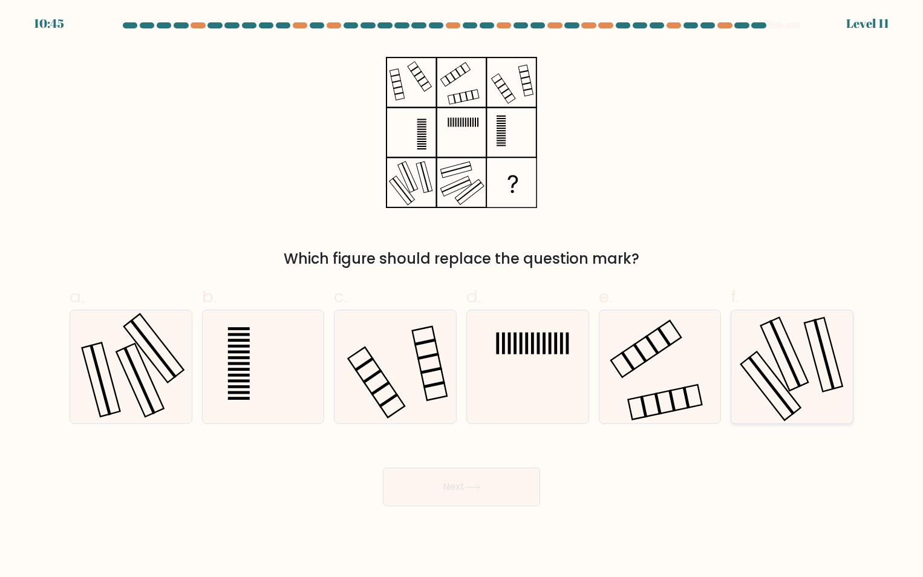
click at [787, 353] on rect at bounding box center [785, 353] width 32 height 68
click at [462, 297] on input "f." at bounding box center [462, 293] width 1 height 8
radio input "true"
click at [96, 350] on icon at bounding box center [130, 366] width 113 height 113
click at [462, 297] on input "a." at bounding box center [462, 293] width 1 height 8
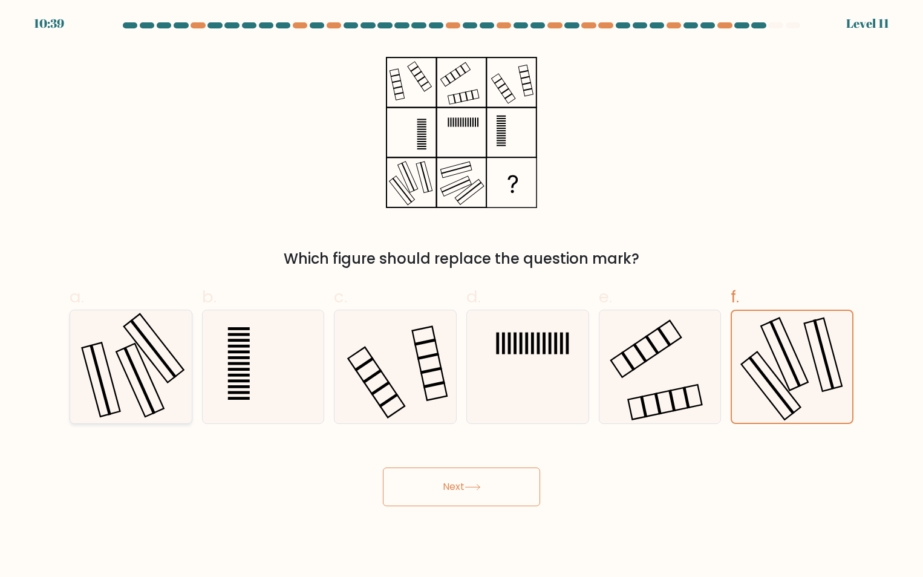
radio input "true"
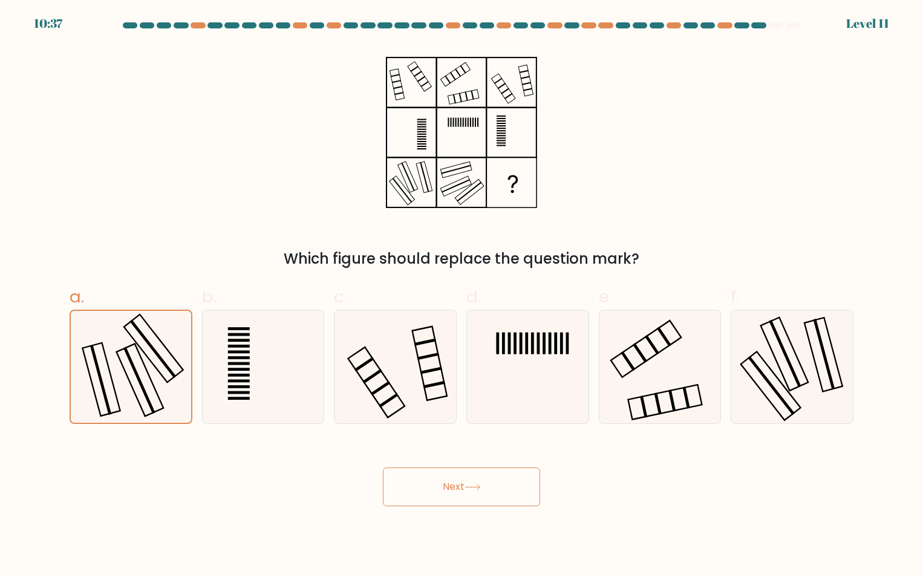
click at [473, 491] on button "Next" at bounding box center [461, 487] width 157 height 39
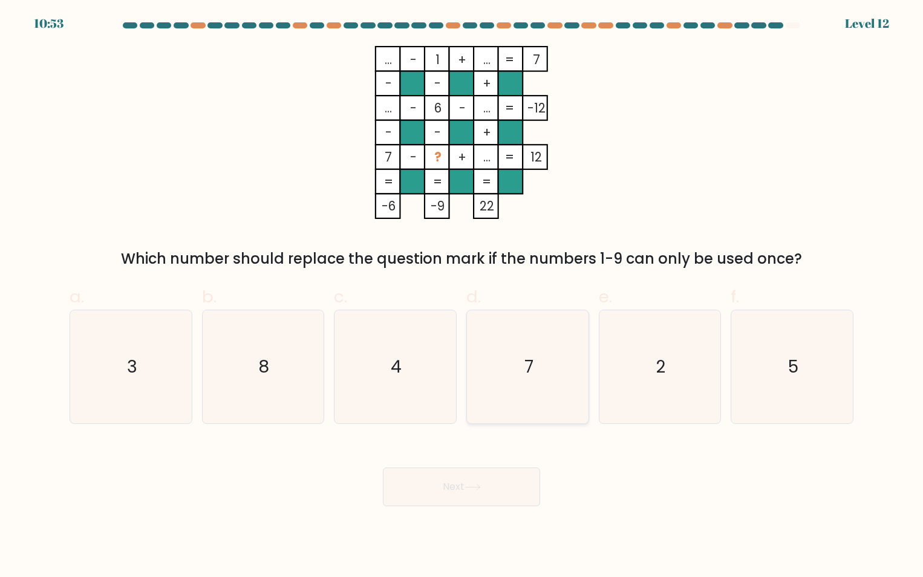
click at [563, 370] on icon "7" at bounding box center [527, 366] width 113 height 113
click at [462, 297] on input "d. 7" at bounding box center [462, 293] width 1 height 8
radio input "true"
click at [792, 378] on text "5" at bounding box center [793, 367] width 10 height 24
click at [462, 297] on input "f. 5" at bounding box center [462, 293] width 1 height 8
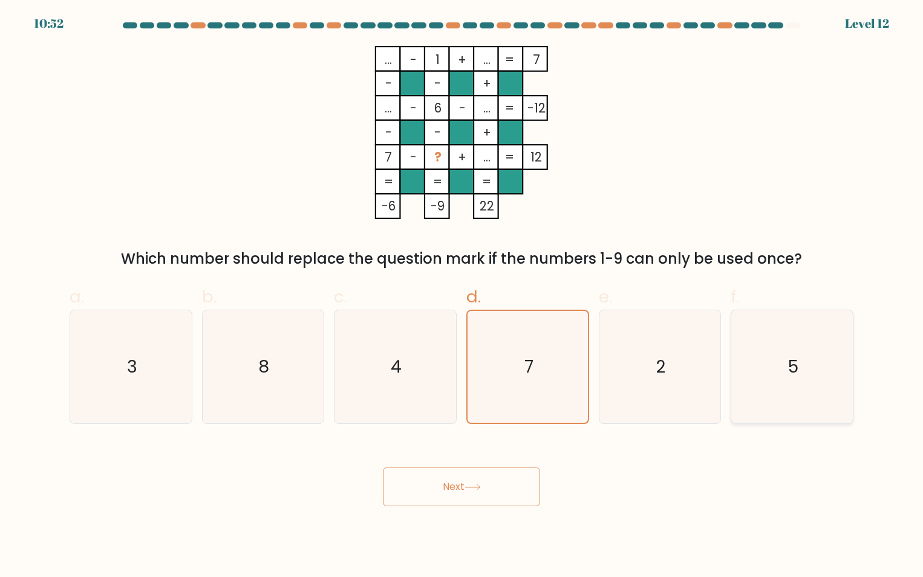
radio input "true"
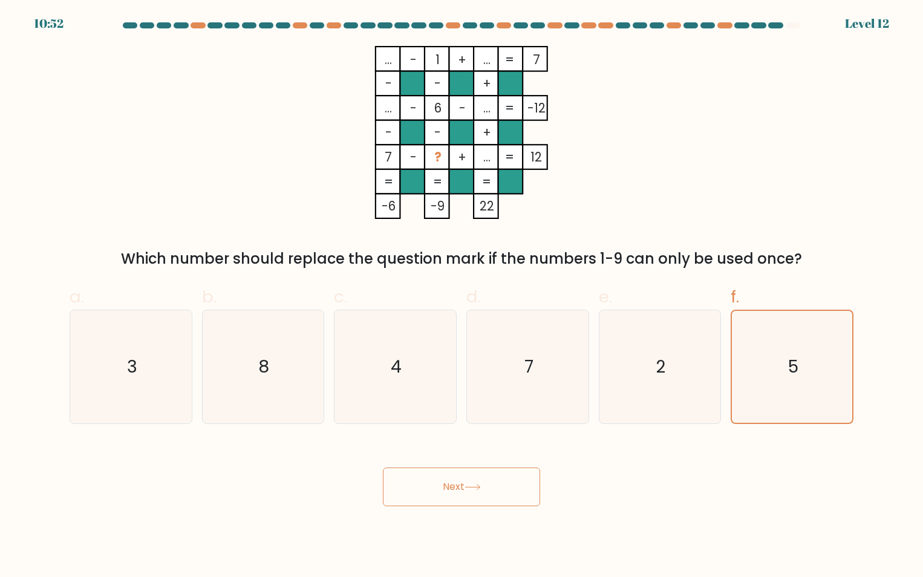
click at [487, 490] on button "Next" at bounding box center [461, 487] width 157 height 39
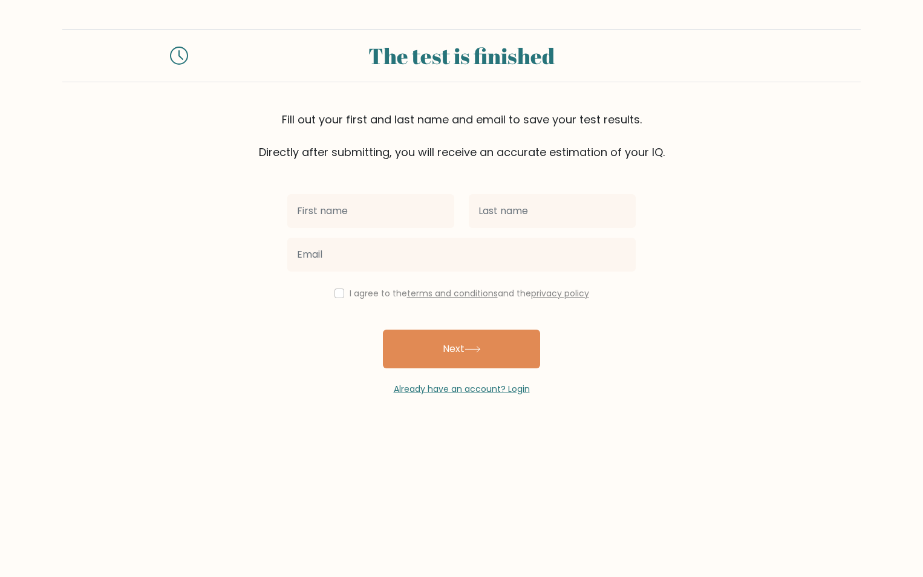
click at [421, 211] on input "text" at bounding box center [370, 211] width 167 height 34
type input "[PERSON_NAME]"
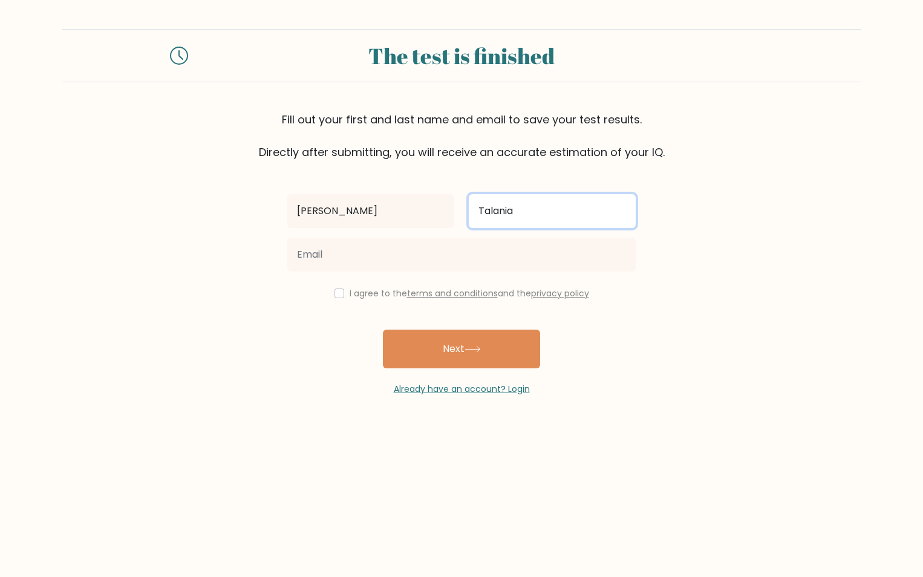
type input "Talania"
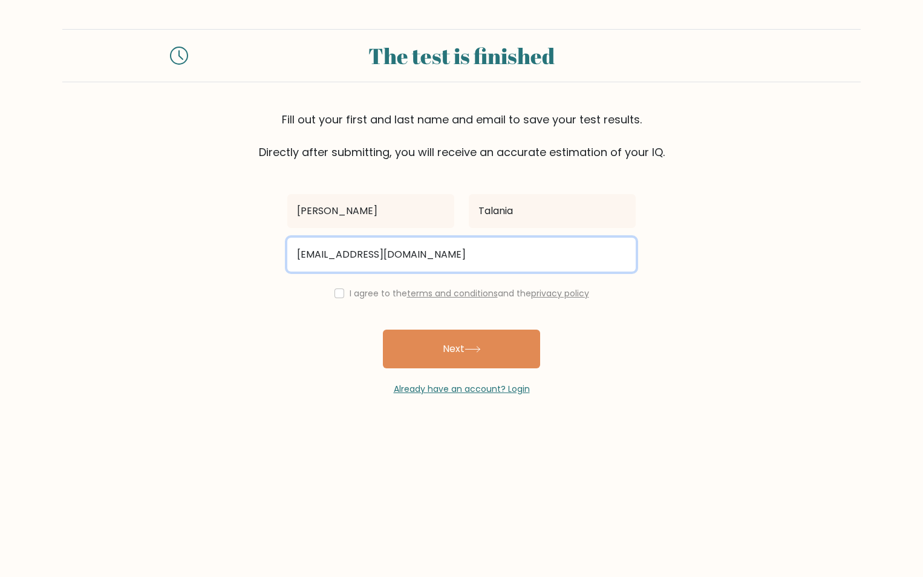
type input "talanisa@gmail.com"
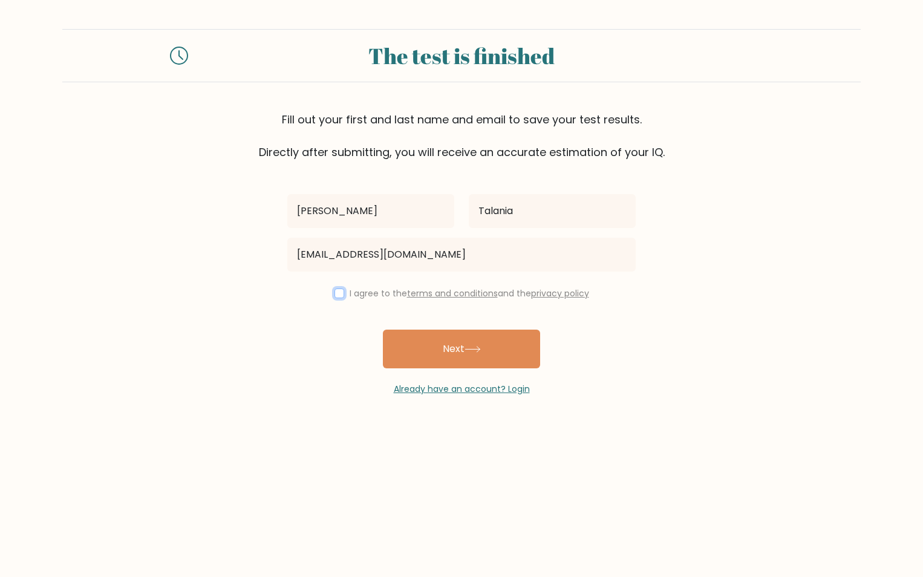
click at [336, 293] on input "checkbox" at bounding box center [340, 294] width 10 height 10
checkbox input "true"
click at [474, 339] on button "Next" at bounding box center [461, 349] width 157 height 39
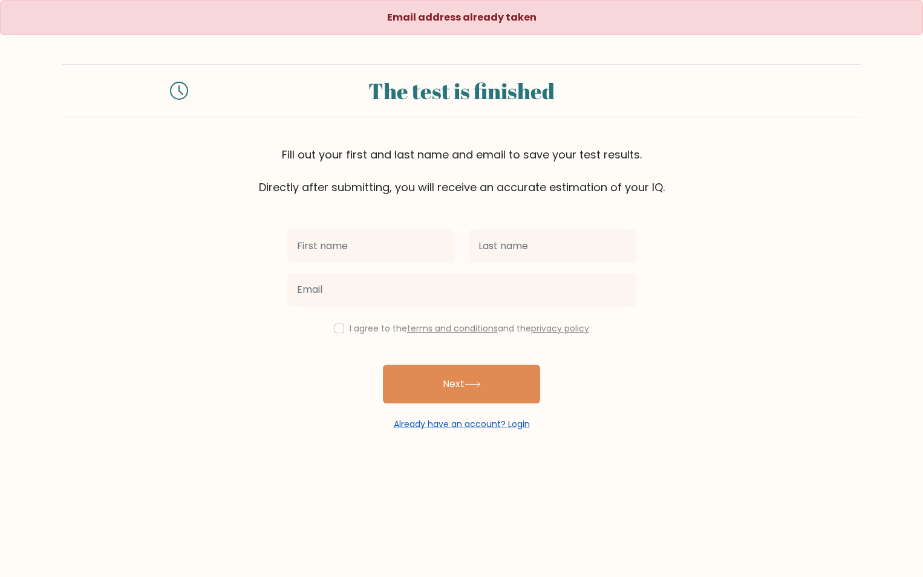
click at [500, 428] on link "Already have an account? Login" at bounding box center [462, 424] width 136 height 12
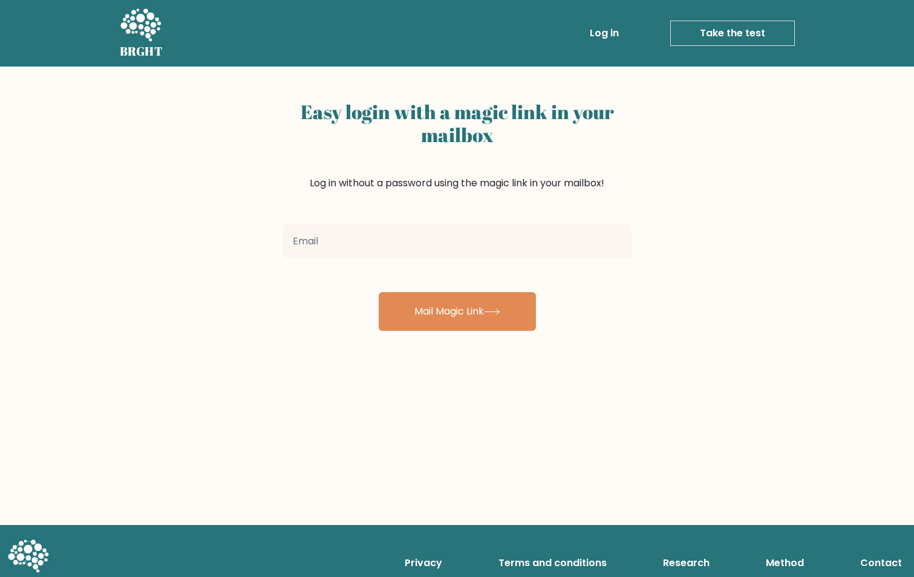
click at [478, 231] on input "email" at bounding box center [457, 241] width 349 height 34
type input "talanisa@gmail.com"
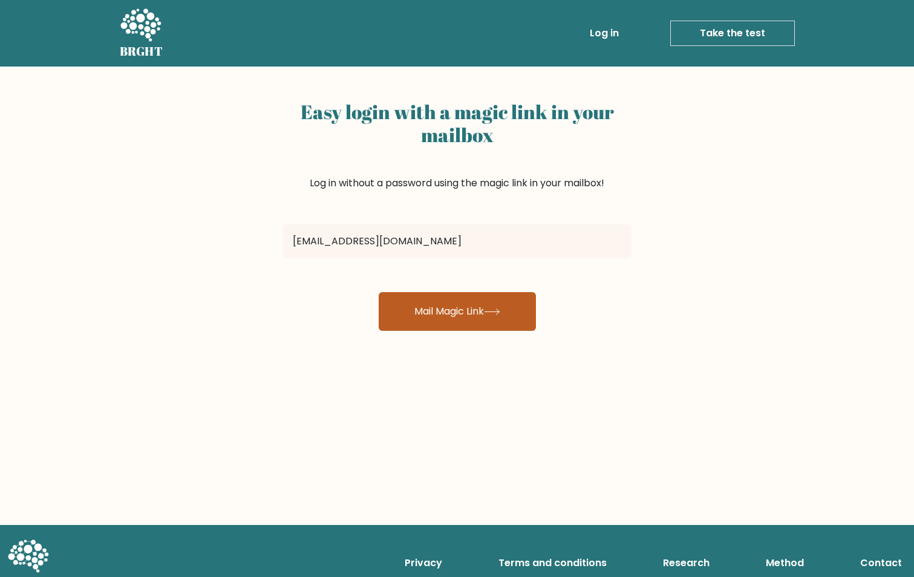
click at [497, 300] on button "Mail Magic Link" at bounding box center [457, 311] width 157 height 39
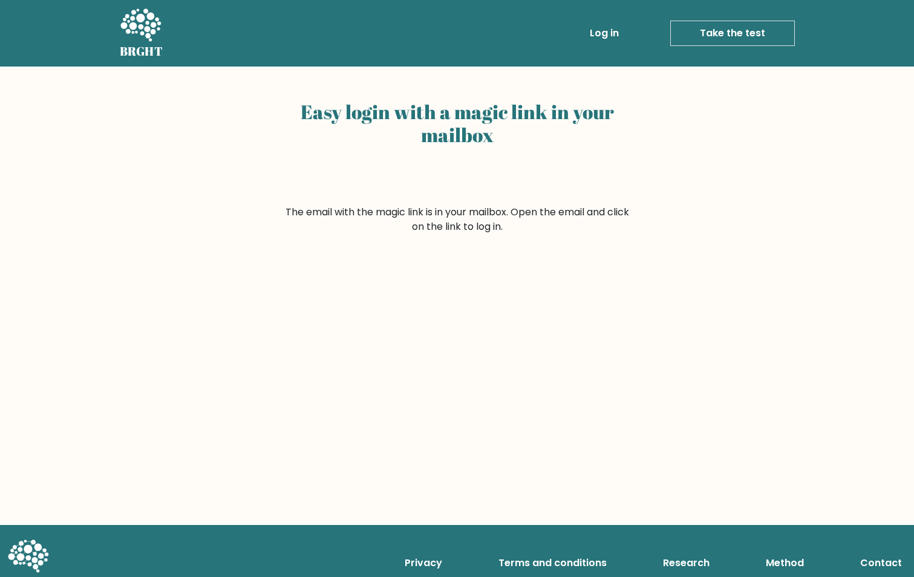
click at [602, 33] on link "Log in" at bounding box center [604, 33] width 39 height 24
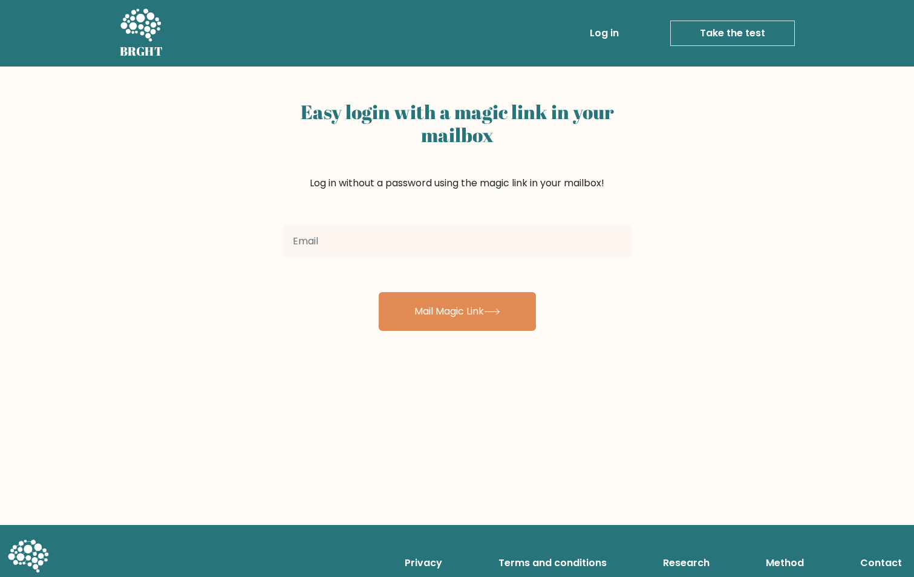
click at [441, 248] on input "email" at bounding box center [457, 241] width 349 height 34
type input "[EMAIL_ADDRESS][DOMAIN_NAME]"
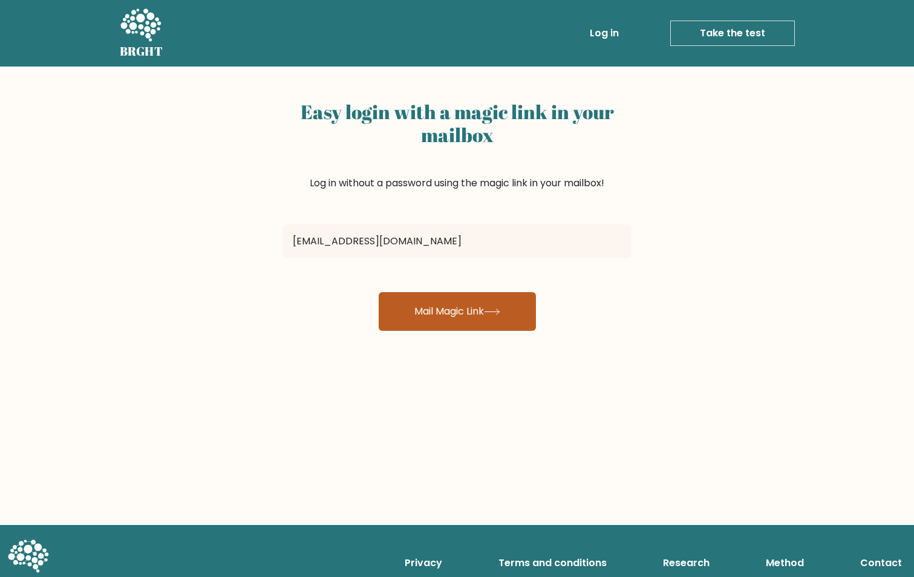
click at [477, 304] on button "Mail Magic Link" at bounding box center [457, 311] width 157 height 39
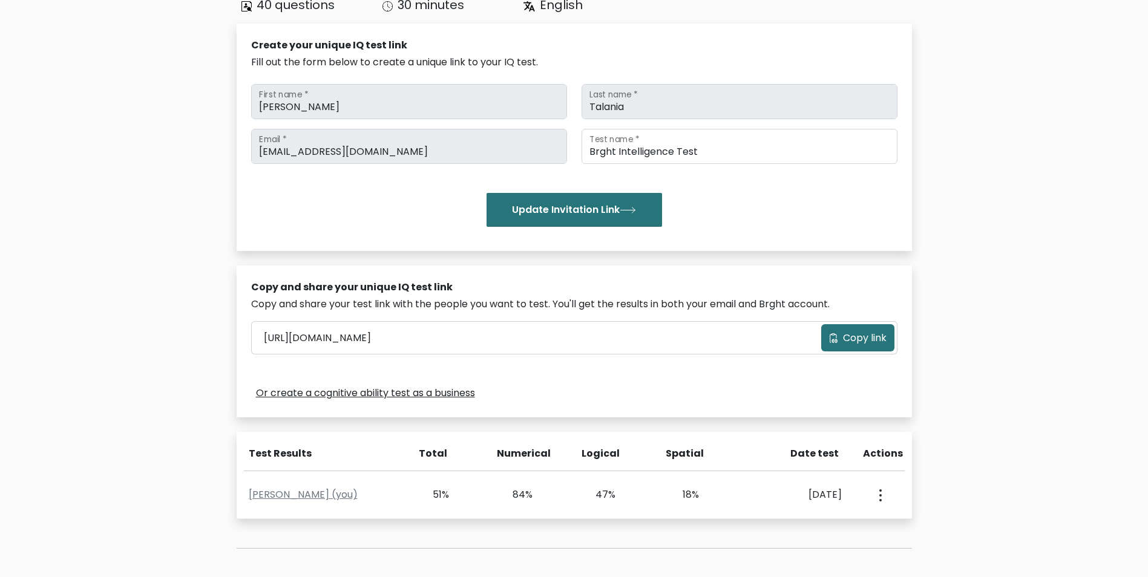
scroll to position [249, 0]
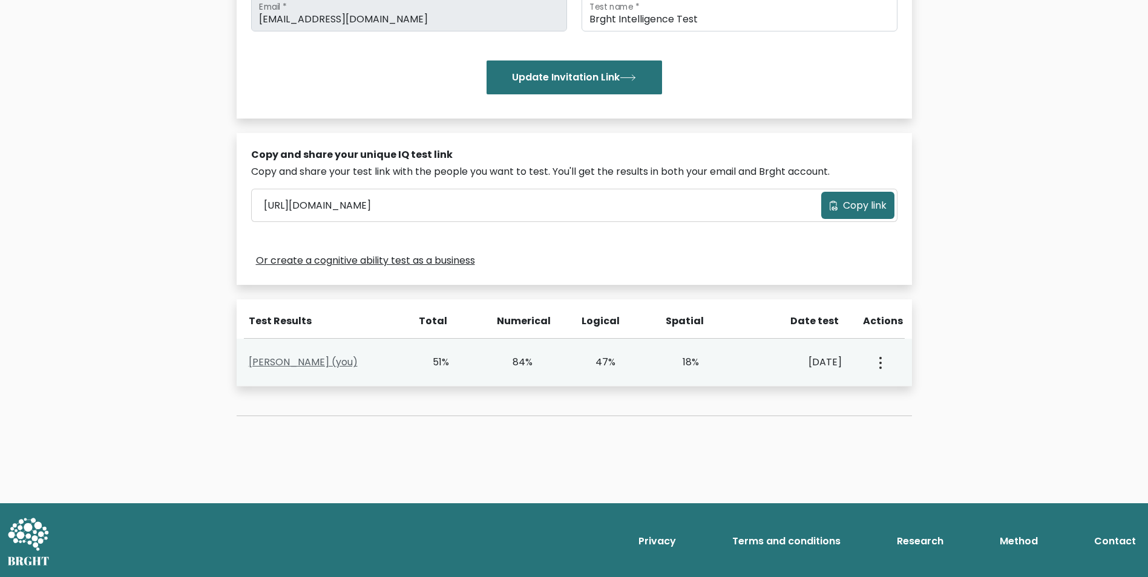
click at [319, 362] on link "[PERSON_NAME] (you)" at bounding box center [303, 362] width 109 height 14
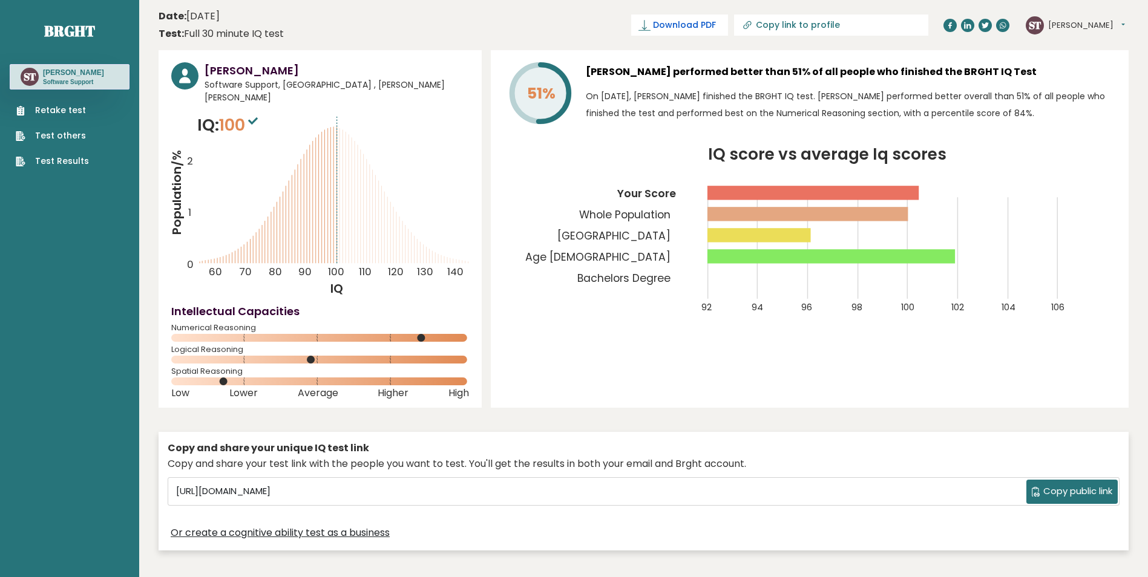
click at [716, 31] on span "Download PDF" at bounding box center [684, 25] width 63 height 13
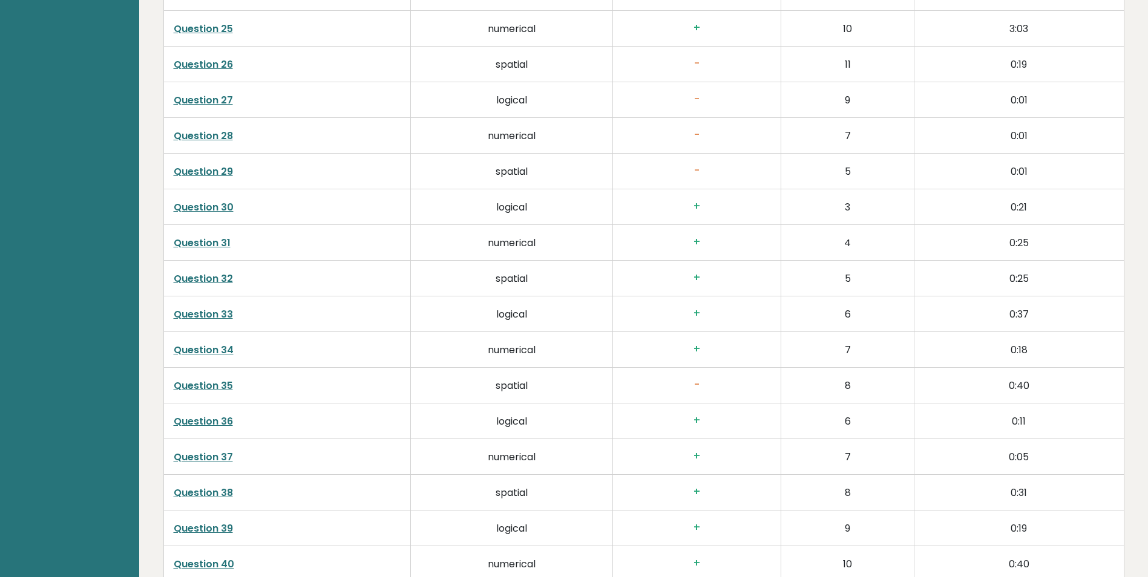
scroll to position [3063, 0]
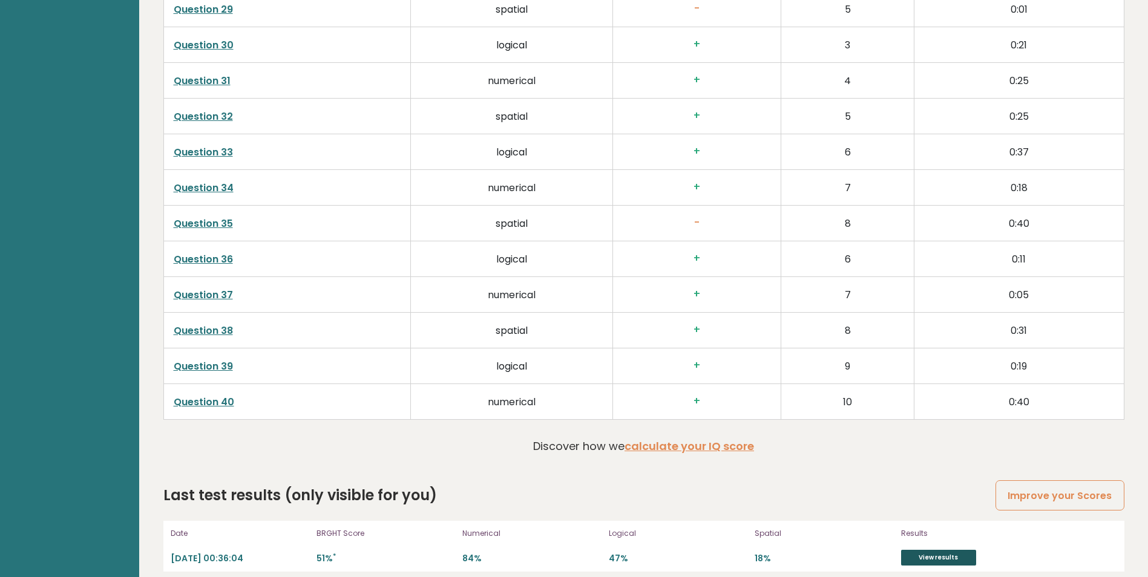
click at [949, 550] on link "View results" at bounding box center [938, 558] width 75 height 16
drag, startPoint x: 197, startPoint y: 546, endPoint x: 258, endPoint y: 546, distance: 60.5
click at [258, 553] on p "2025-09-12 00:36:04" at bounding box center [240, 558] width 139 height 11
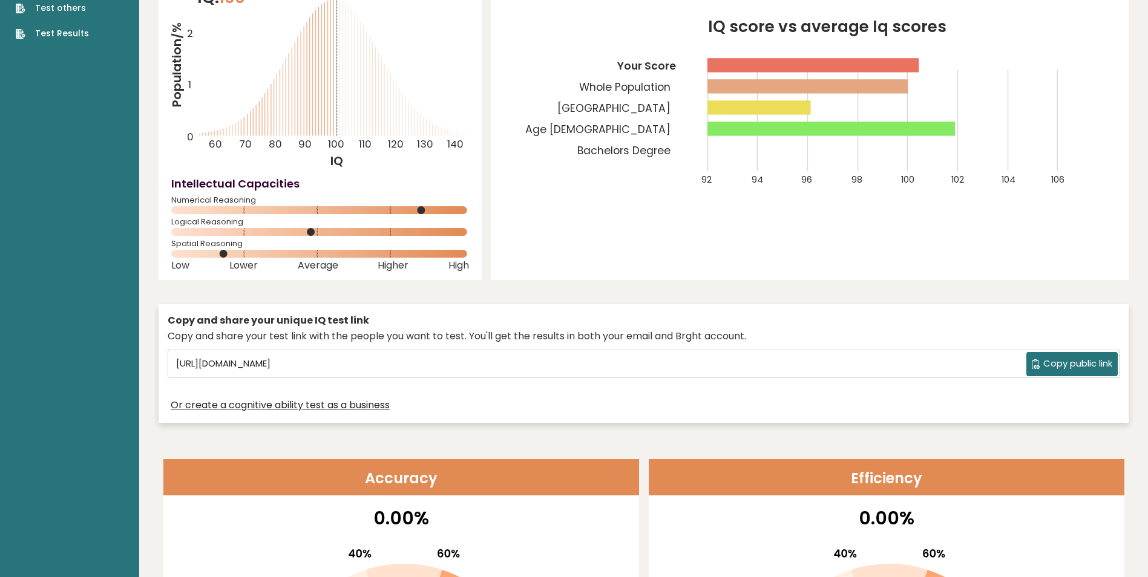
scroll to position [0, 0]
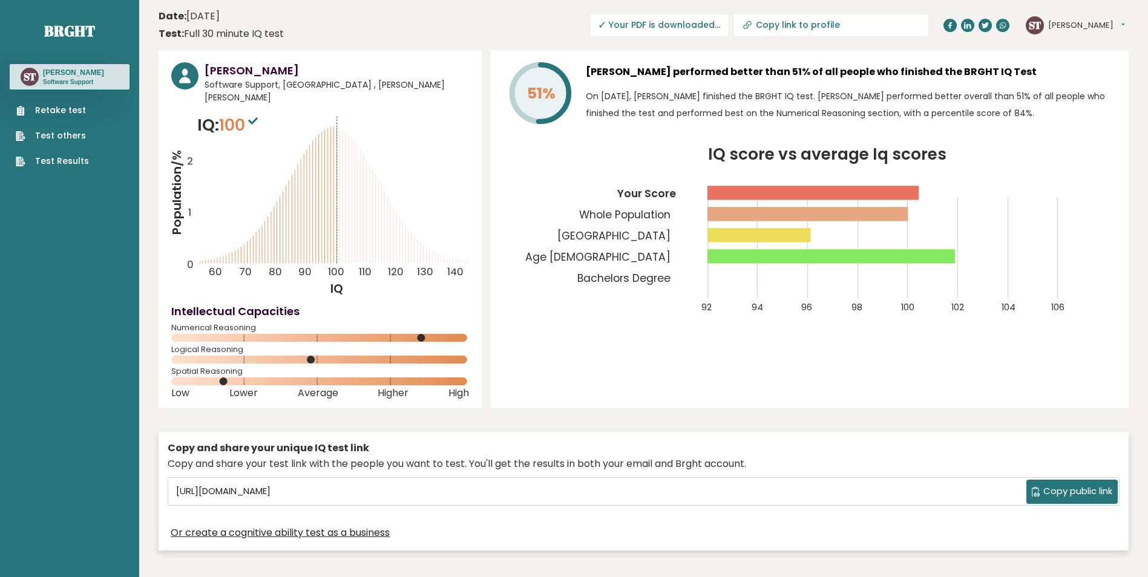
click at [716, 26] on span "✓ Your PDF is downloaded..." at bounding box center [659, 25] width 137 height 21
click at [728, 16] on span "✓ Your PDF is downloaded..." at bounding box center [659, 25] width 137 height 21
click at [716, 26] on span "Download PDF" at bounding box center [684, 25] width 63 height 13
click at [59, 161] on link "Test Results" at bounding box center [52, 161] width 73 height 13
click at [236, 116] on span "100" at bounding box center [240, 125] width 42 height 22
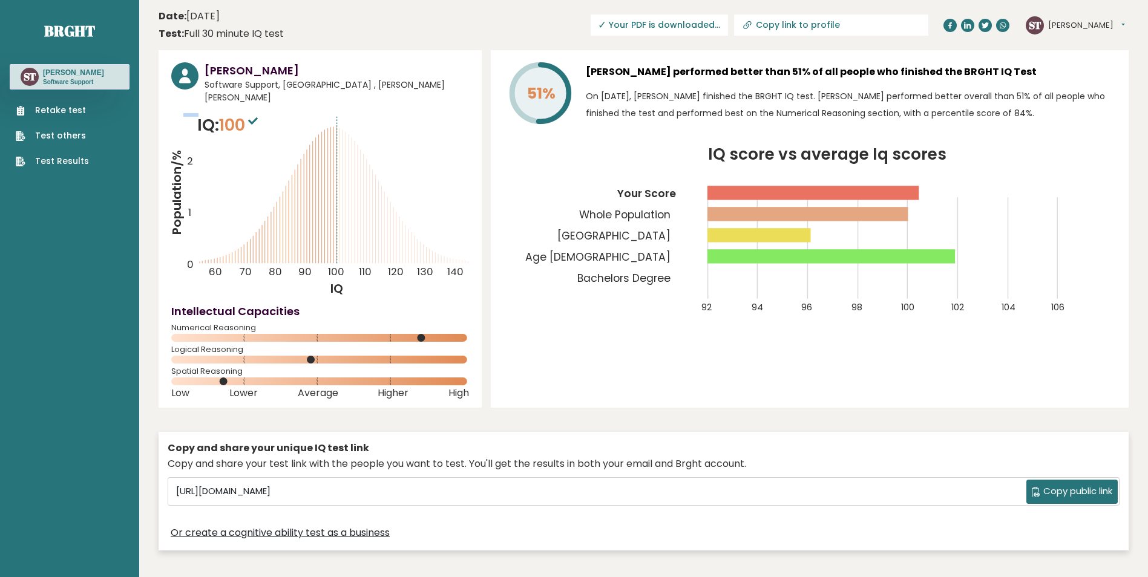
drag, startPoint x: 178, startPoint y: 101, endPoint x: 278, endPoint y: 121, distance: 101.8
click at [186, 113] on icon "Population/% IQ 0 1 2 60 70 80 90 100 110 120 130 140" at bounding box center [320, 205] width 298 height 184
click at [302, 126] on icon "Population/% IQ 0 1 2 60 70 80 90 100 110 120 130 140" at bounding box center [320, 205] width 298 height 184
click at [457, 483] on input "[URL][DOMAIN_NAME]" at bounding box center [598, 492] width 855 height 18
click at [580, 381] on div "51% [PERSON_NAME] performed better than 51% of all people who finished the BRGH…" at bounding box center [810, 229] width 638 height 358
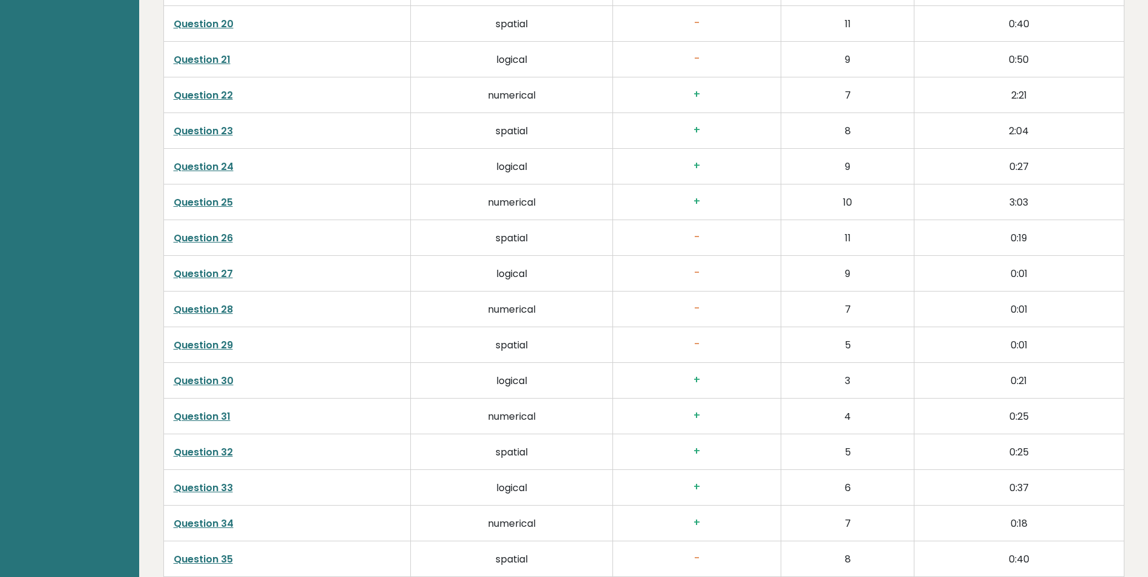
scroll to position [3078, 0]
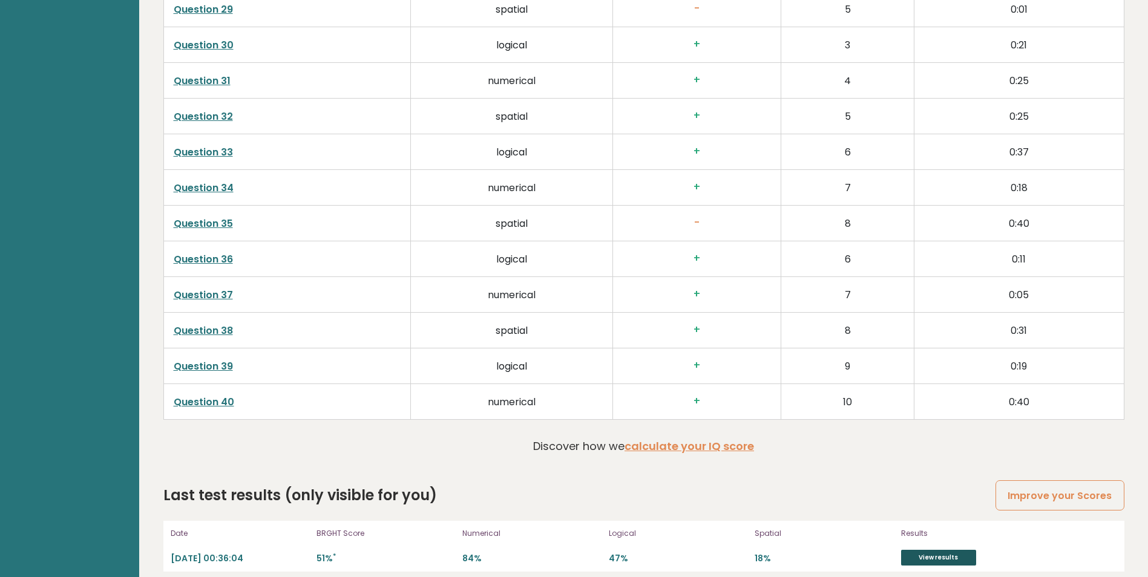
click at [943, 550] on link "View results" at bounding box center [938, 558] width 75 height 16
